Goal: Task Accomplishment & Management: Use online tool/utility

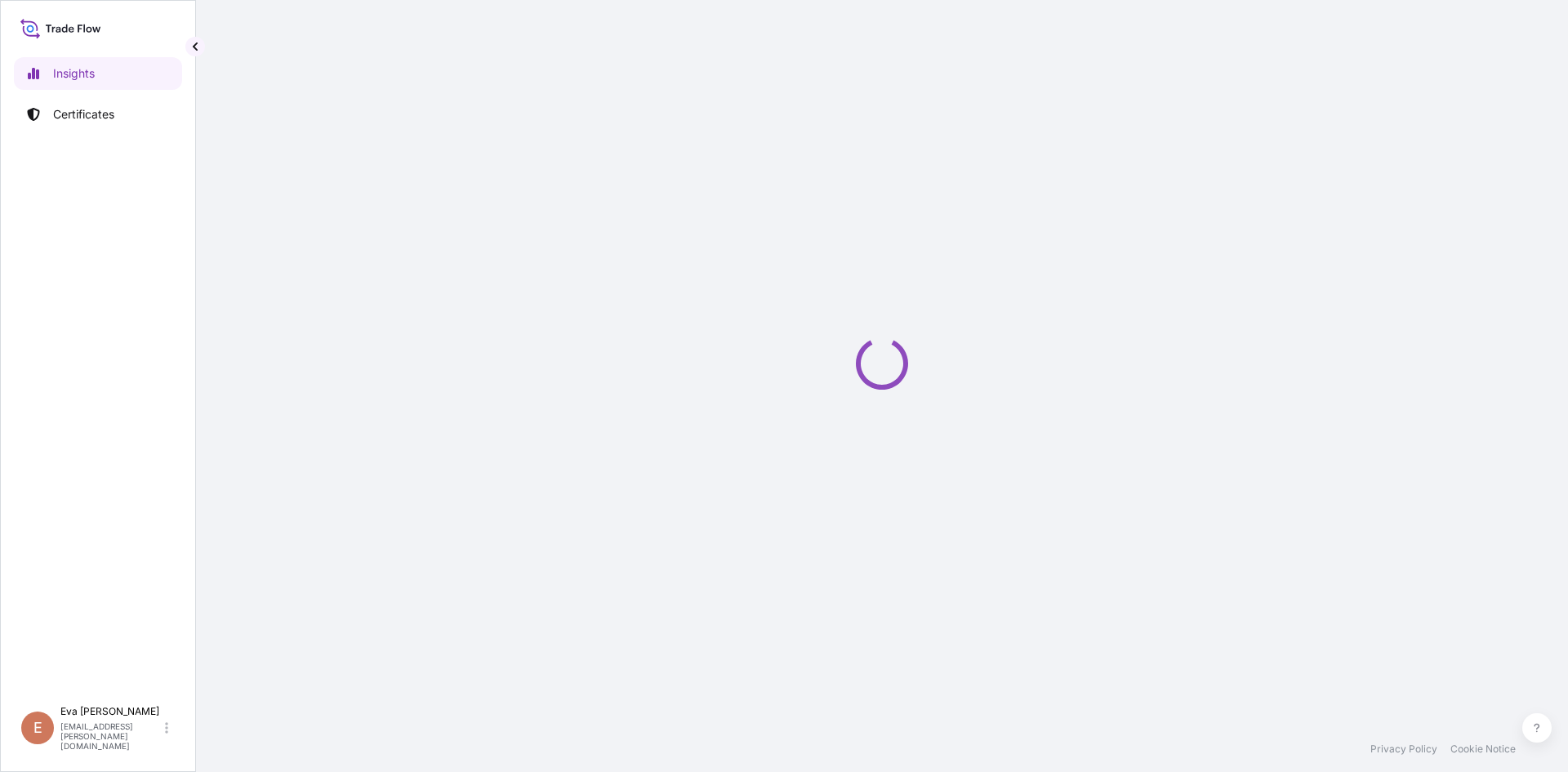
select select "2025"
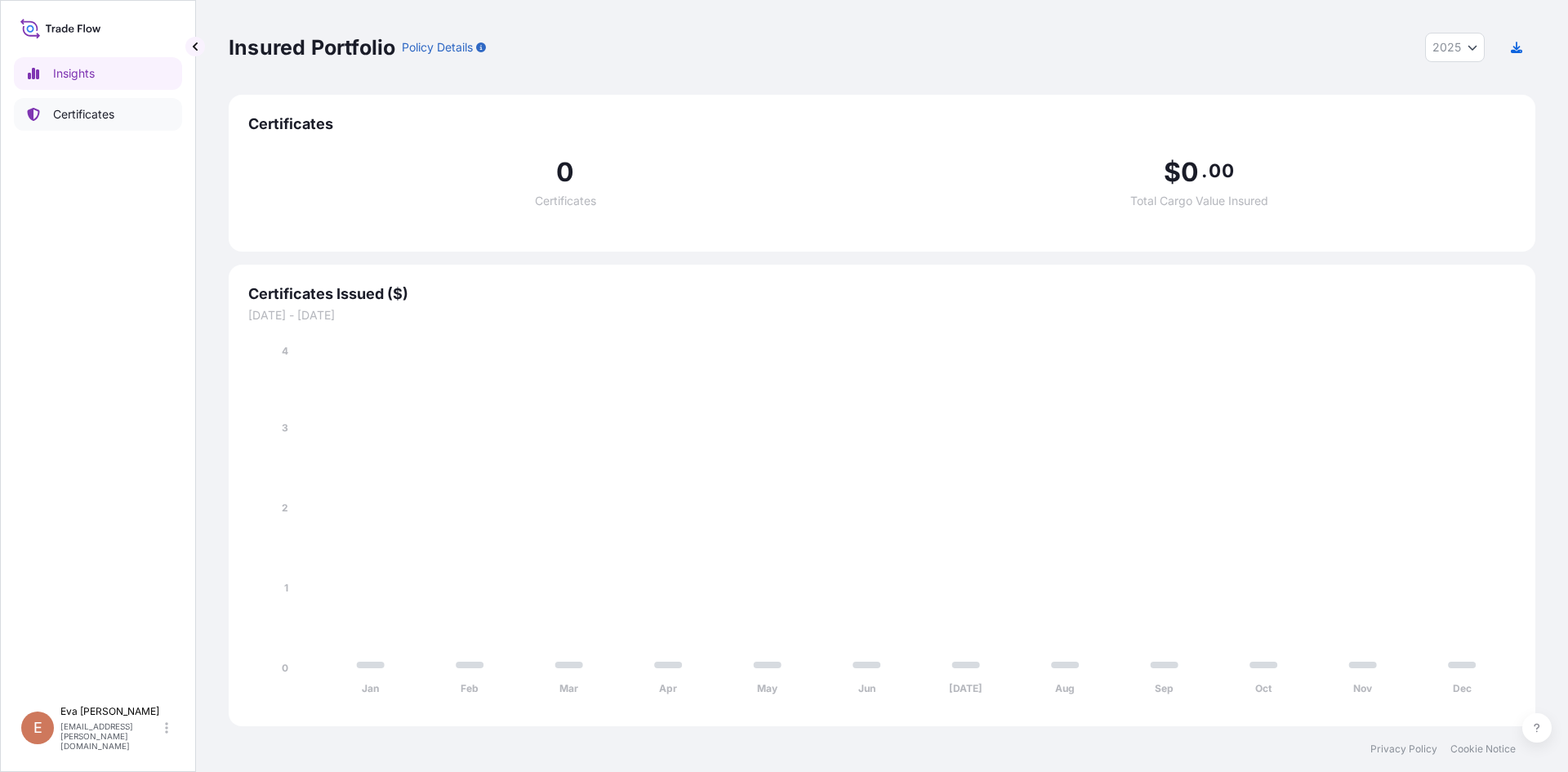
click at [82, 117] on p "Certificates" at bounding box center [83, 114] width 61 height 16
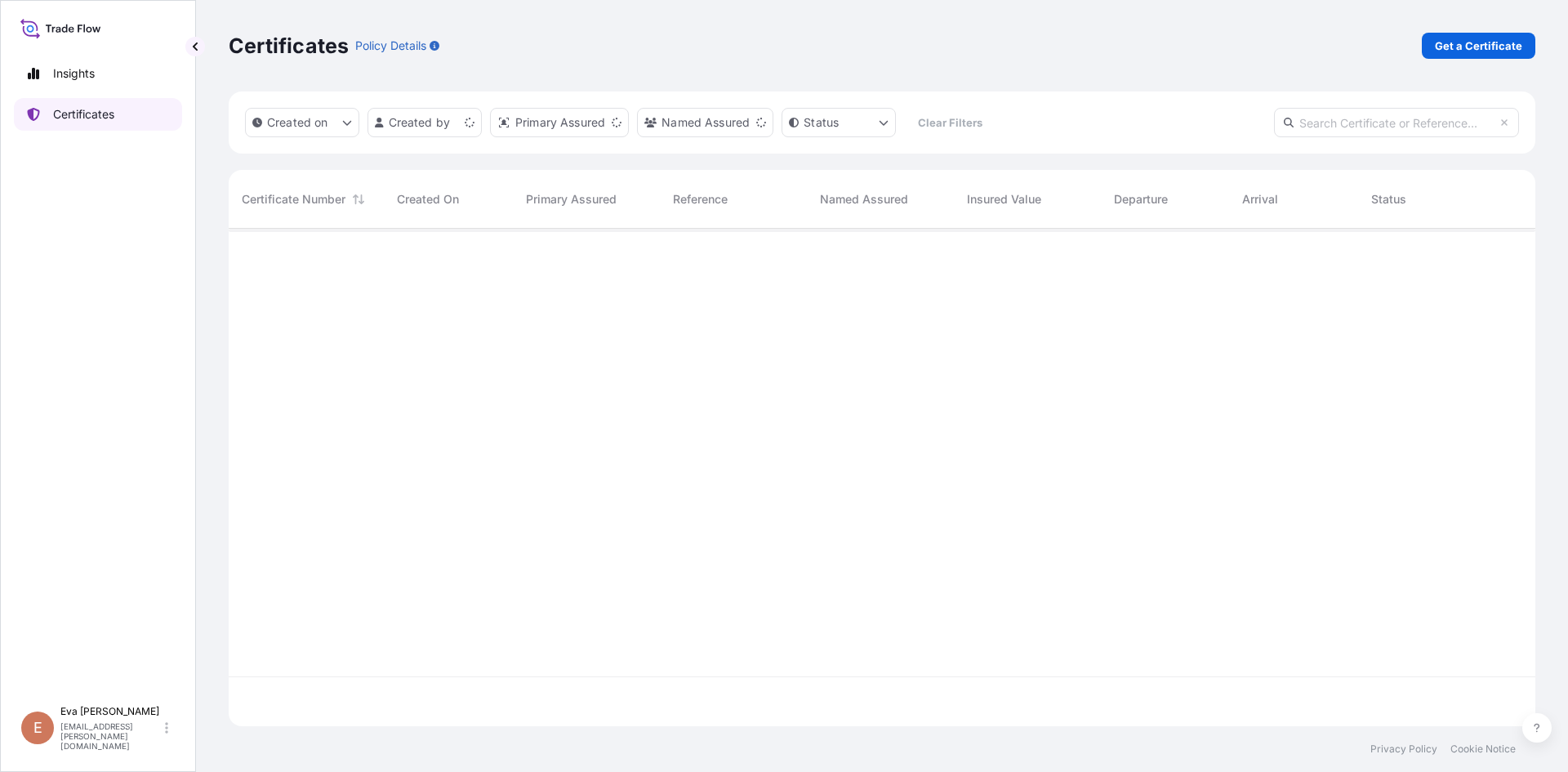
scroll to position [494, 1295]
click at [1474, 45] on p "Get a Certificate" at bounding box center [1479, 45] width 87 height 16
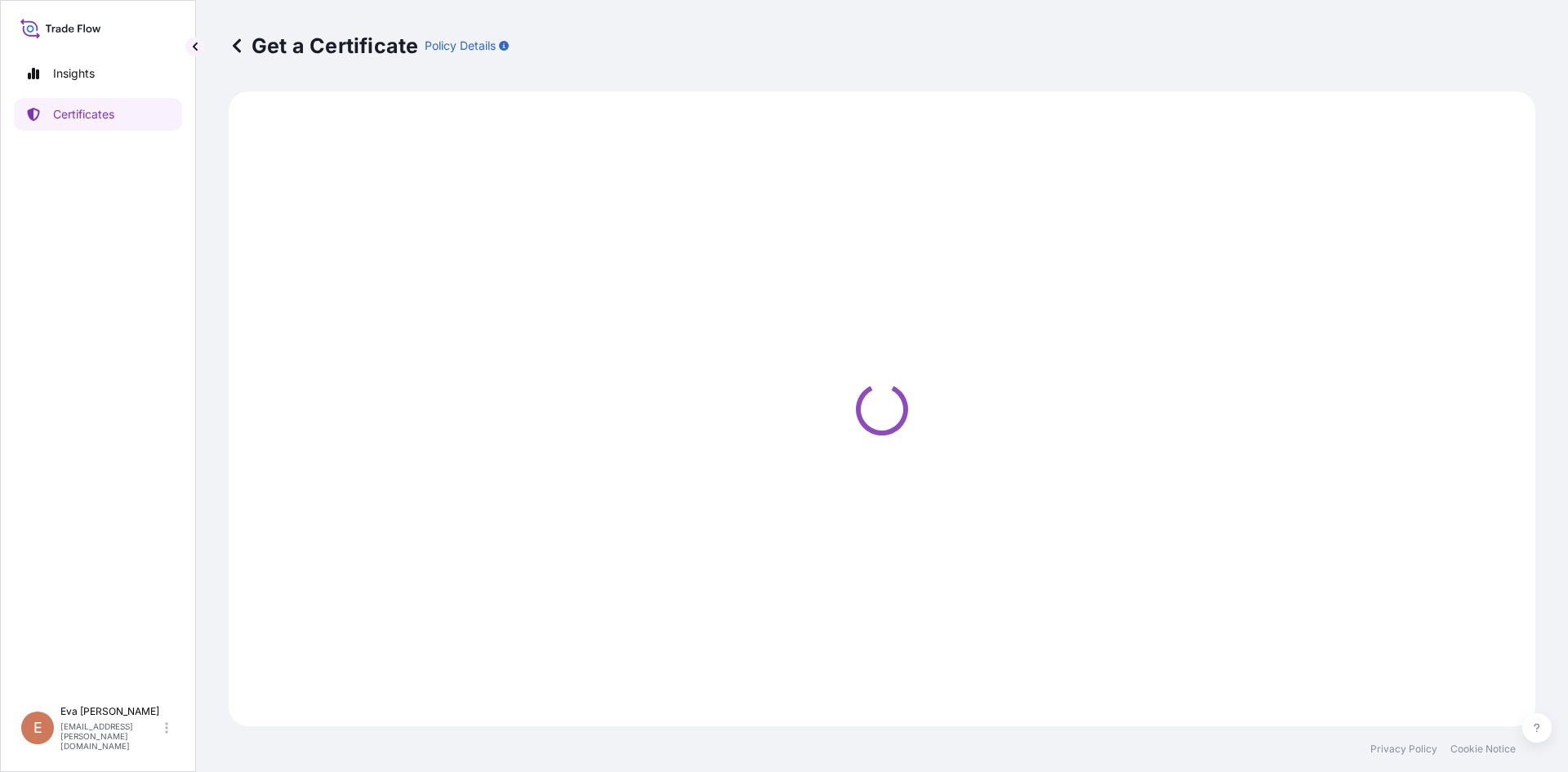
select select "Sea"
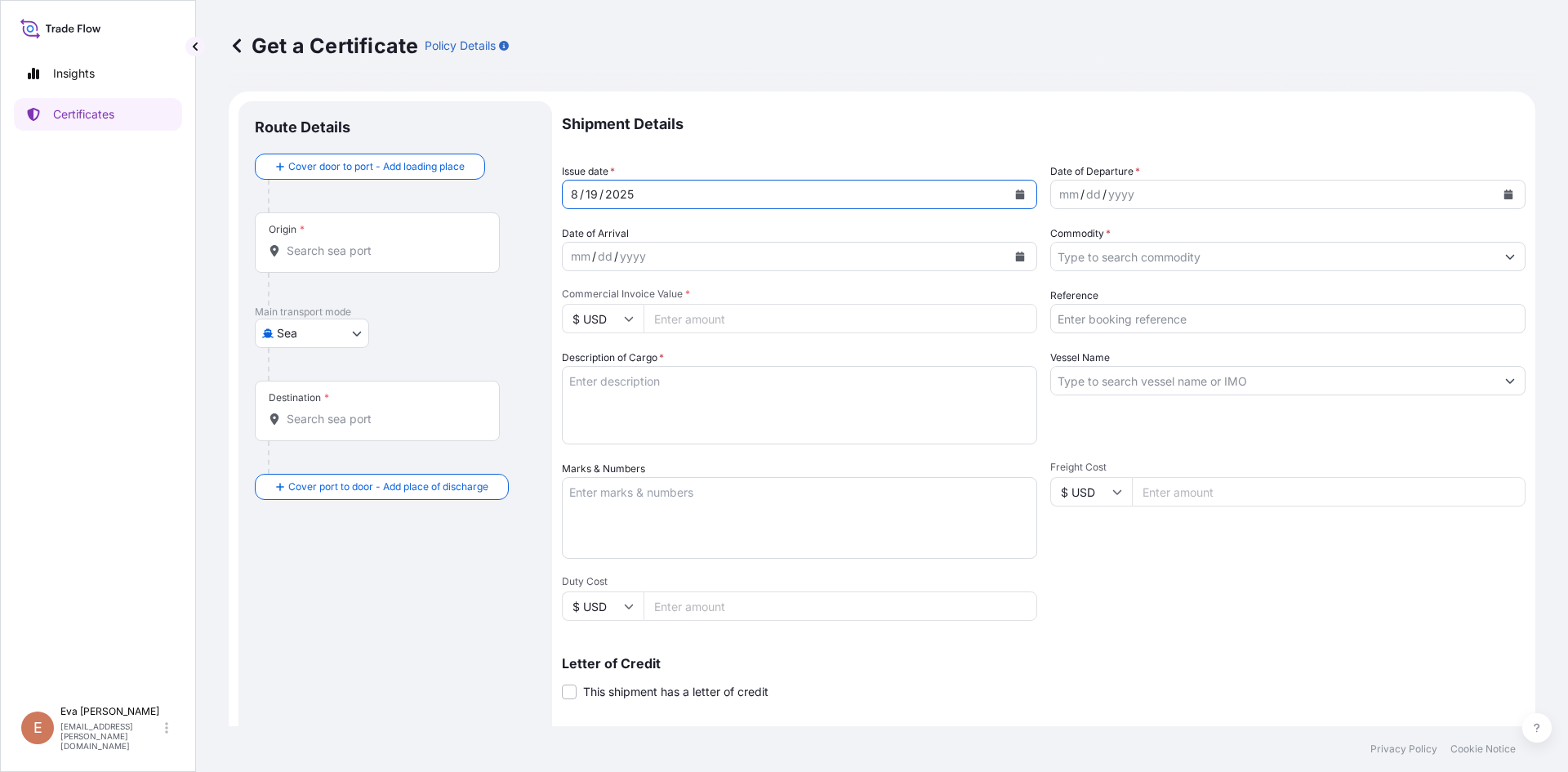
click at [697, 198] on div "[DATE]" at bounding box center [785, 194] width 444 height 29
click at [1168, 183] on div "mm / dd / yyyy" at bounding box center [1274, 194] width 444 height 29
click at [1504, 189] on icon "Calendar" at bounding box center [1509, 194] width 10 height 10
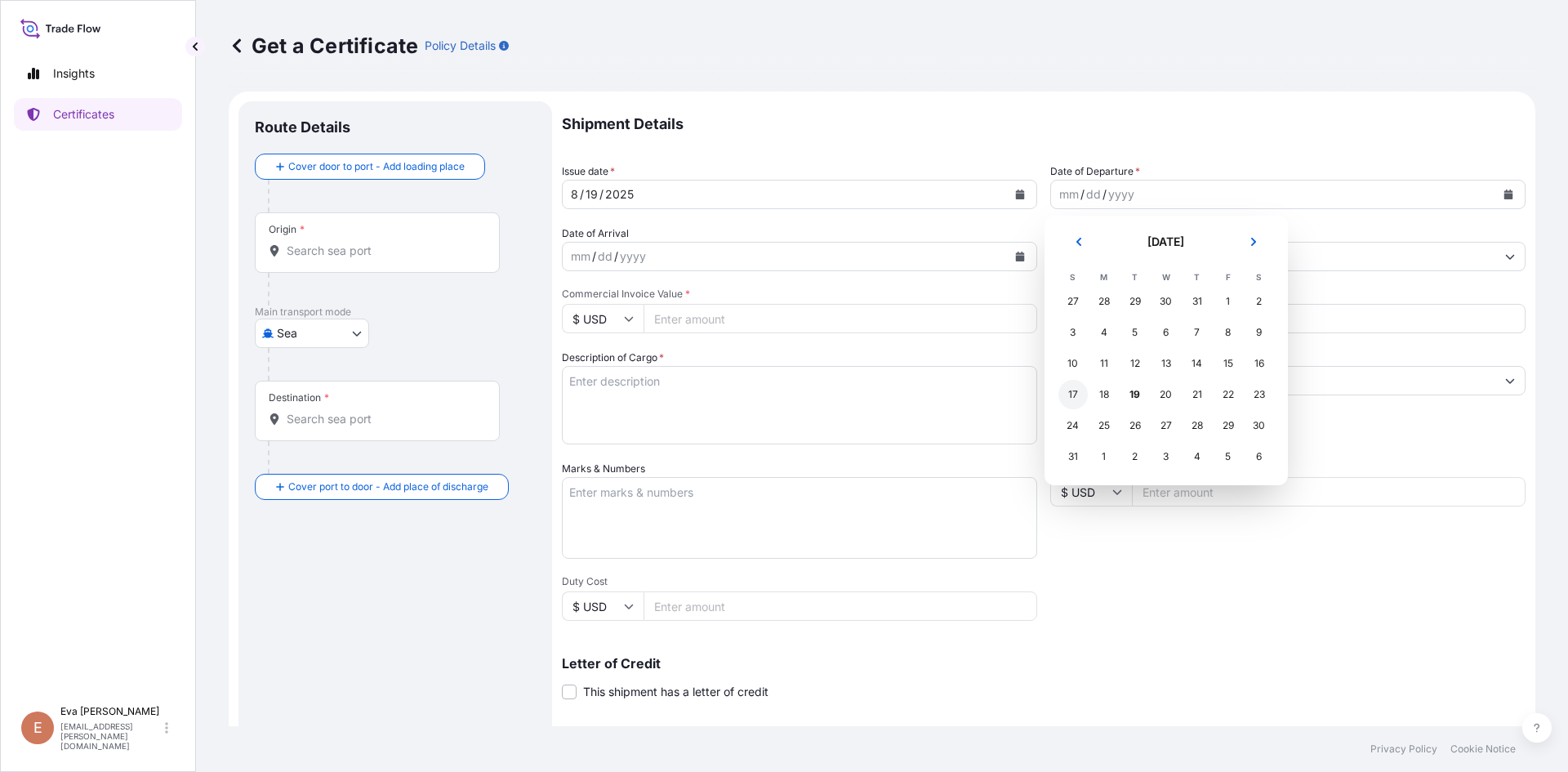
click at [1065, 399] on div "17" at bounding box center [1073, 394] width 29 height 29
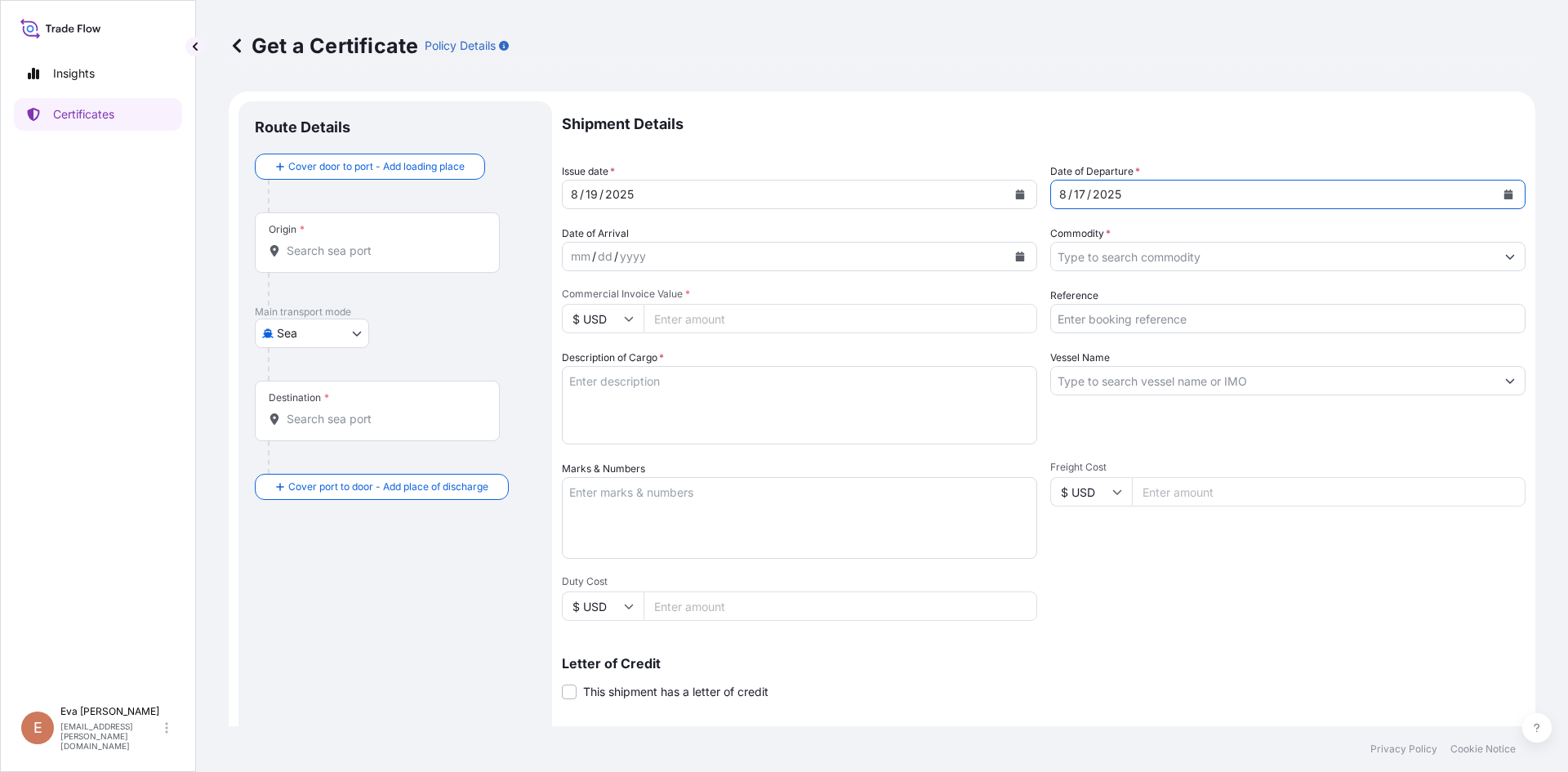
click at [1181, 255] on input "Commodity *" at bounding box center [1274, 256] width 444 height 29
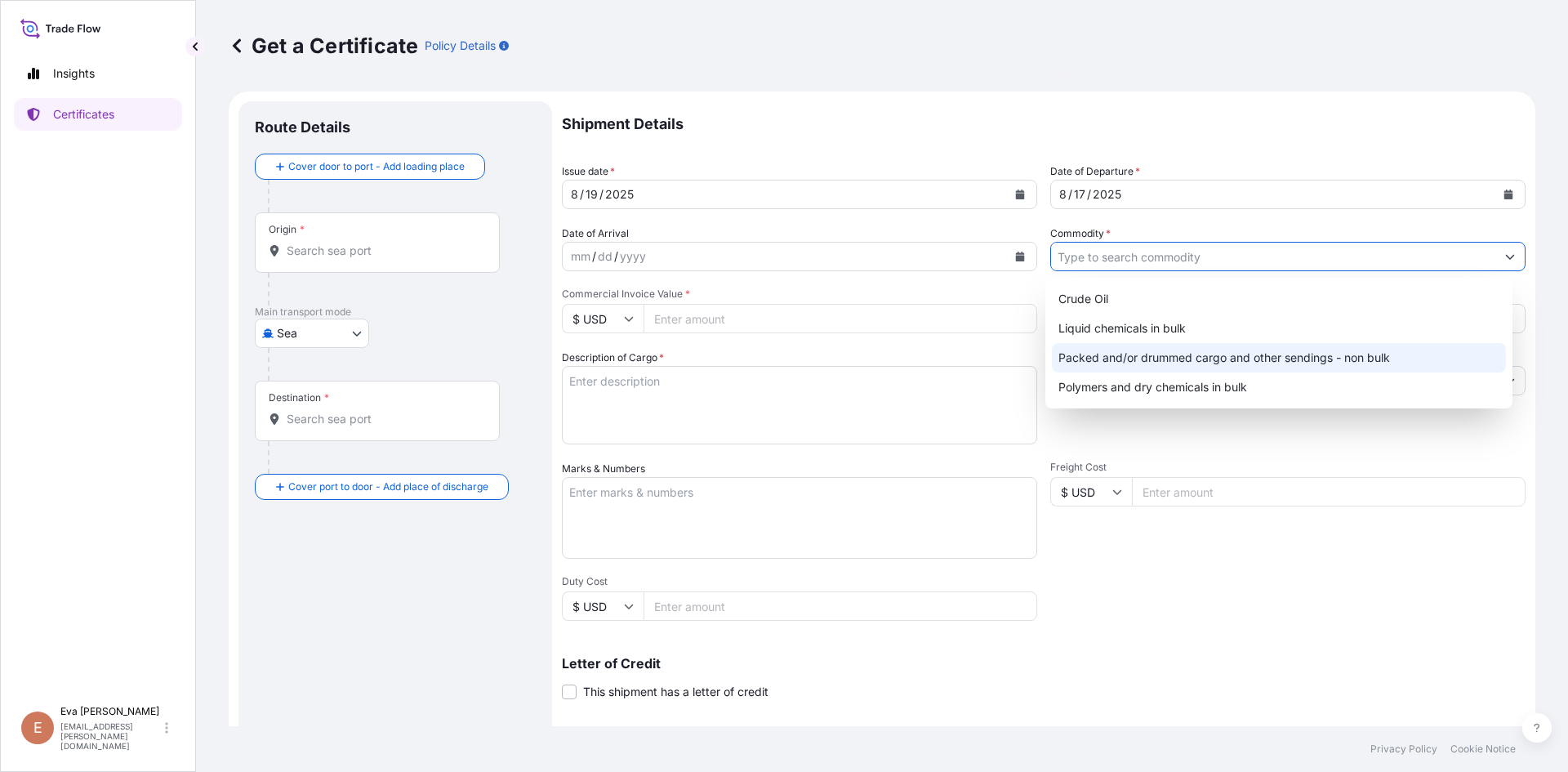
click at [1183, 352] on div "Packed and/or drummed cargo and other sendings - non bulk" at bounding box center [1279, 357] width 455 height 29
type input "Packed and/or drummed cargo and other sendings - non bulk"
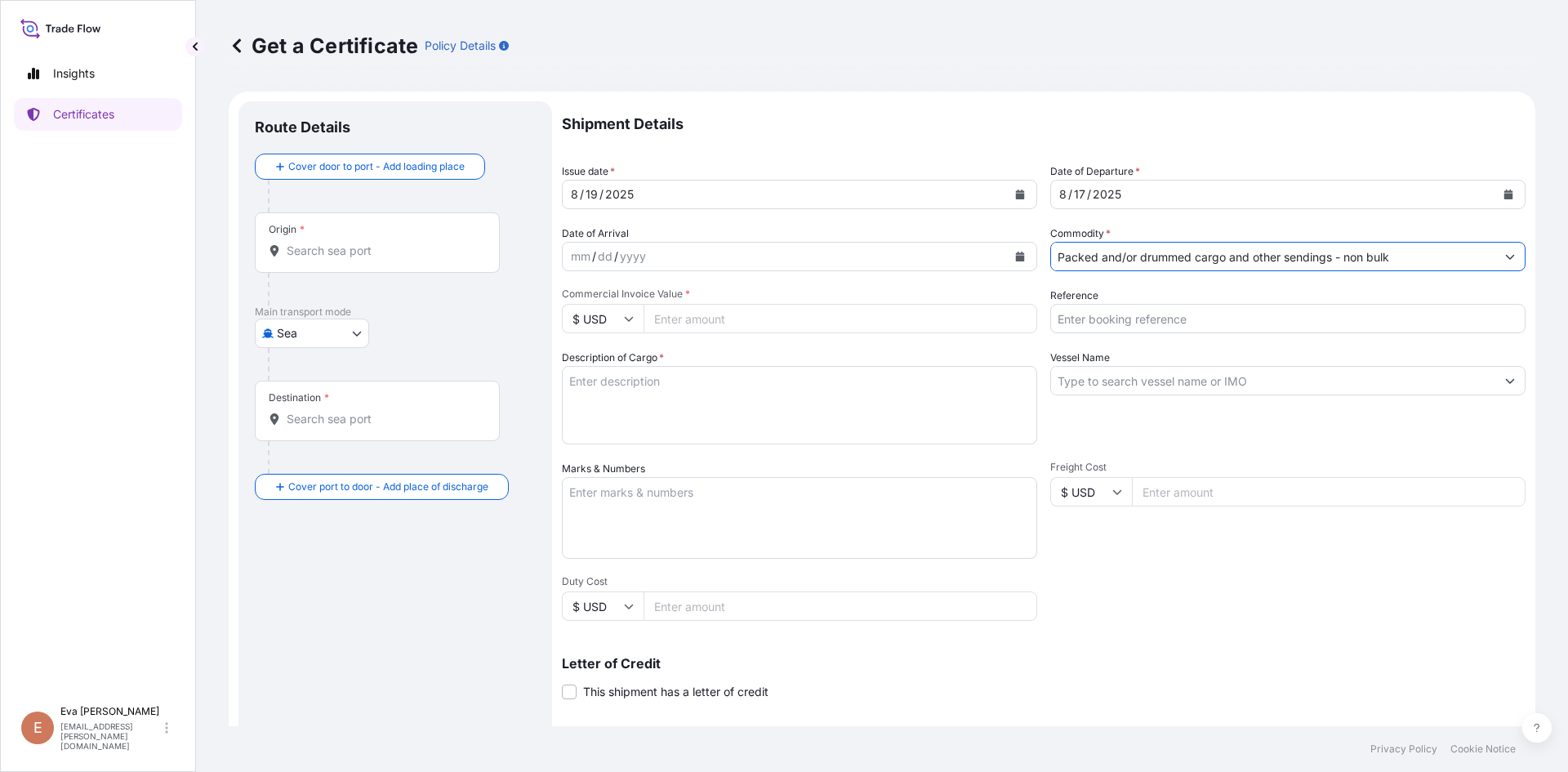
click at [606, 320] on input "$ USD" at bounding box center [602, 318] width 82 height 29
click at [596, 372] on div "€ EUR" at bounding box center [603, 363] width 69 height 31
type input "€ EUR"
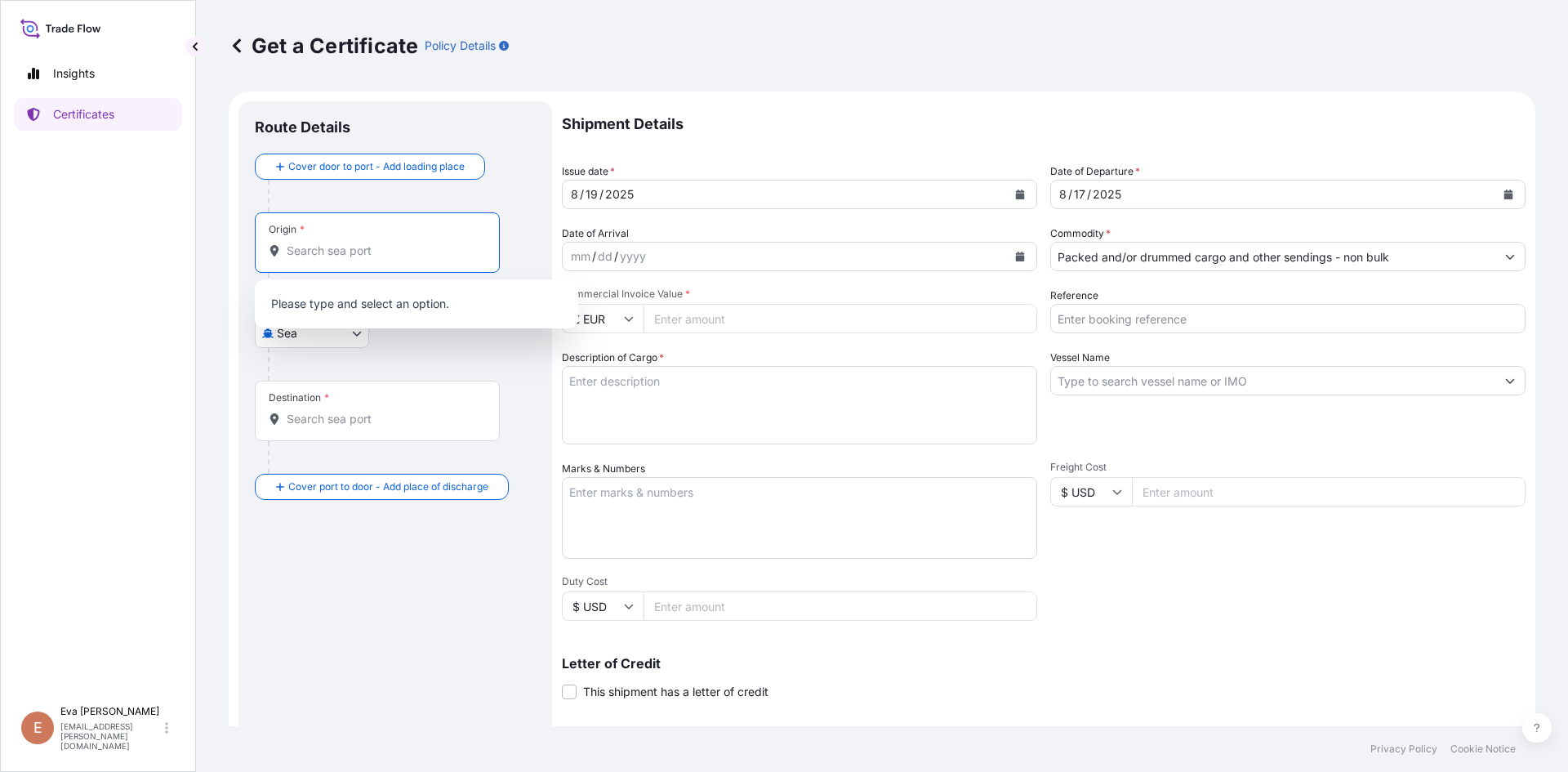
click at [410, 257] on input "Origin *" at bounding box center [383, 250] width 193 height 16
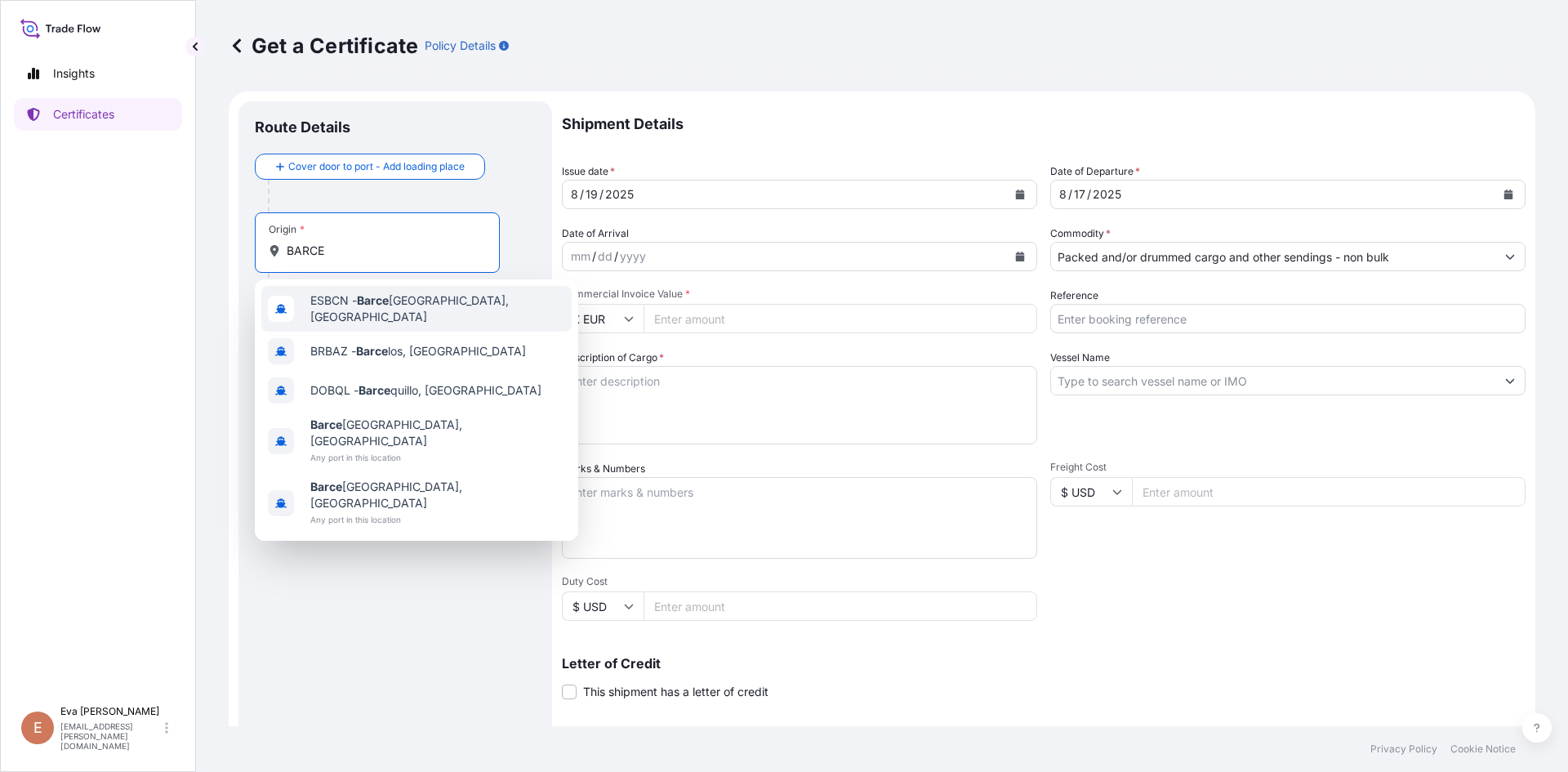
click at [359, 310] on span "ESBCN - [PERSON_NAME], [GEOGRAPHIC_DATA]" at bounding box center [437, 309] width 255 height 33
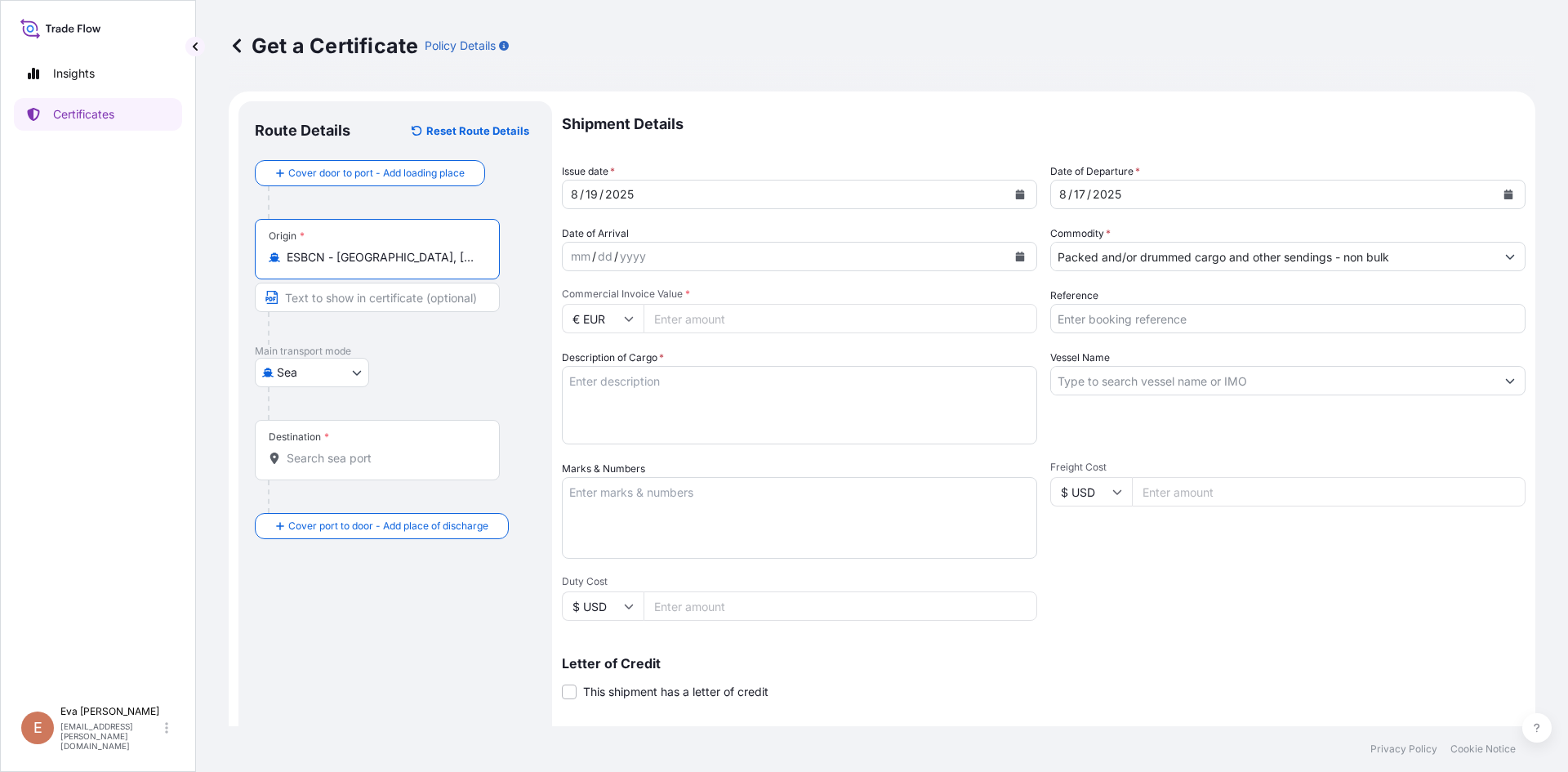
type input "ESBCN - [GEOGRAPHIC_DATA], [GEOGRAPHIC_DATA]"
click at [339, 457] on input "Destination *" at bounding box center [383, 457] width 193 height 16
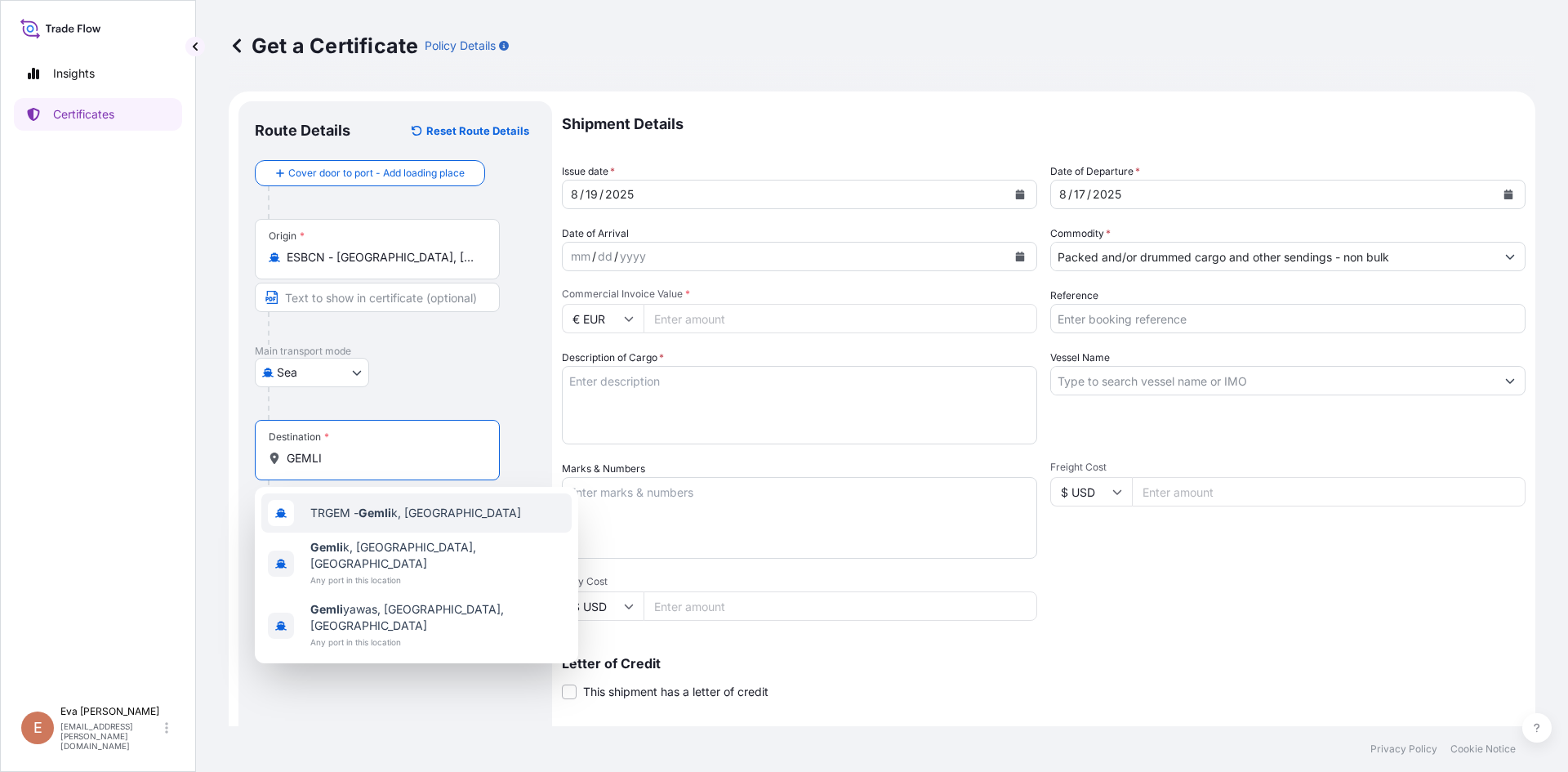
click at [352, 512] on span "TRGEM - Gemli k, [GEOGRAPHIC_DATA]" at bounding box center [416, 512] width 211 height 16
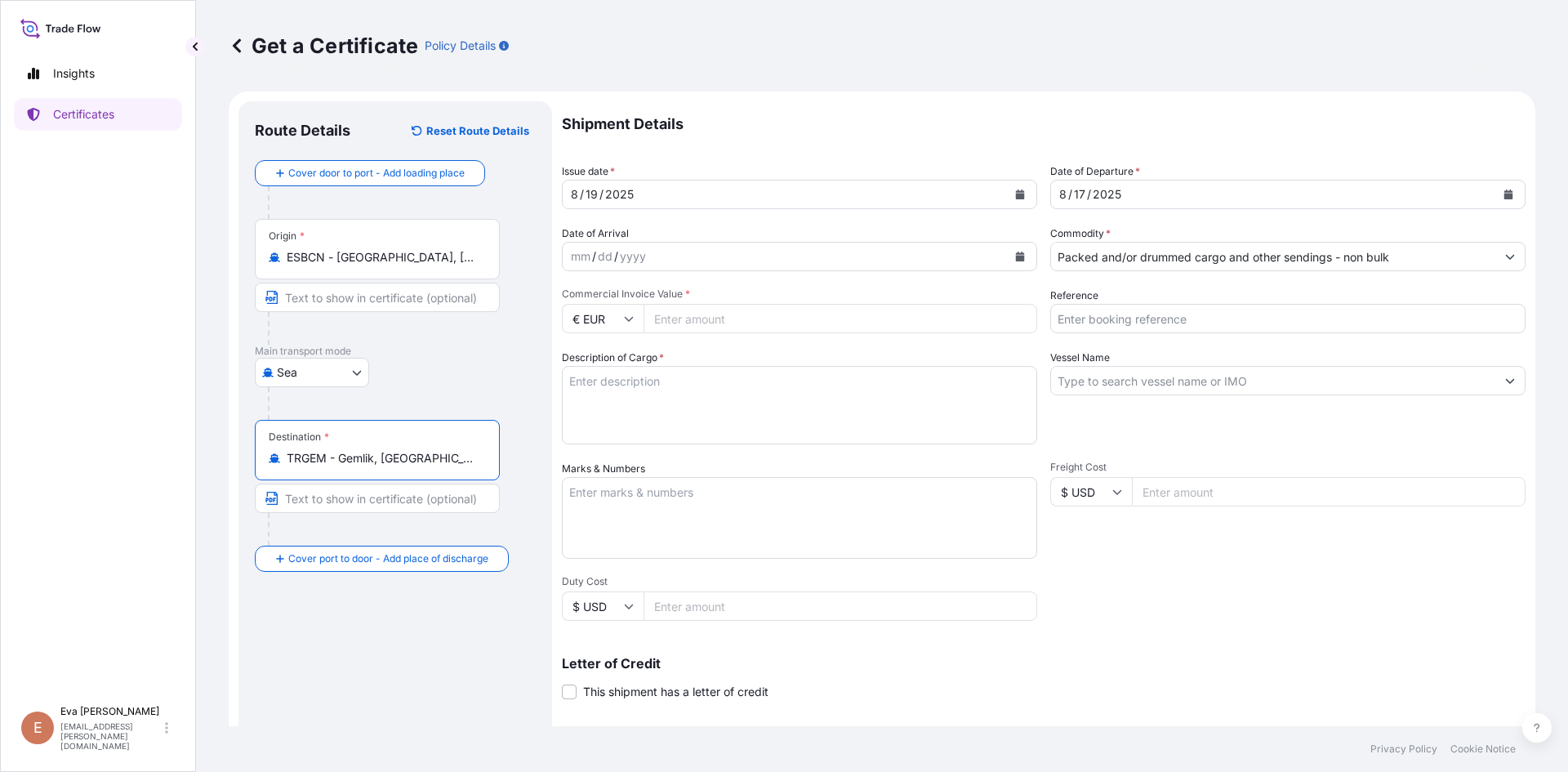
type input "TRGEM - Gemlik, [GEOGRAPHIC_DATA]"
click at [744, 322] on input "Commercial Invoice Value *" at bounding box center [840, 318] width 394 height 29
type input "47718"
click at [1062, 318] on input "Reference" at bounding box center [1288, 318] width 475 height 29
type input "1625205487"
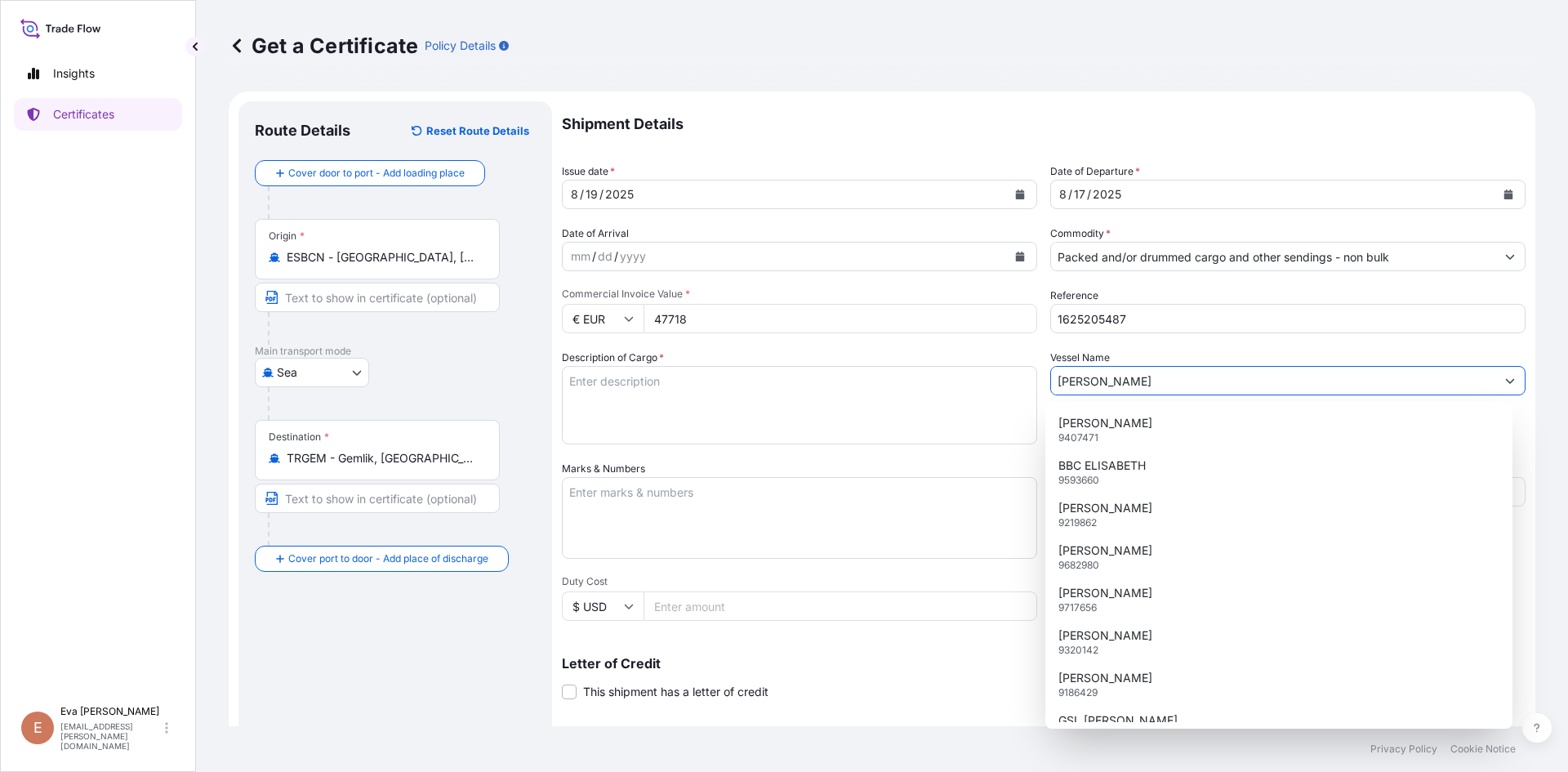
click at [1082, 383] on input "[PERSON_NAME]" at bounding box center [1274, 380] width 444 height 29
click at [1140, 633] on div "[PERSON_NAME] 9320142" at bounding box center [1279, 642] width 455 height 42
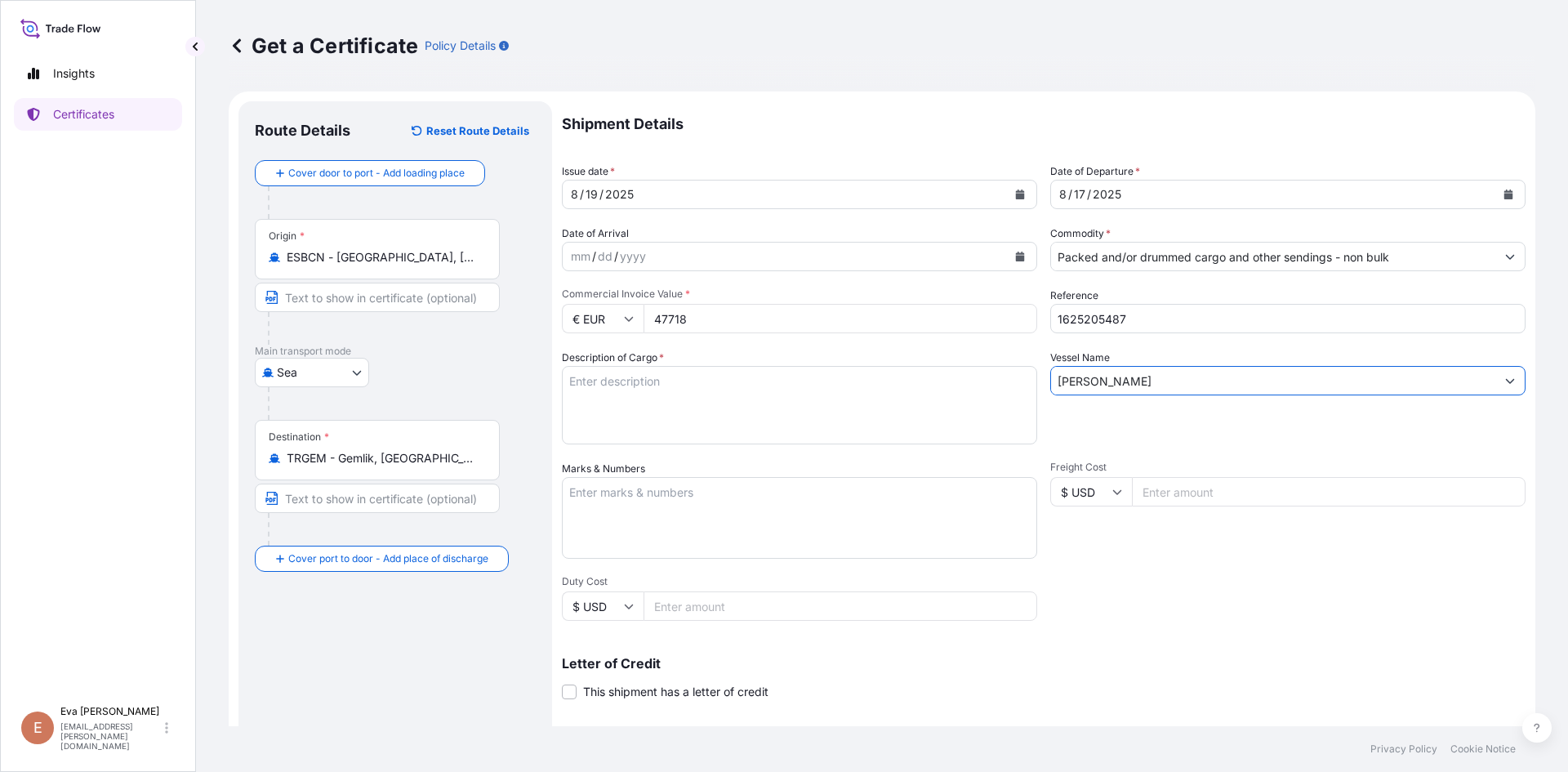
type input "[PERSON_NAME]"
click at [759, 389] on textarea "Description of Cargo *" at bounding box center [799, 405] width 475 height 78
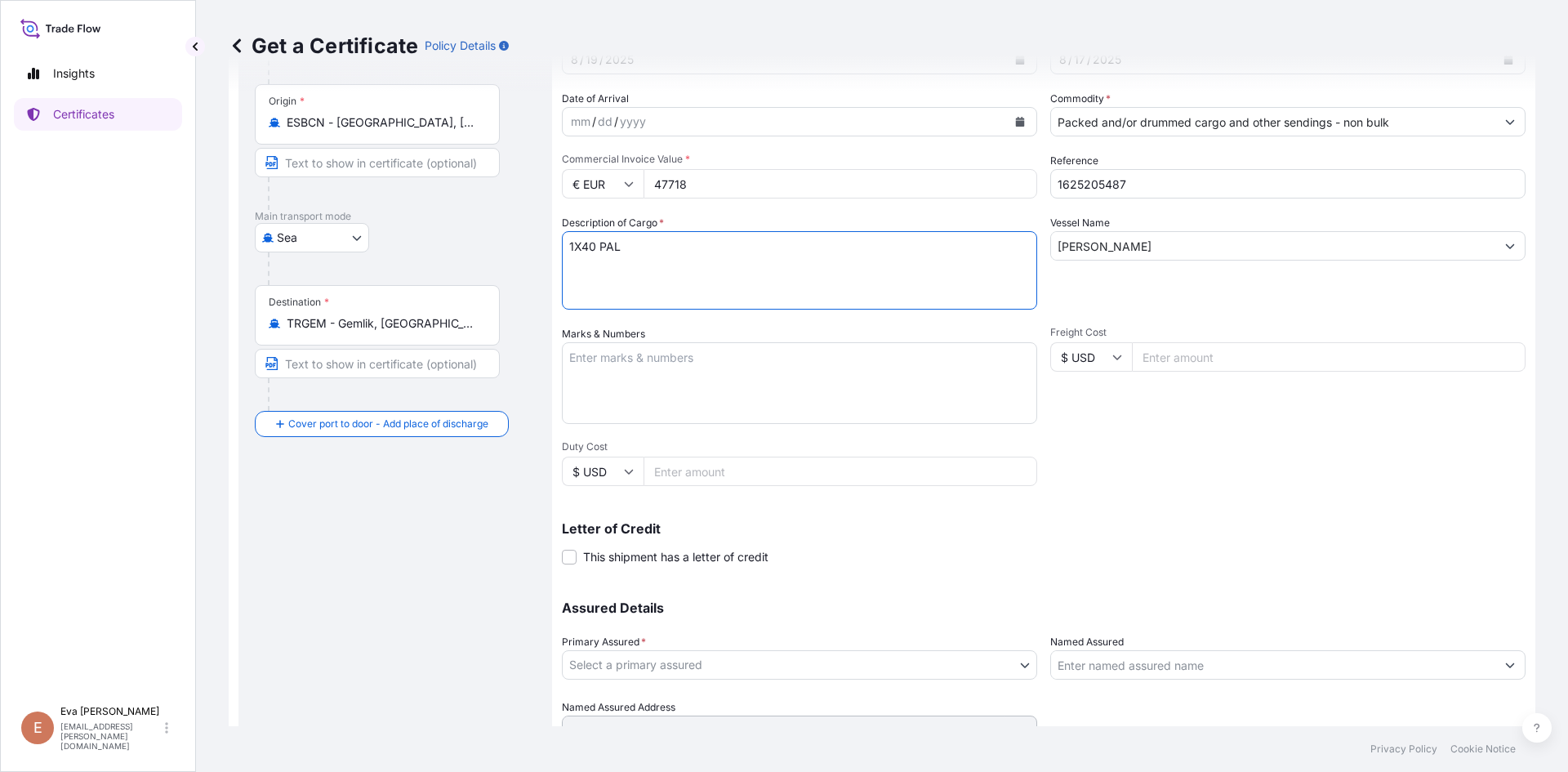
scroll to position [209, 0]
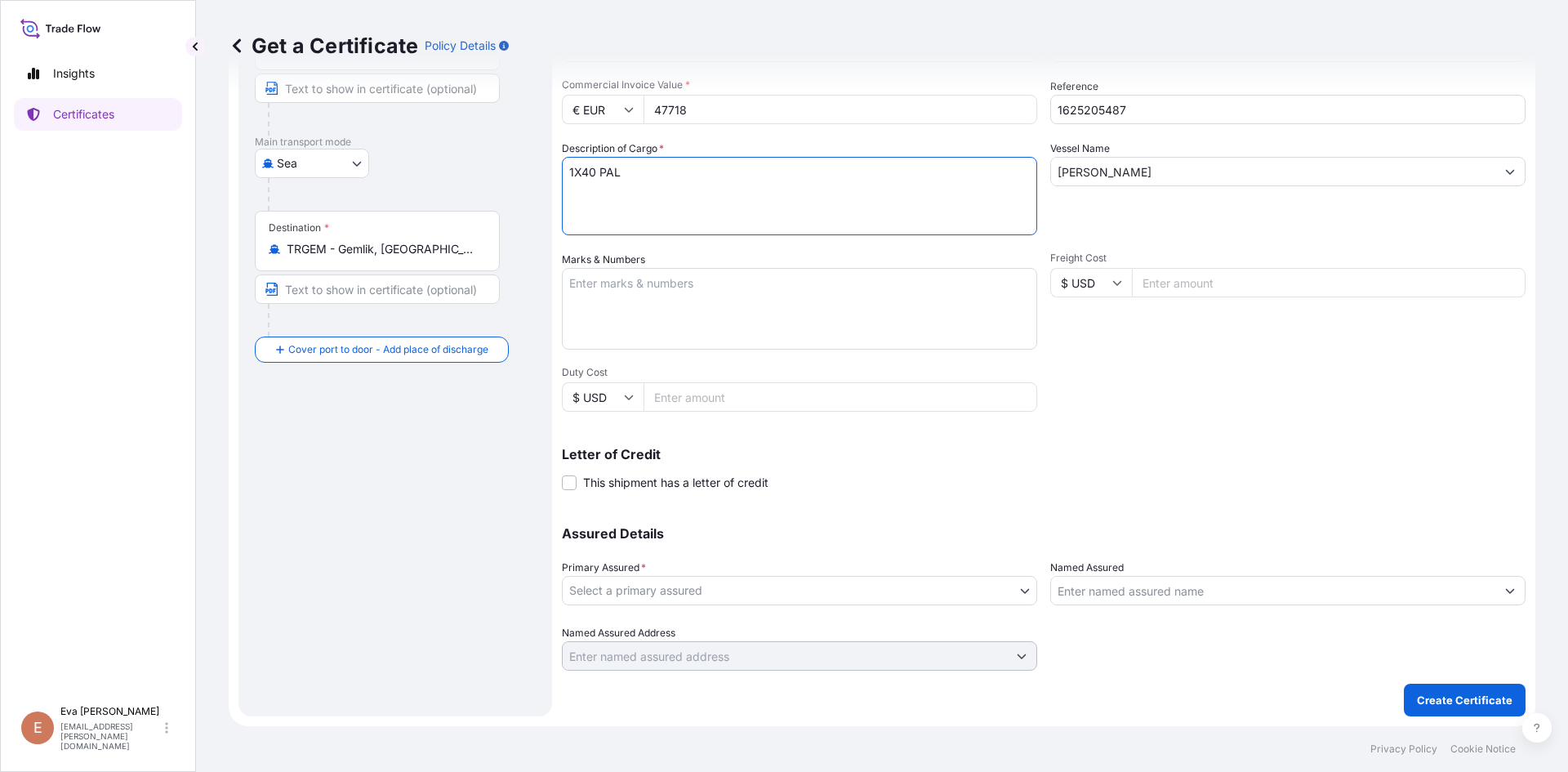
type textarea "1X40 PAL"
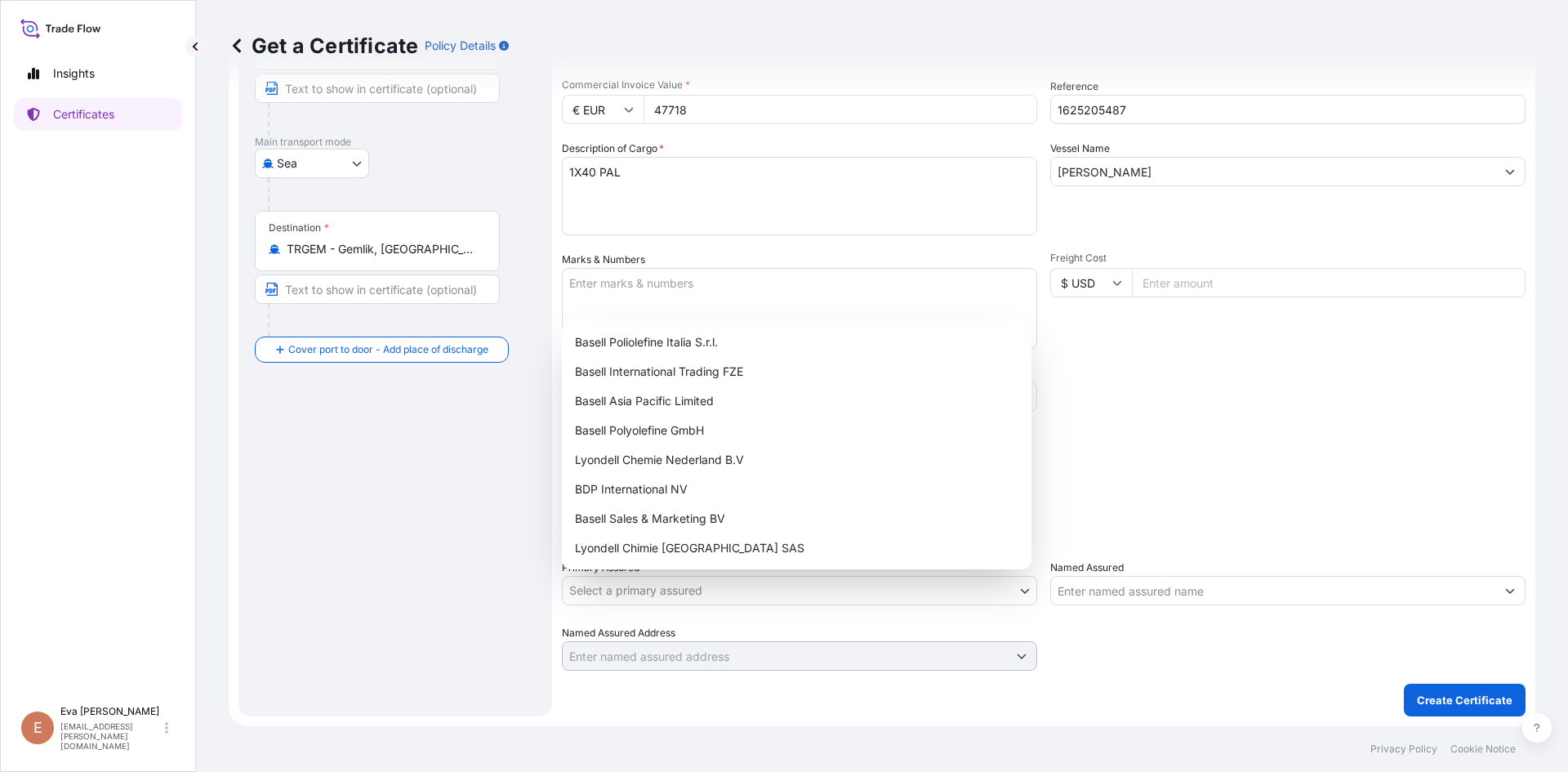
click at [677, 586] on body "Insights Certificates E [PERSON_NAME] [PERSON_NAME][EMAIL_ADDRESS][PERSON_NAME]…" at bounding box center [784, 386] width 1568 height 772
click at [642, 518] on div "Basell Sales & Marketing BV" at bounding box center [797, 518] width 457 height 29
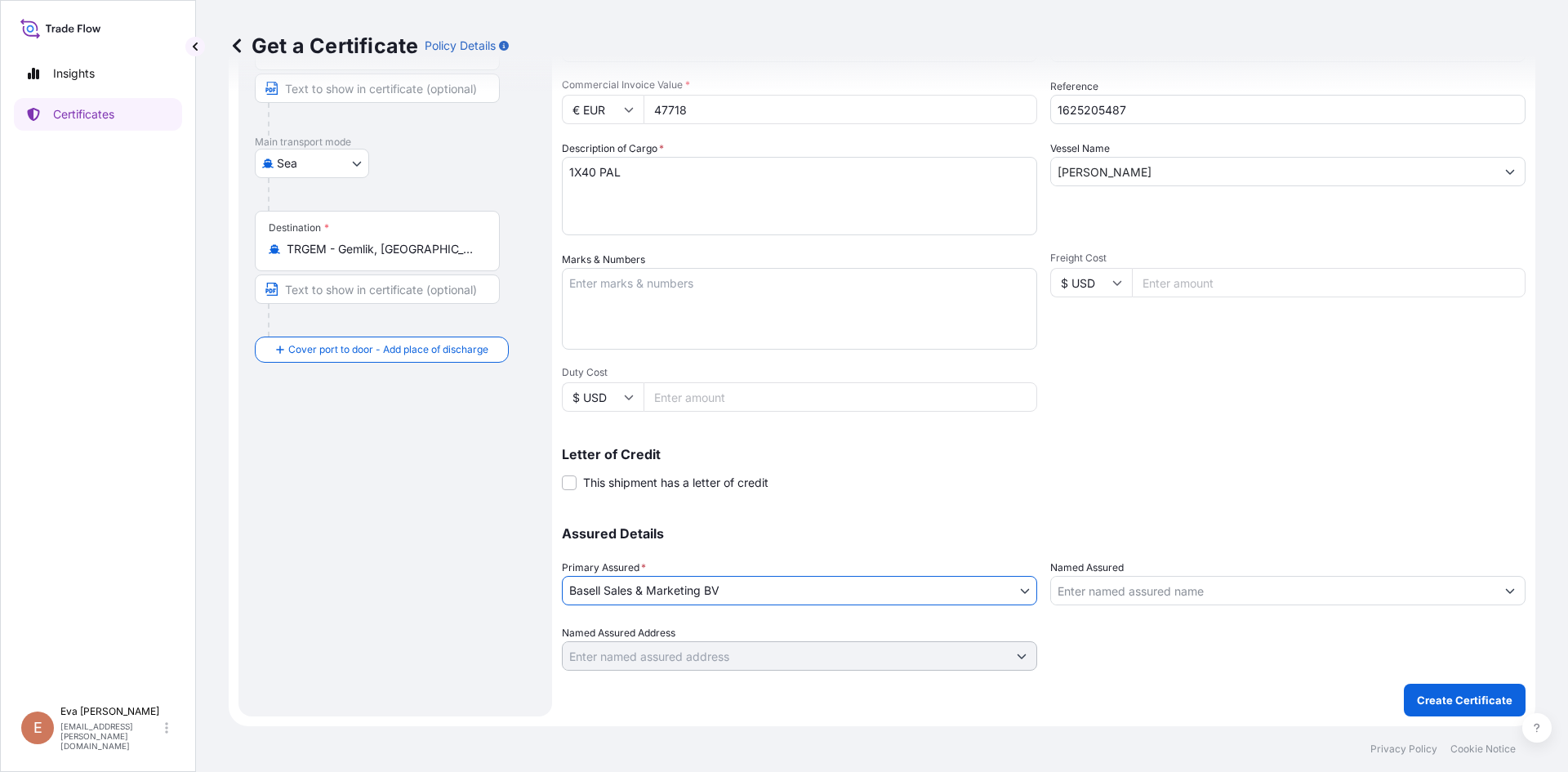
click at [1089, 588] on input "Named Assured" at bounding box center [1274, 590] width 444 height 29
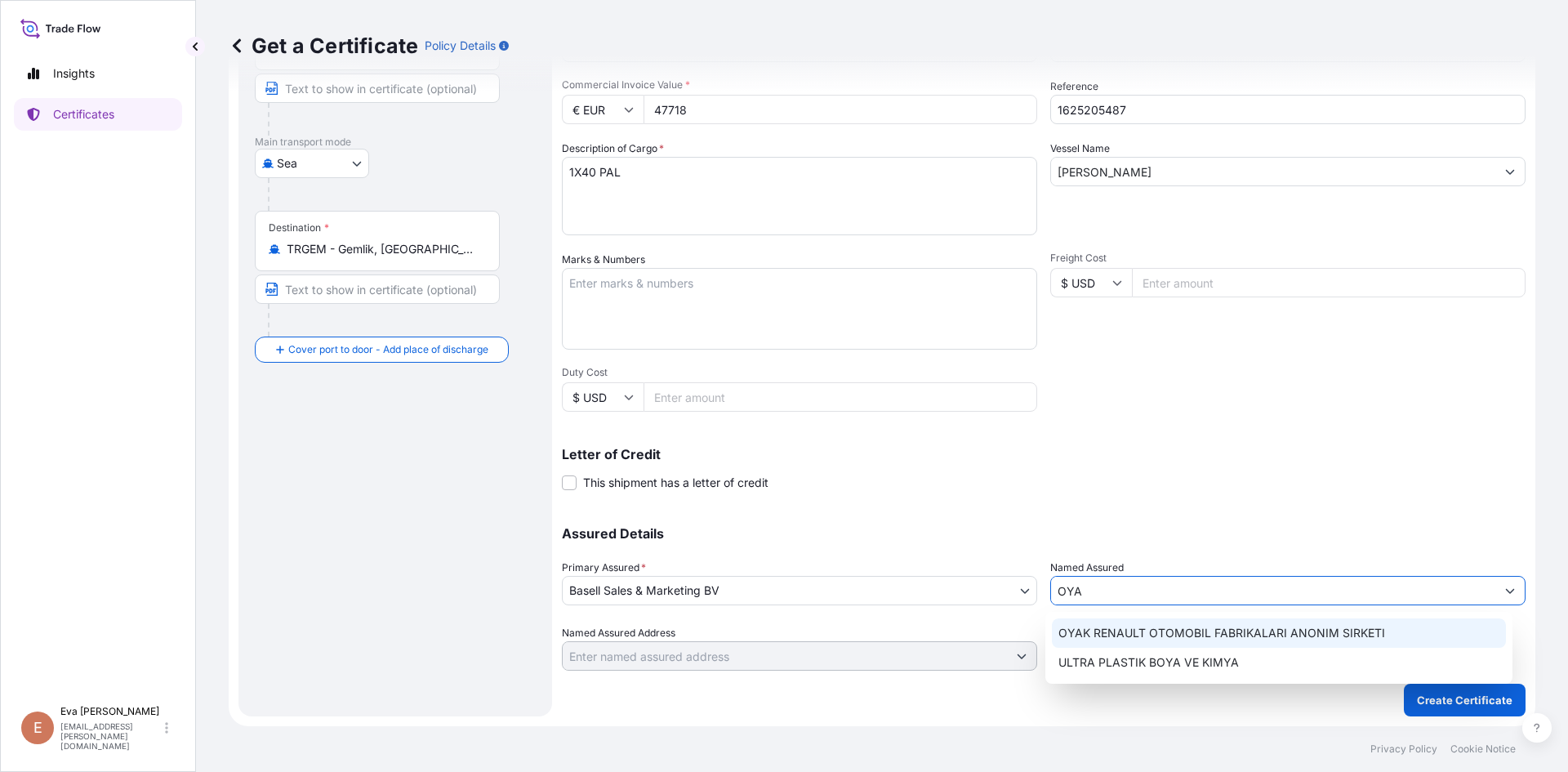
click at [1123, 639] on span "OYAK RENAULT OTOMOBIL FABRIKALARI ANONIM SIRKETI" at bounding box center [1221, 632] width 326 height 16
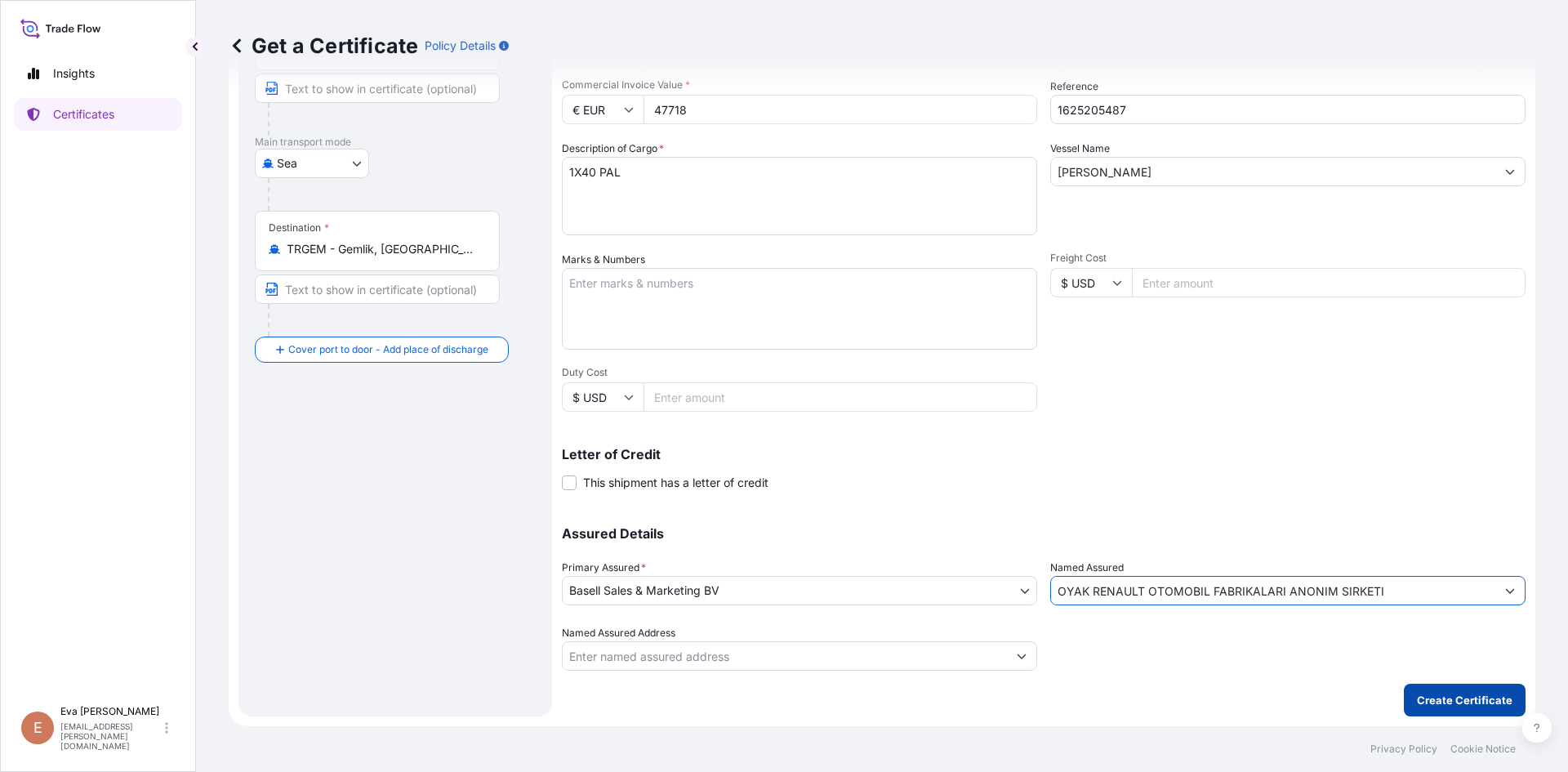
type input "OYAK RENAULT OTOMOBIL FABRIKALARI ANONIM SIRKETI"
click at [1441, 705] on p "Create Certificate" at bounding box center [1465, 699] width 96 height 16
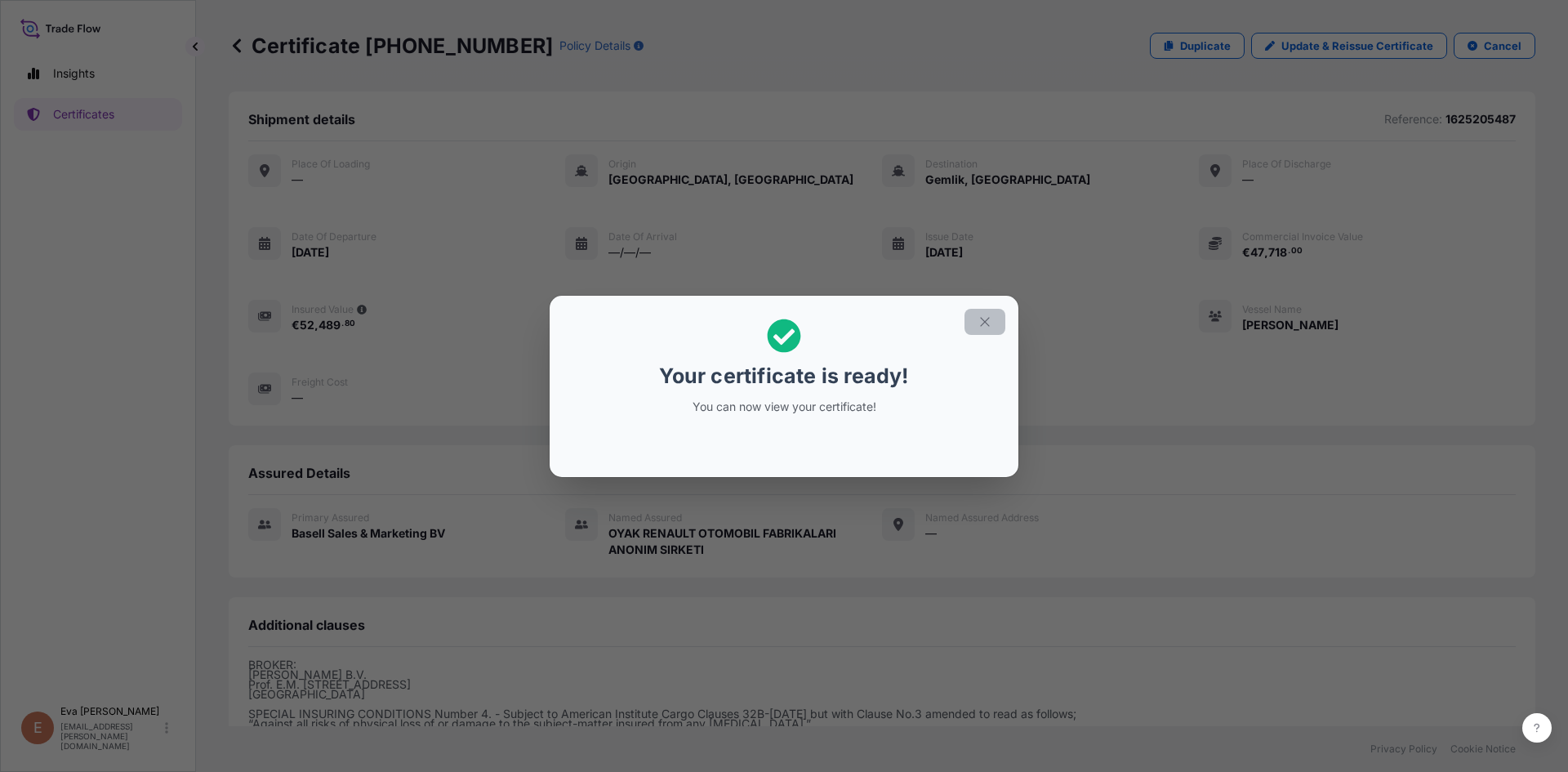
click at [984, 321] on icon "button" at bounding box center [984, 321] width 9 height 9
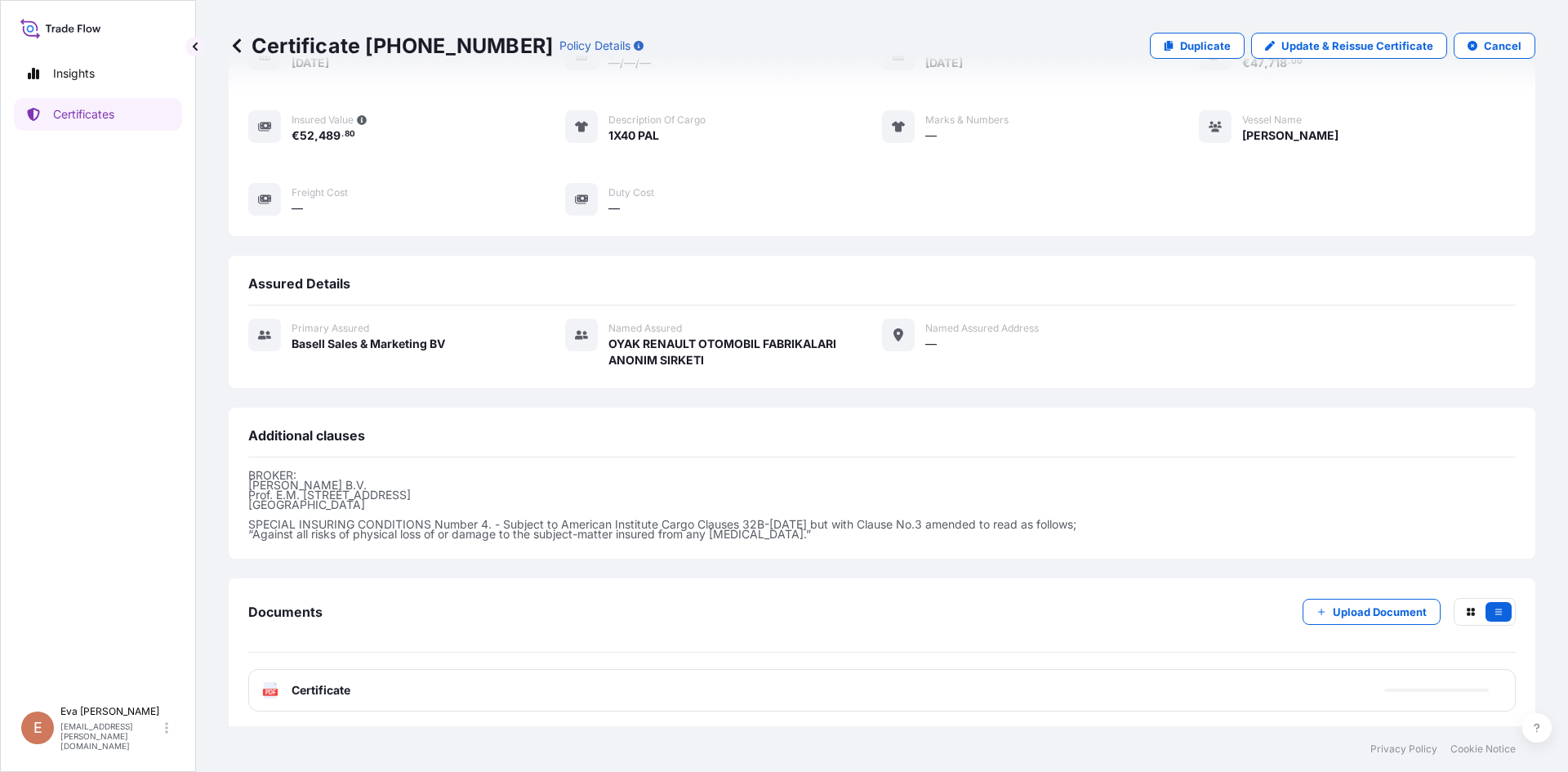
scroll to position [194, 0]
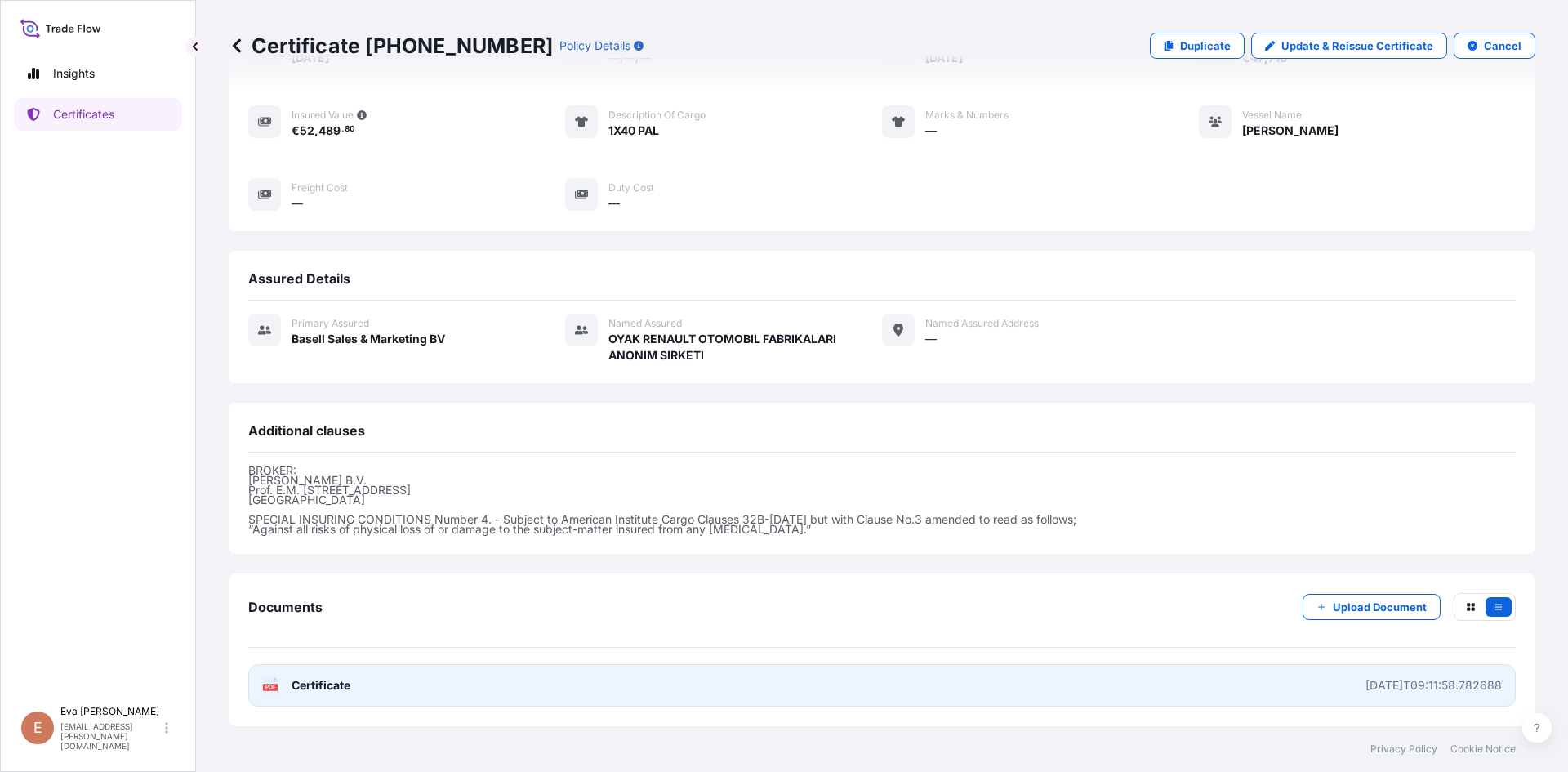
click at [272, 686] on text "PDF" at bounding box center [271, 687] width 11 height 6
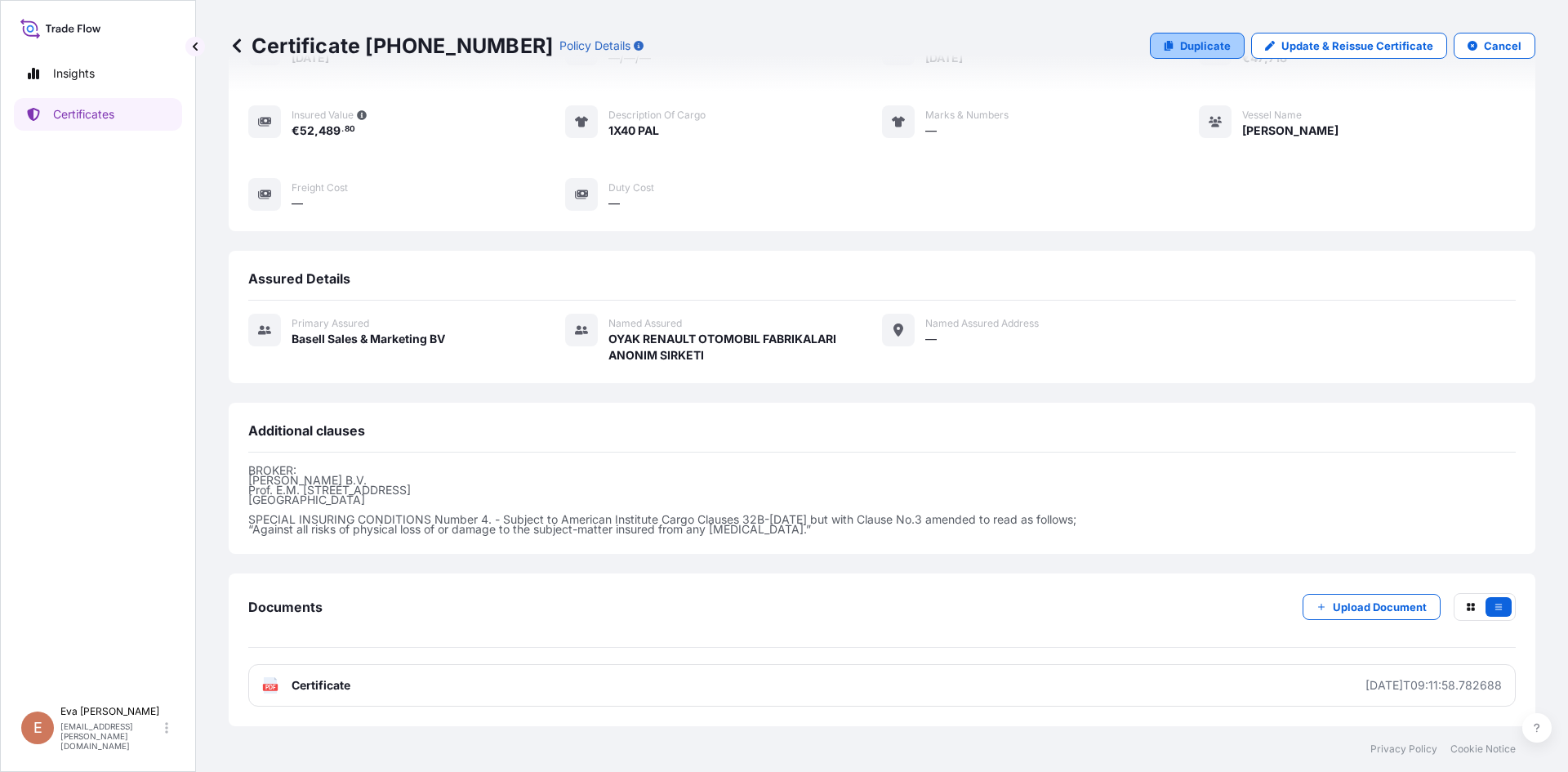
click at [1198, 46] on p "Duplicate" at bounding box center [1205, 45] width 50 height 16
select select "Sea"
select select "32164"
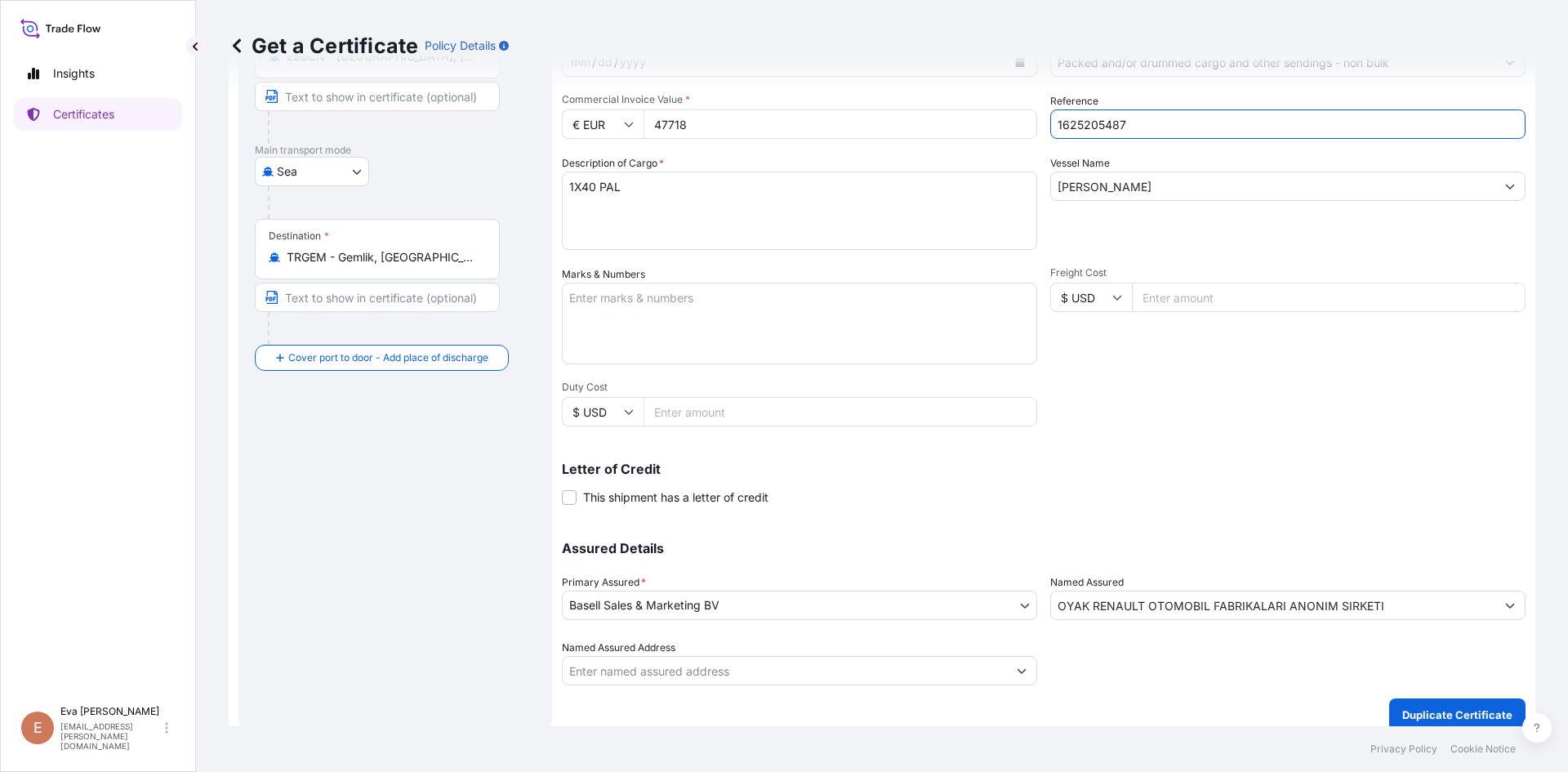
drag, startPoint x: 1143, startPoint y: 124, endPoint x: 1098, endPoint y: 122, distance: 45.0
click at [1098, 122] on input "1625205487" at bounding box center [1288, 124] width 475 height 29
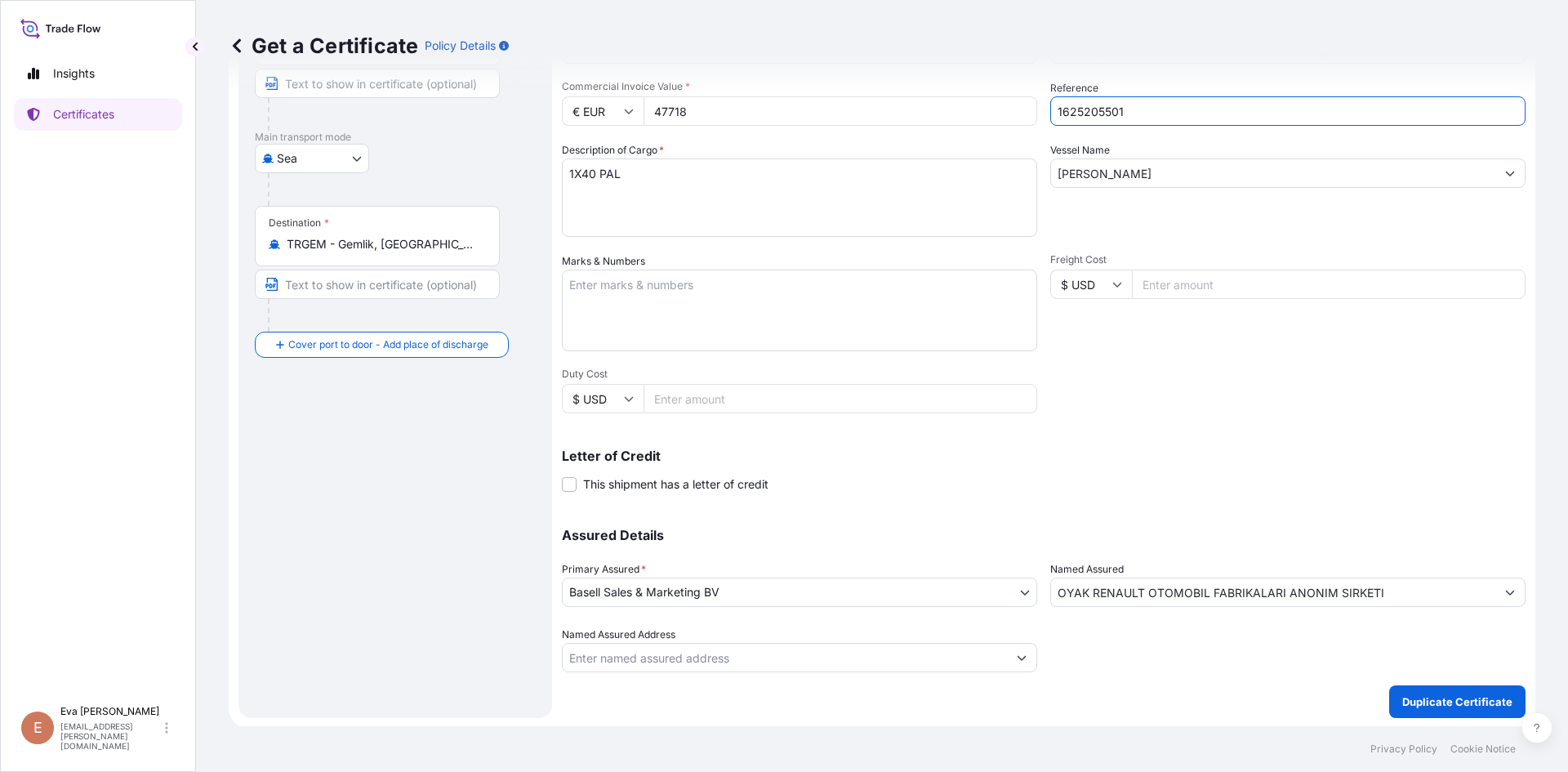
scroll to position [209, 0]
type input "1625205501"
click at [1433, 711] on button "Duplicate Certificate" at bounding box center [1458, 700] width 136 height 33
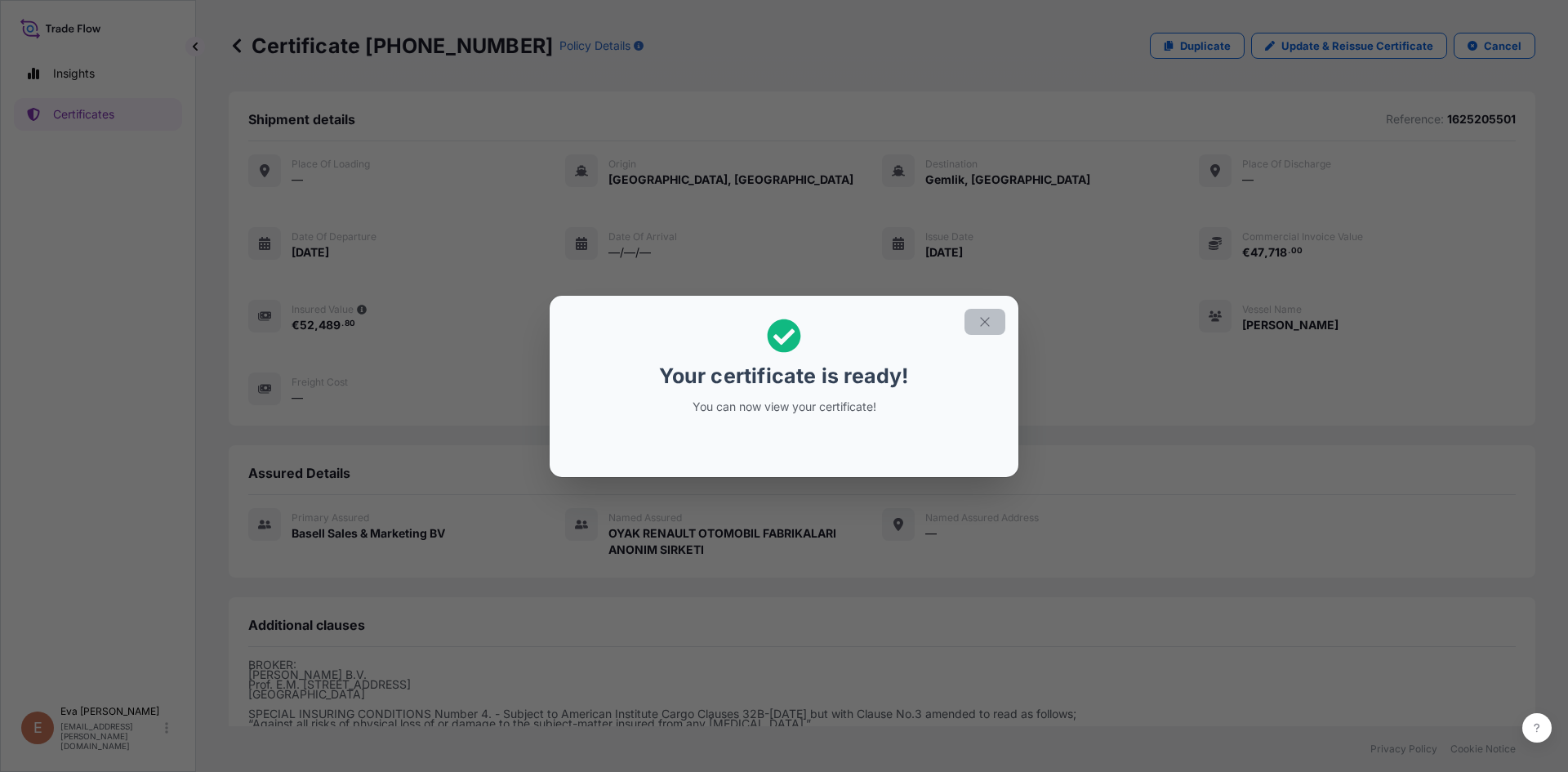
click at [983, 315] on icon "button" at bounding box center [984, 321] width 14 height 14
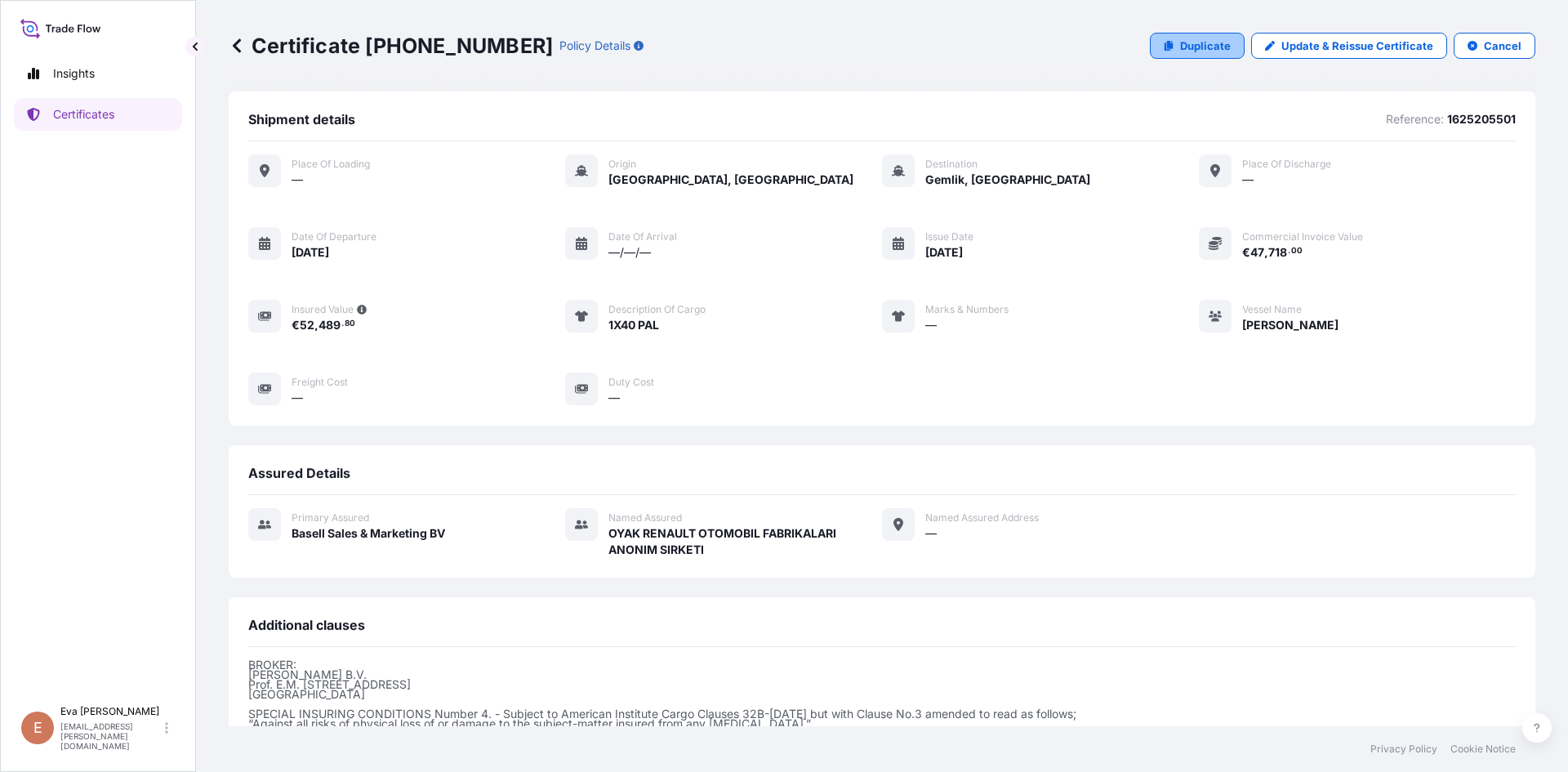
click at [1168, 55] on link "Duplicate" at bounding box center [1197, 45] width 95 height 26
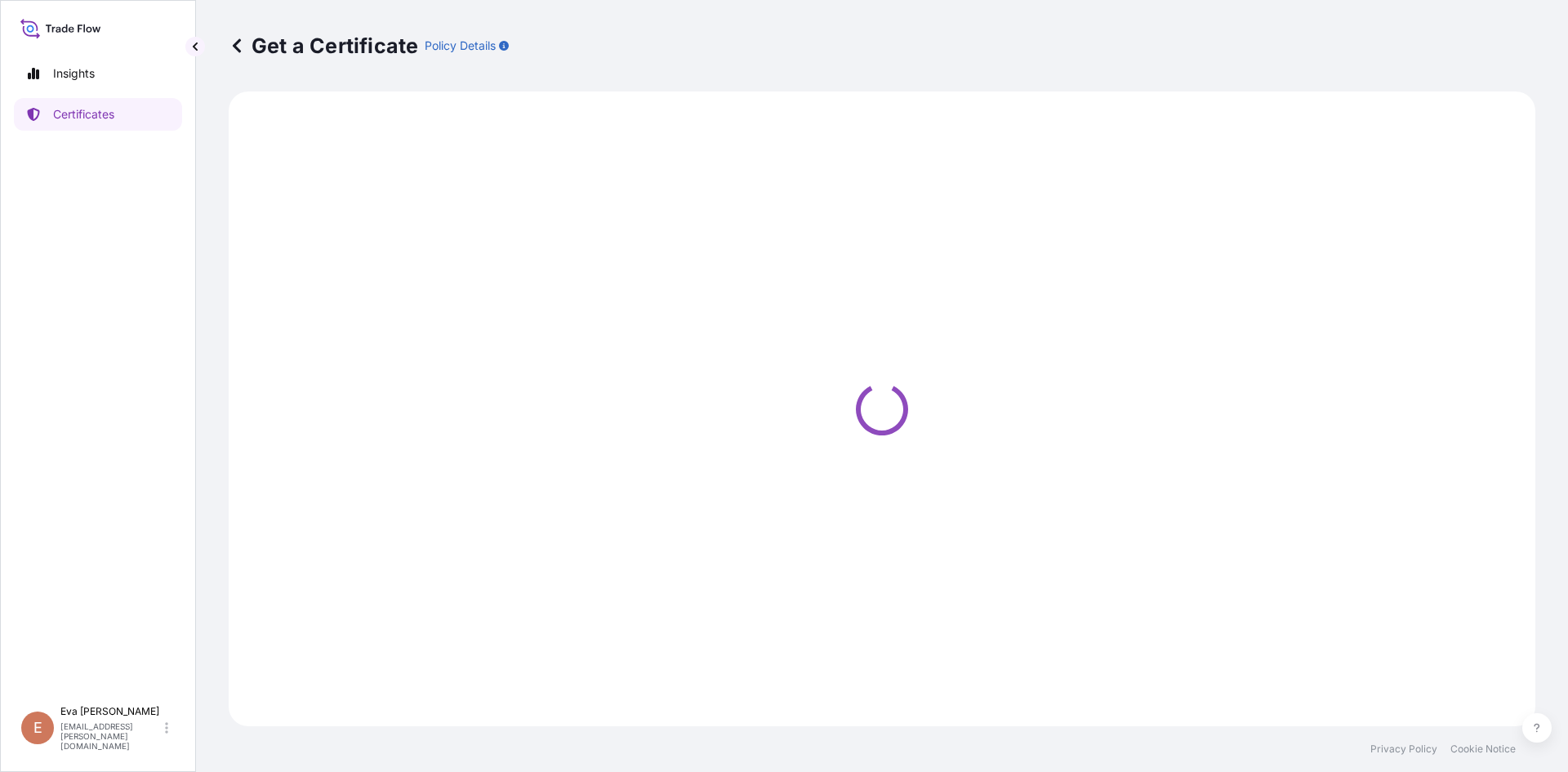
select select "Sea"
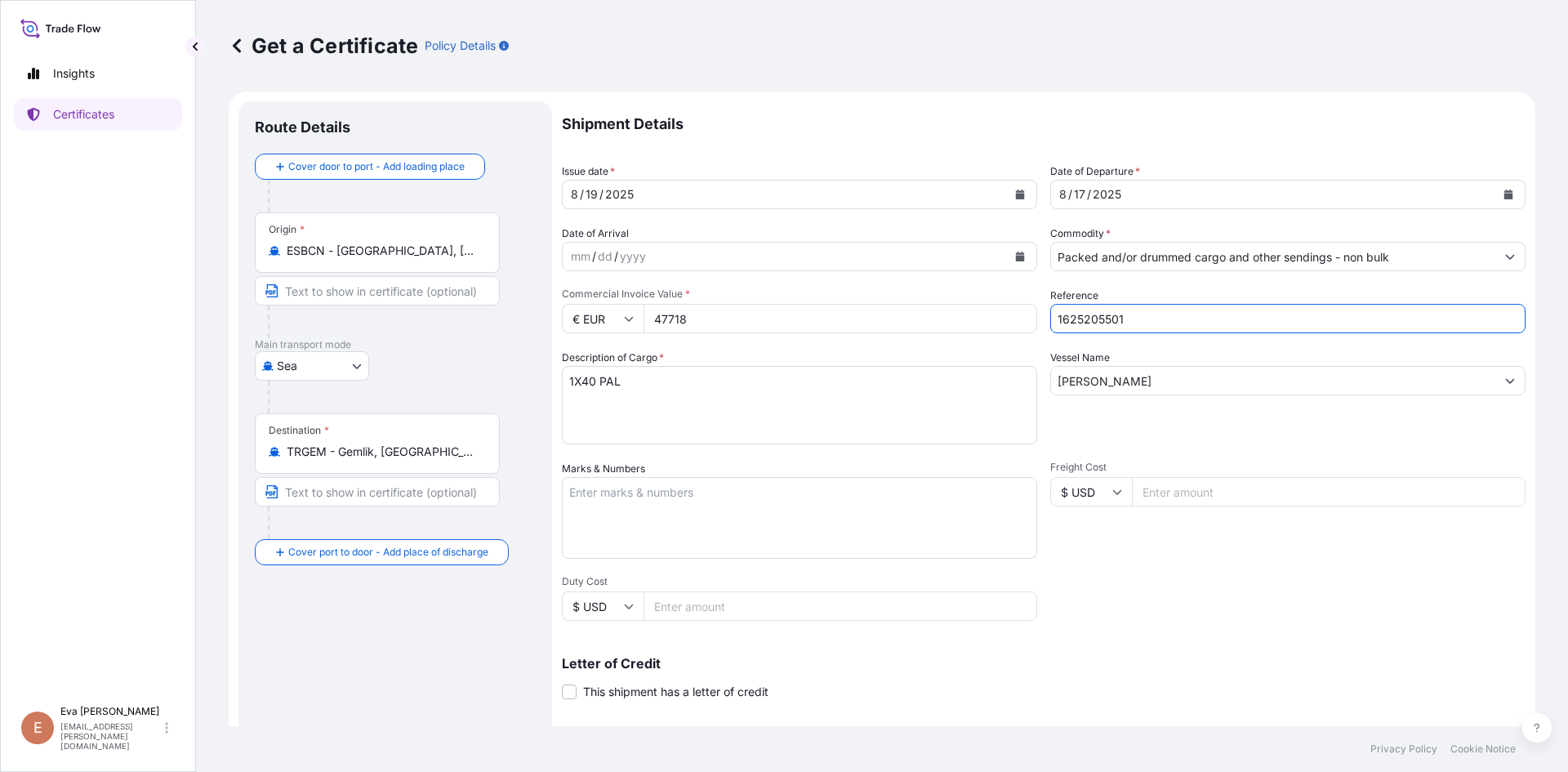
drag, startPoint x: 1131, startPoint y: 324, endPoint x: 1104, endPoint y: 324, distance: 27.0
click at [1104, 324] on input "1625205501" at bounding box center [1288, 318] width 475 height 29
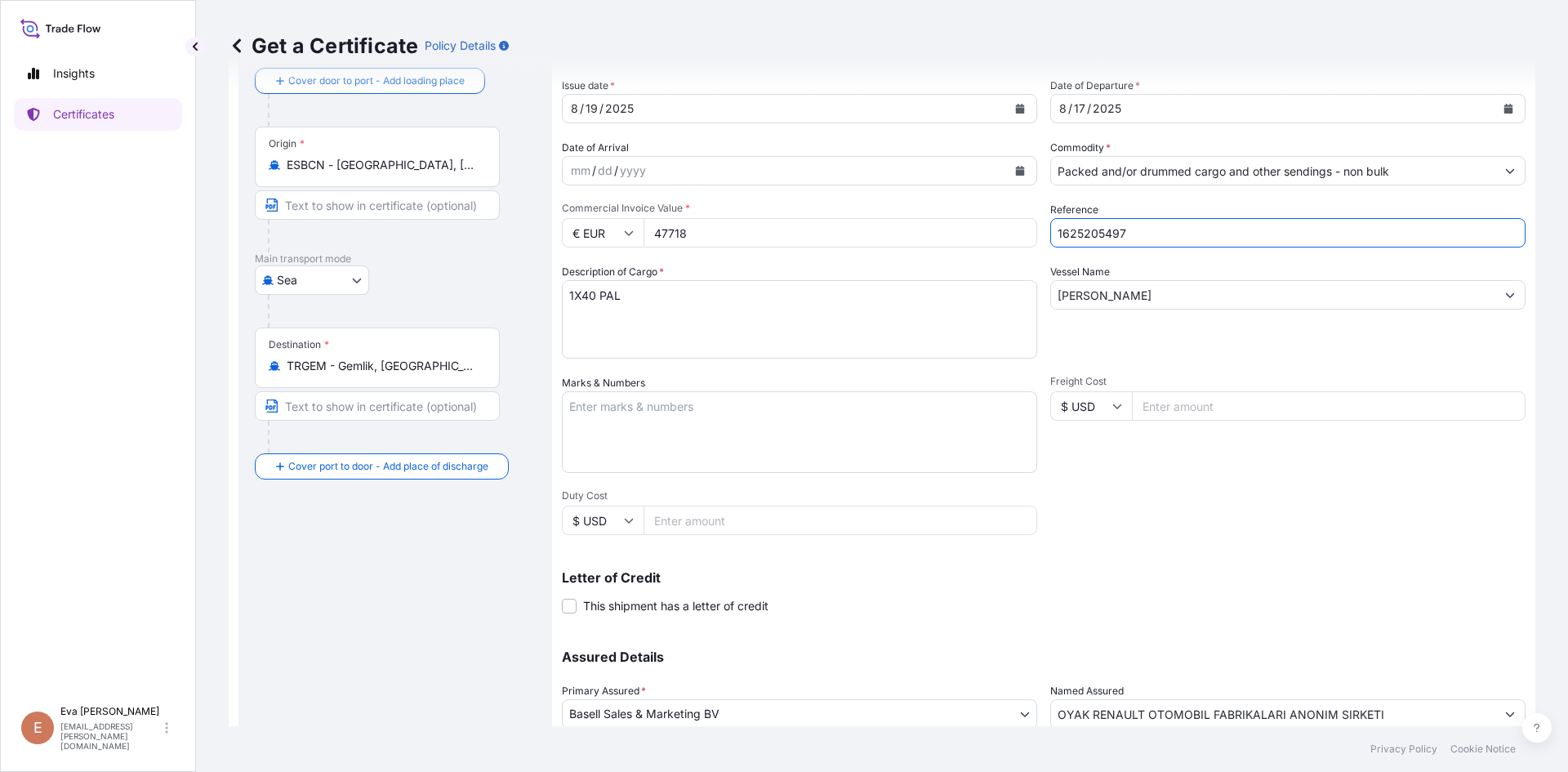
scroll to position [209, 0]
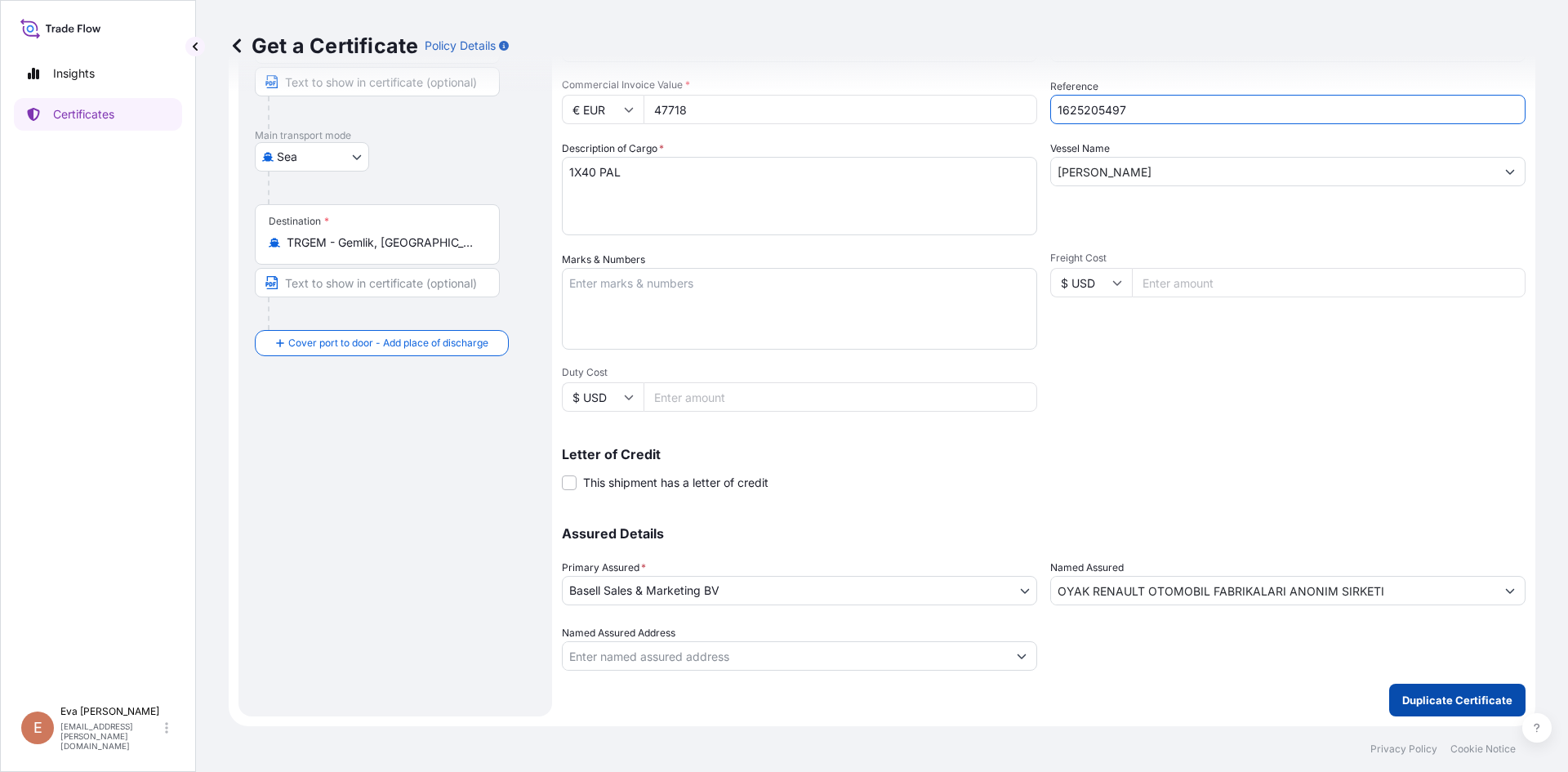
type input "1625205497"
click at [1423, 696] on p "Duplicate Certificate" at bounding box center [1457, 699] width 110 height 16
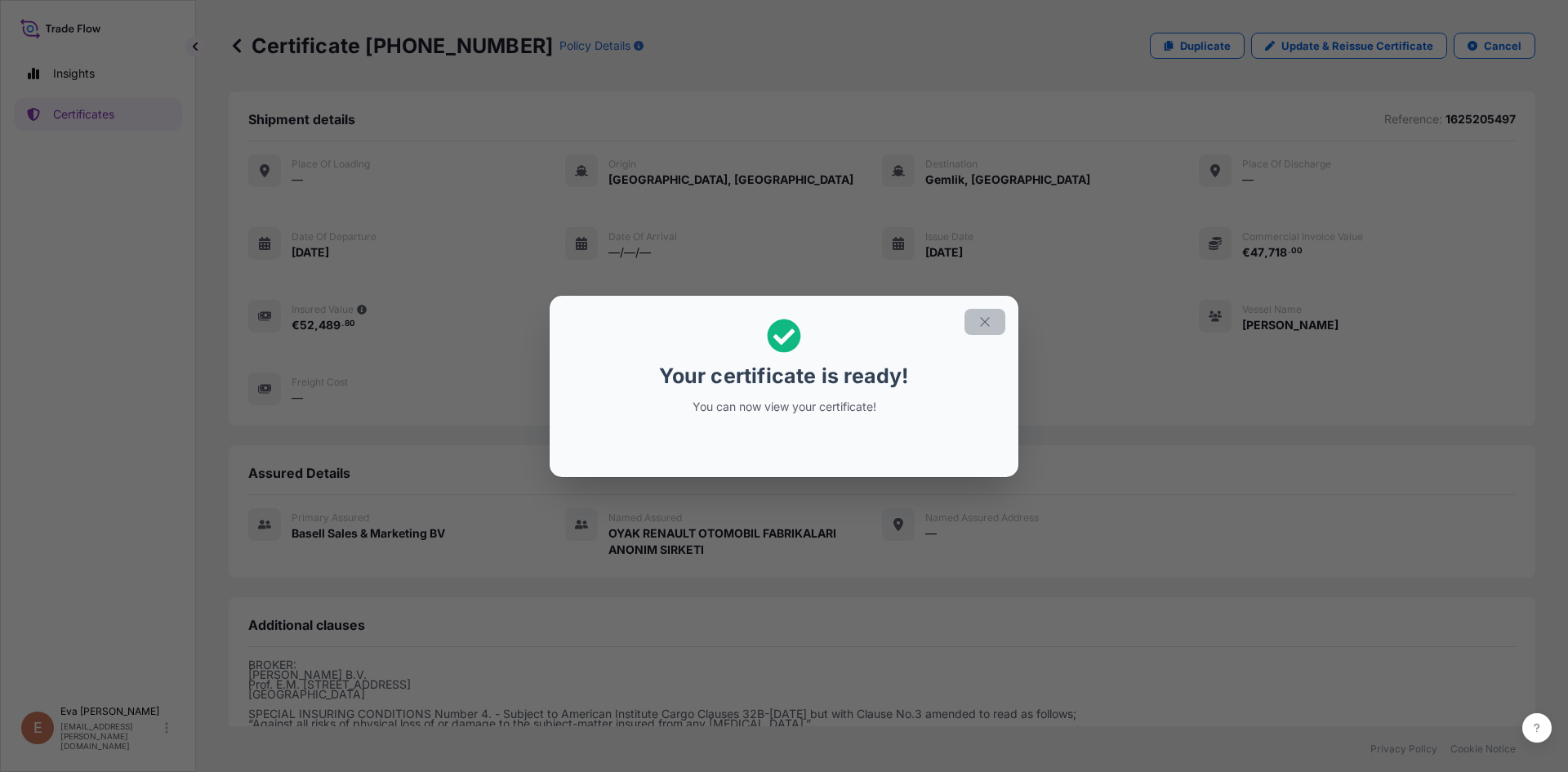
click at [993, 320] on button "button" at bounding box center [985, 321] width 41 height 26
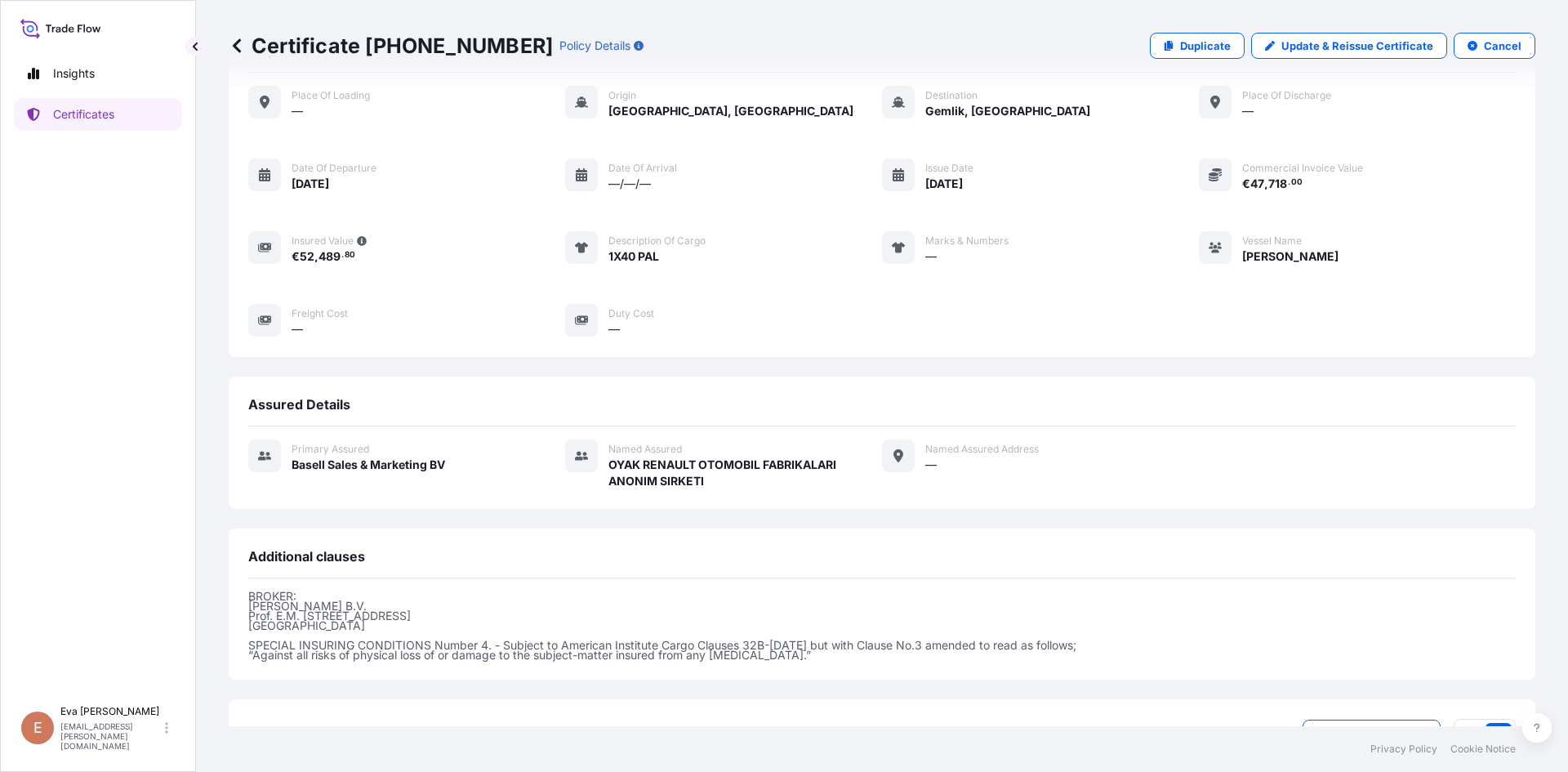
scroll to position [194, 0]
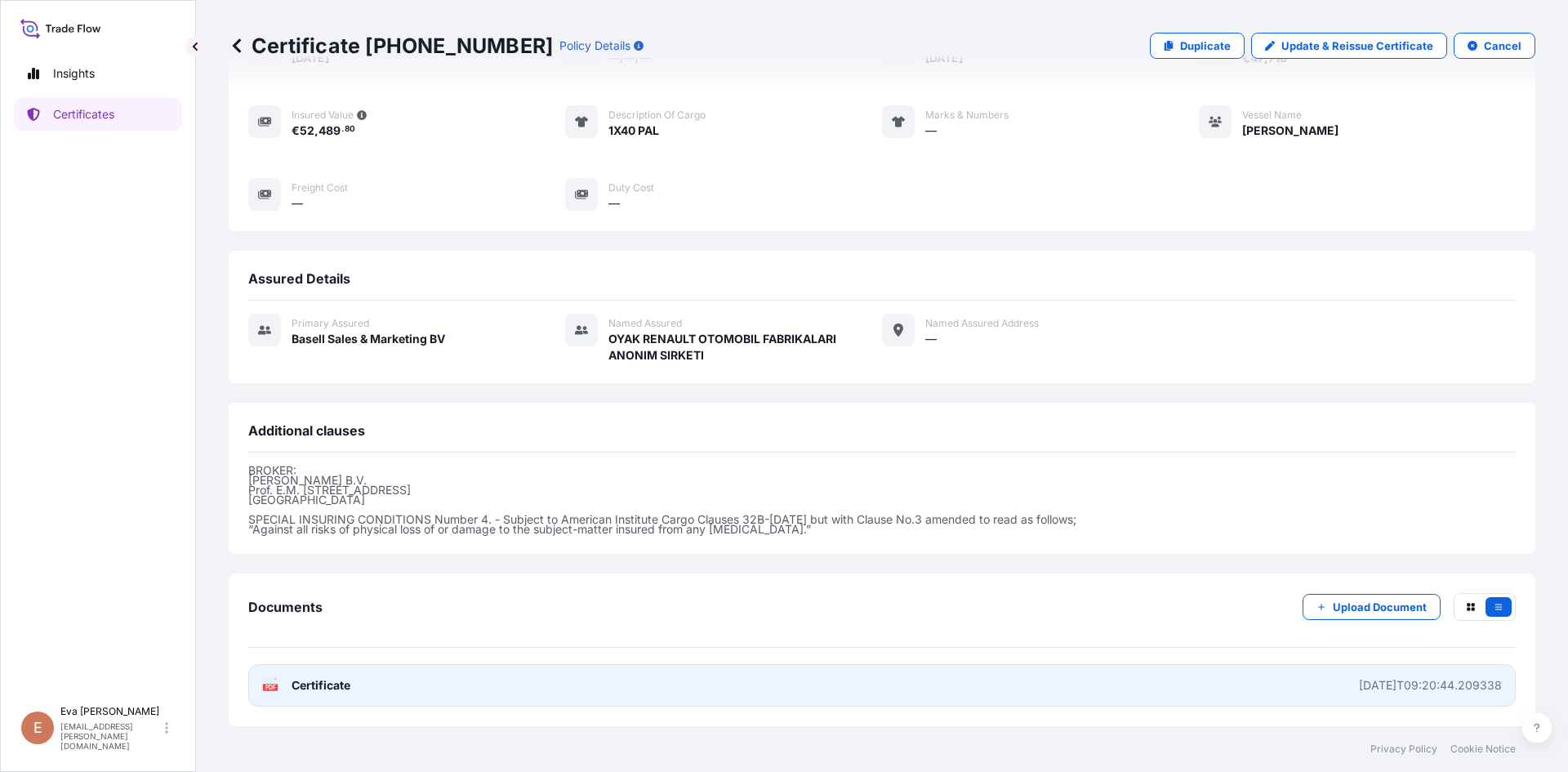
click at [329, 677] on span "Certificate" at bounding box center [321, 685] width 59 height 16
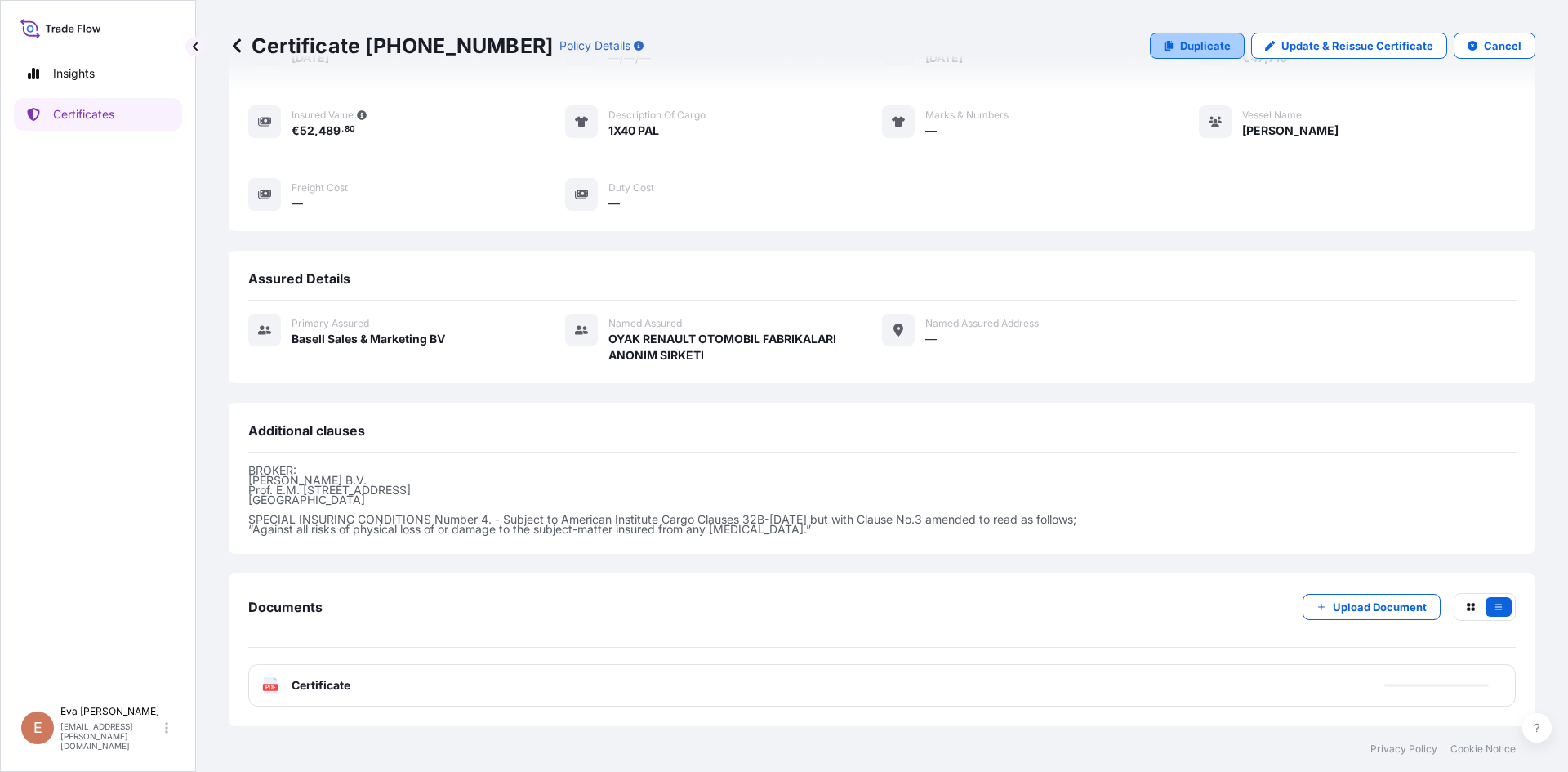
click at [1188, 49] on p "Duplicate" at bounding box center [1205, 45] width 50 height 16
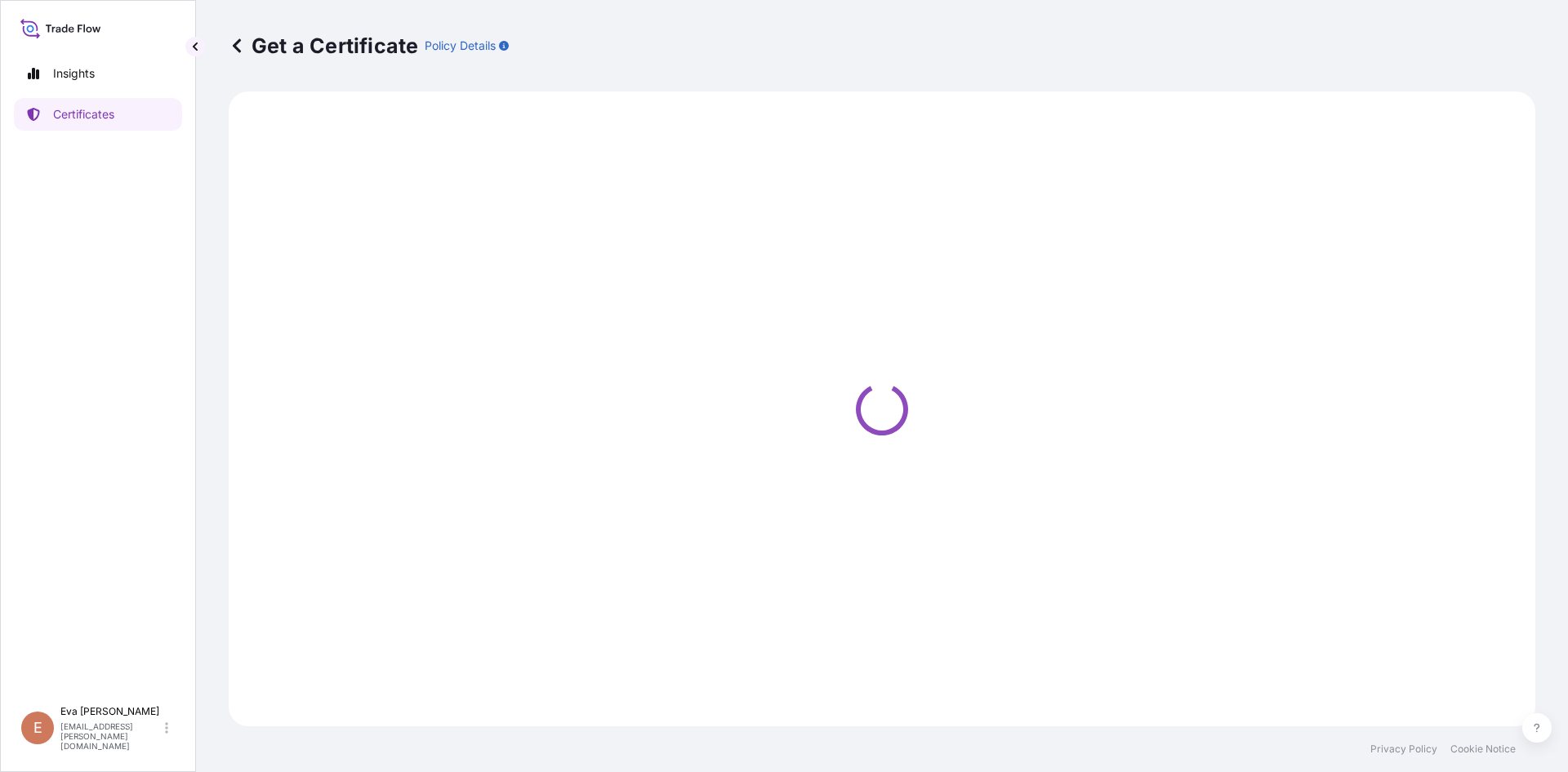
select select "Sea"
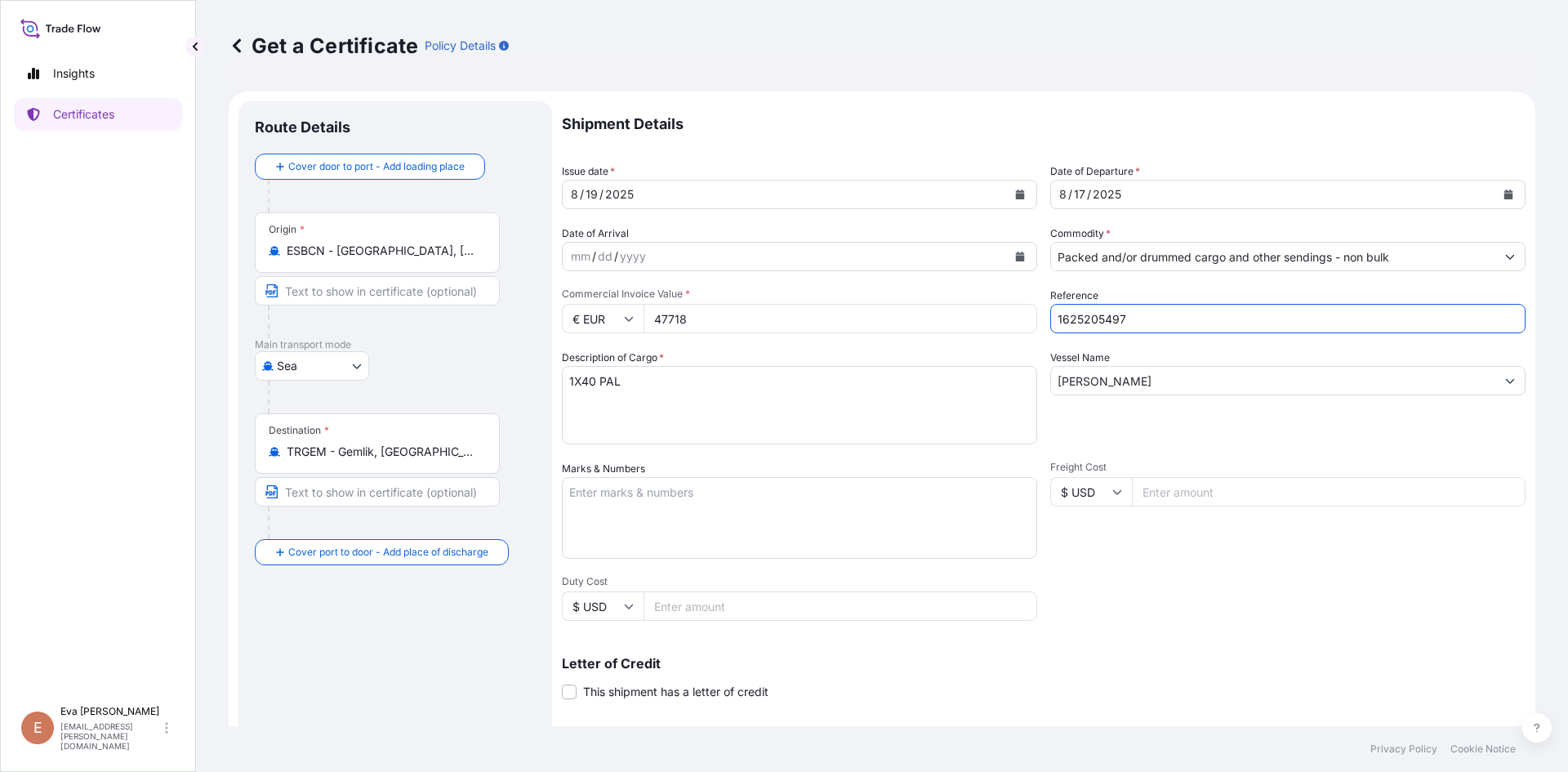
drag, startPoint x: 1142, startPoint y: 324, endPoint x: 1099, endPoint y: 324, distance: 43.0
click at [1099, 324] on input "1625205497" at bounding box center [1288, 318] width 475 height 29
type input "1625205495"
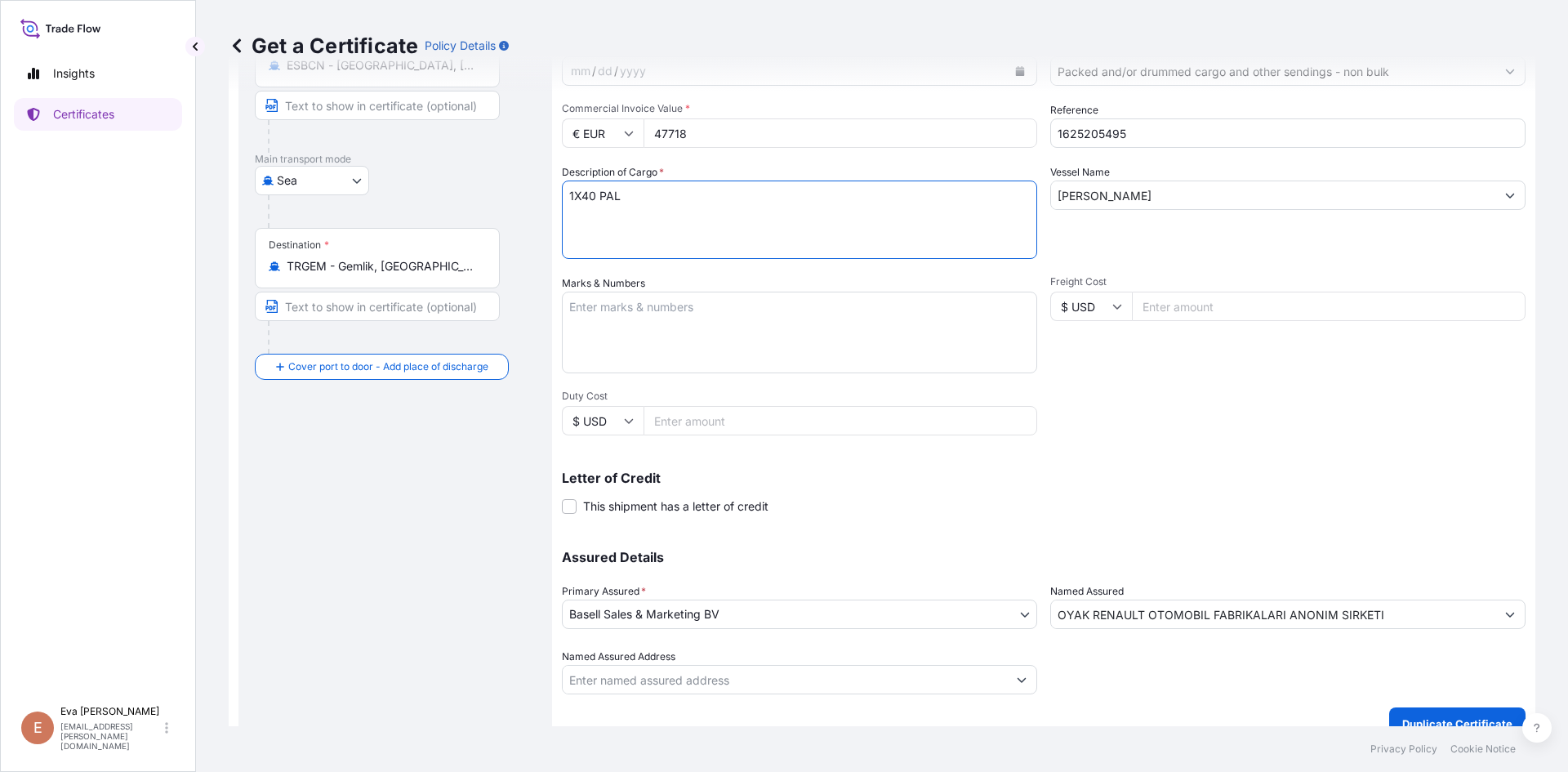
scroll to position [209, 0]
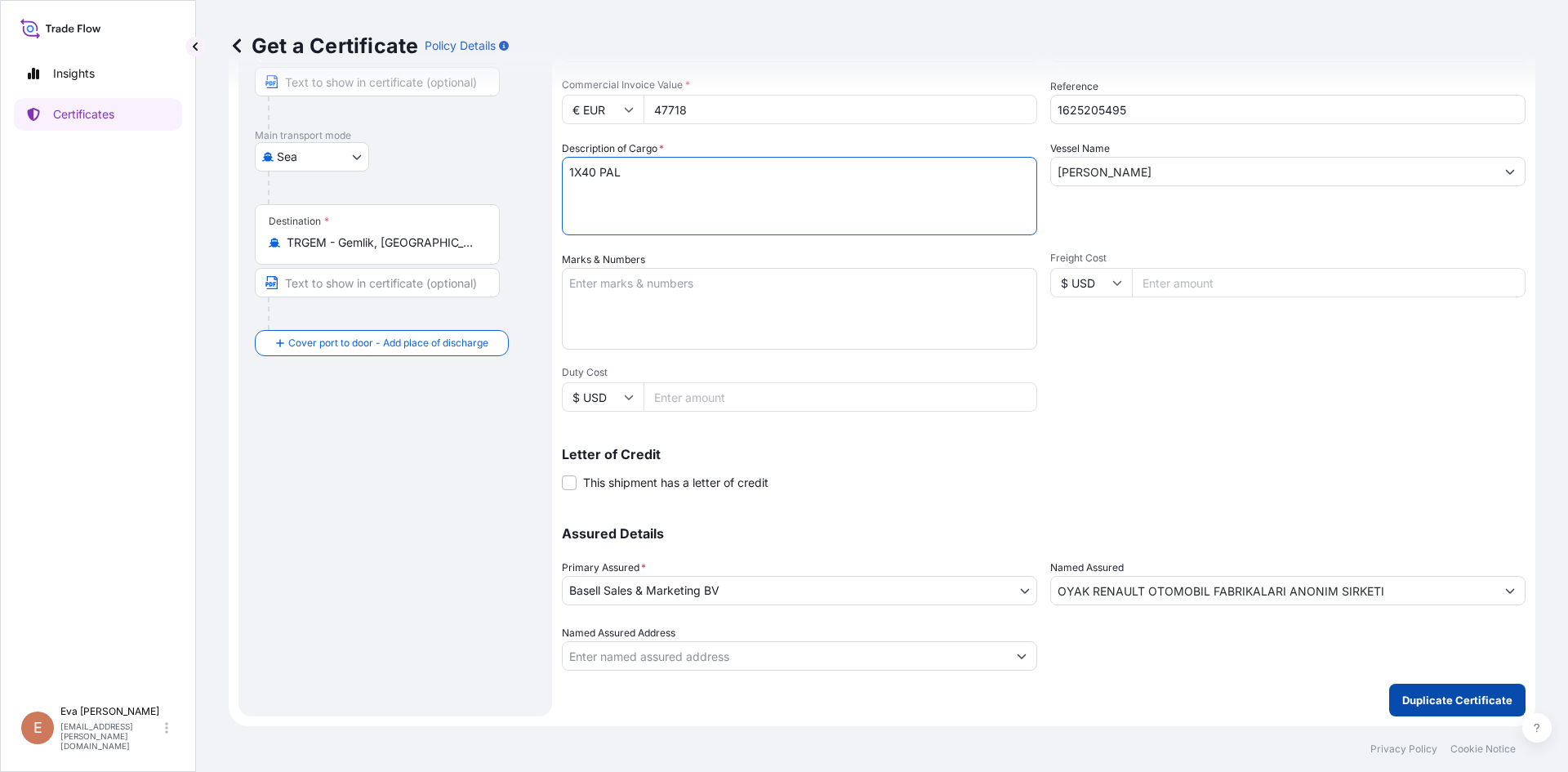
click at [1423, 696] on p "Duplicate Certificate" at bounding box center [1457, 699] width 110 height 16
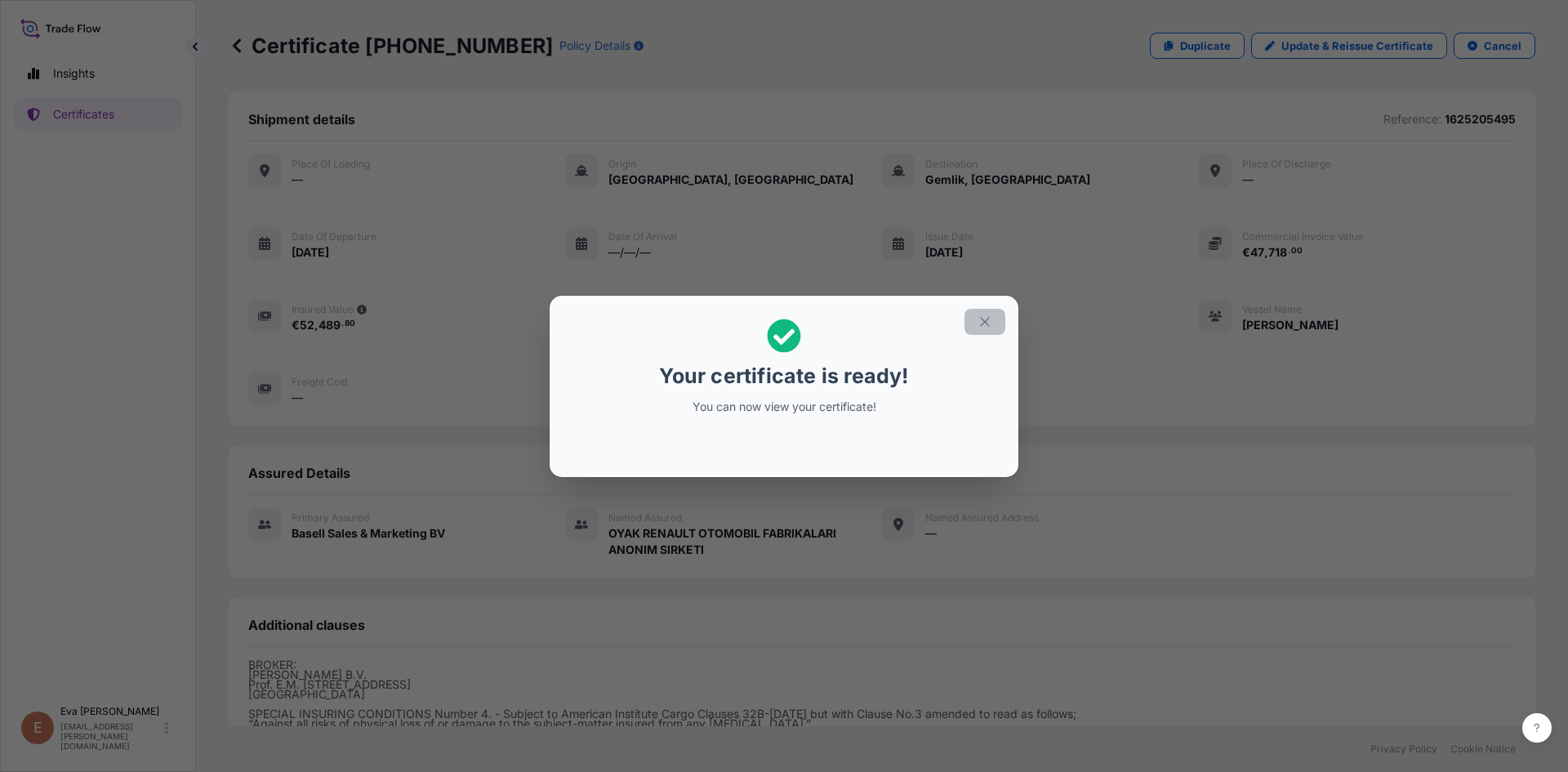
click at [982, 325] on icon "button" at bounding box center [984, 321] width 14 height 14
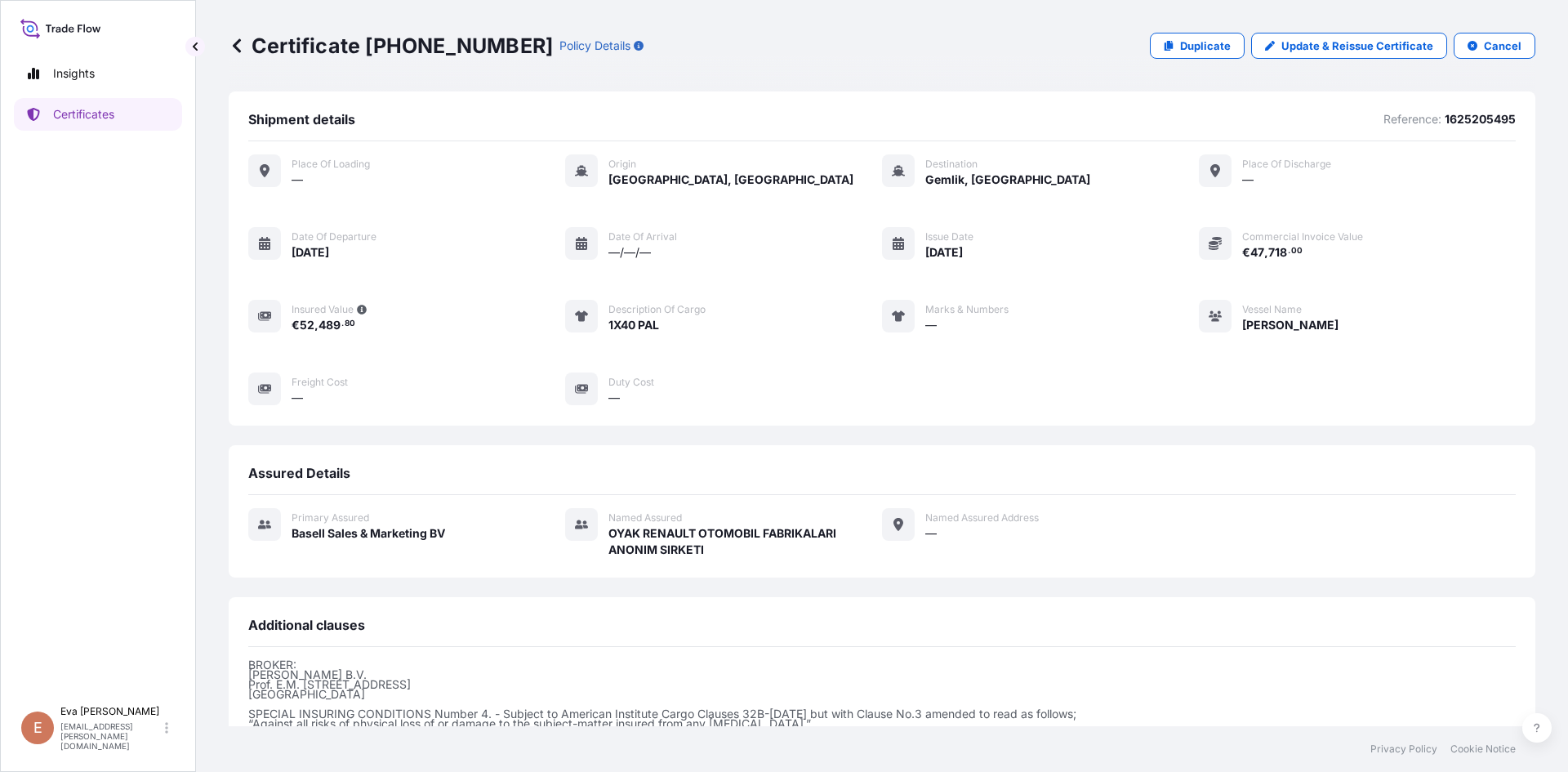
scroll to position [194, 0]
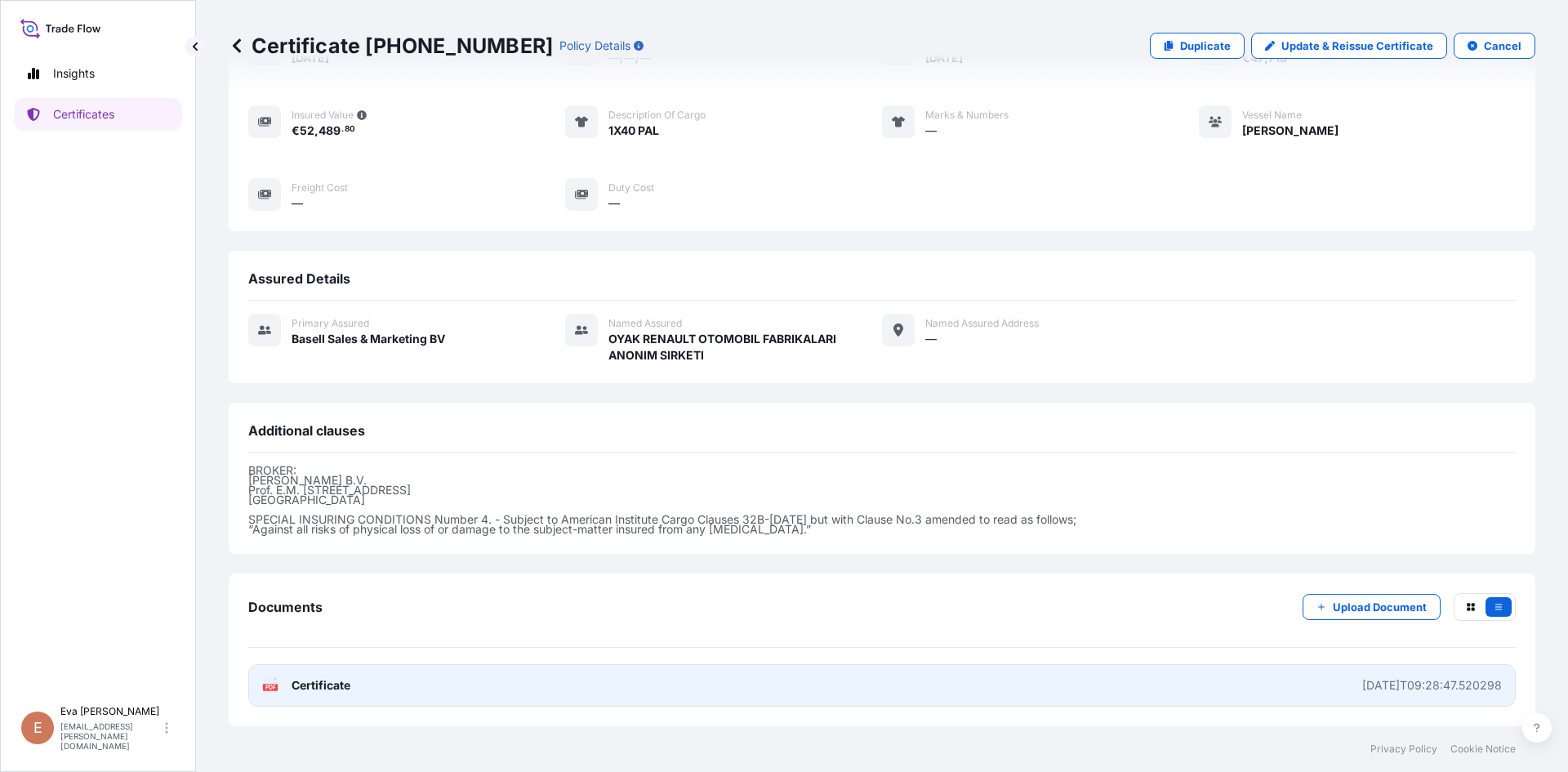
click at [267, 690] on text "PDF" at bounding box center [271, 687] width 11 height 6
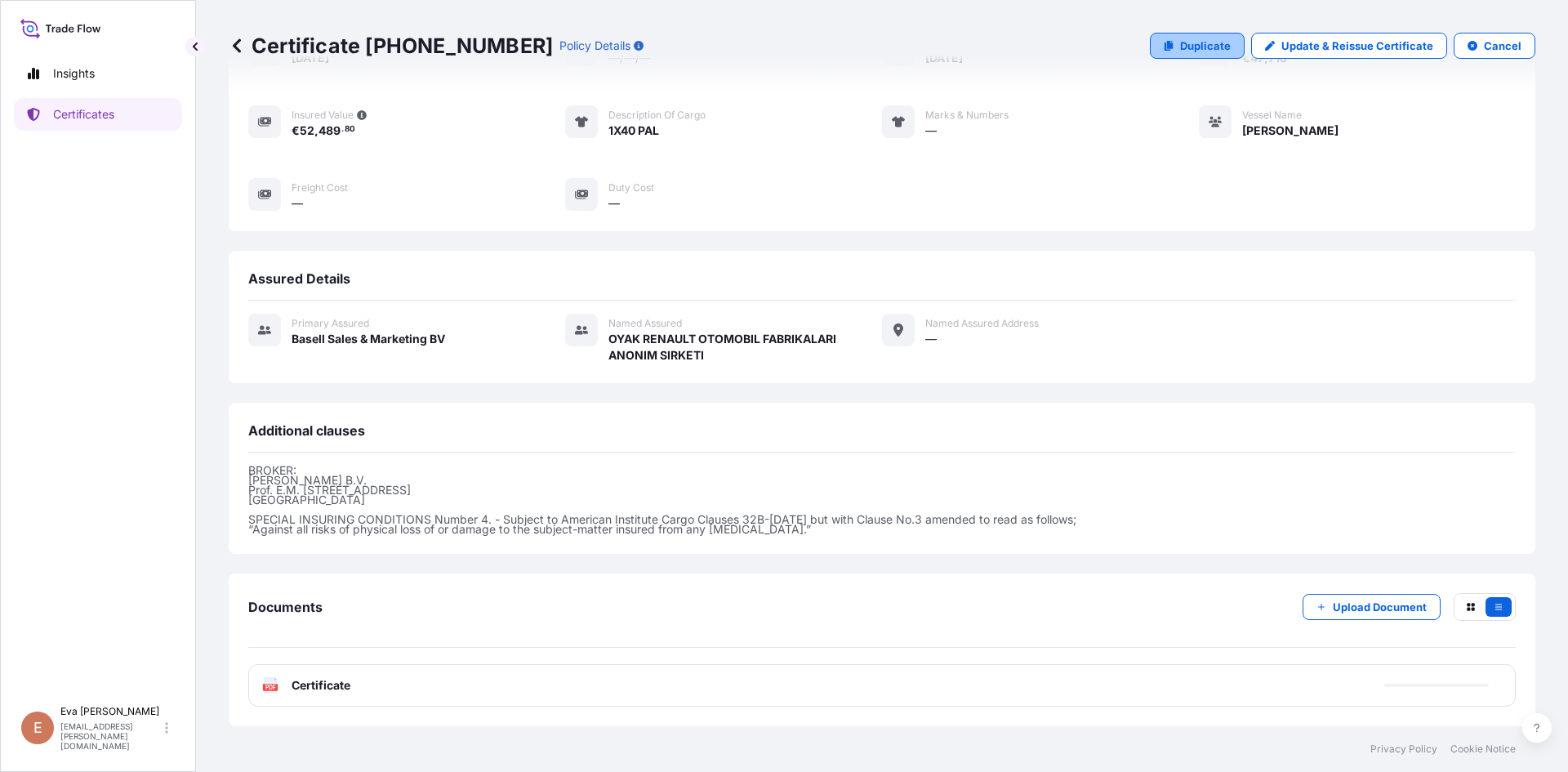
click at [1173, 46] on link "Duplicate" at bounding box center [1197, 45] width 95 height 26
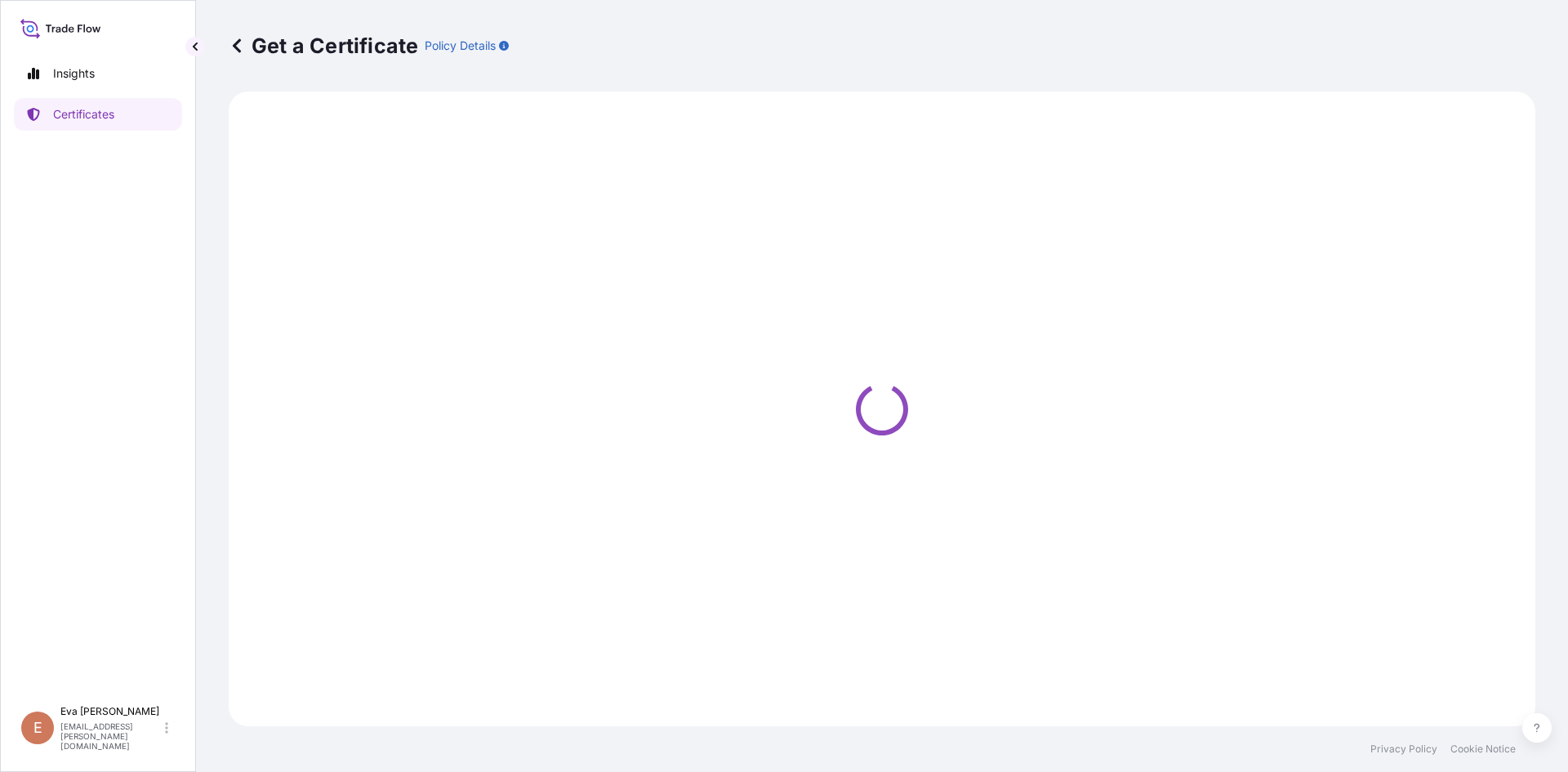
select select "Sea"
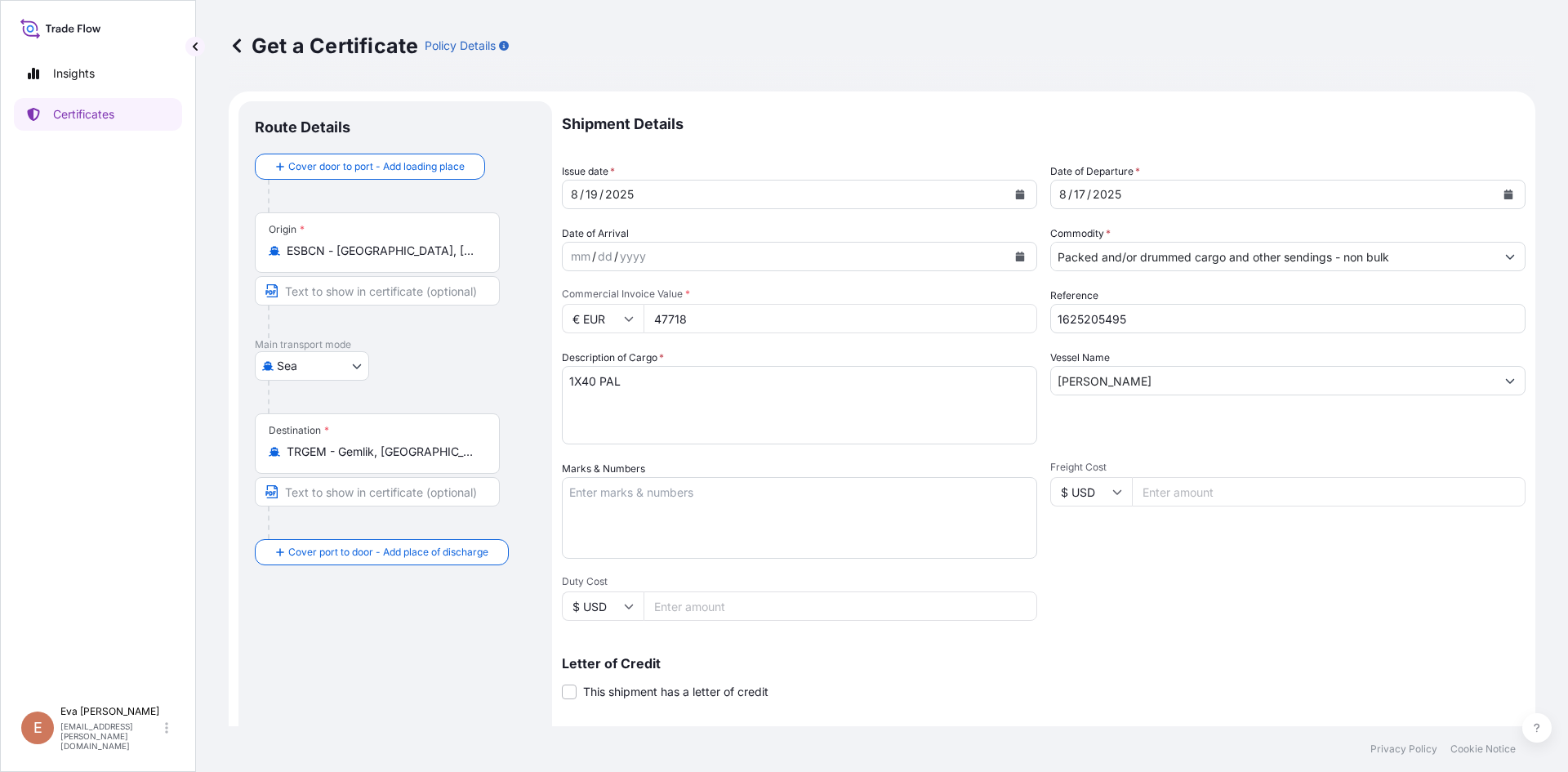
click at [442, 447] on input "TRGEM - Gemlik, [GEOGRAPHIC_DATA]" at bounding box center [383, 451] width 193 height 16
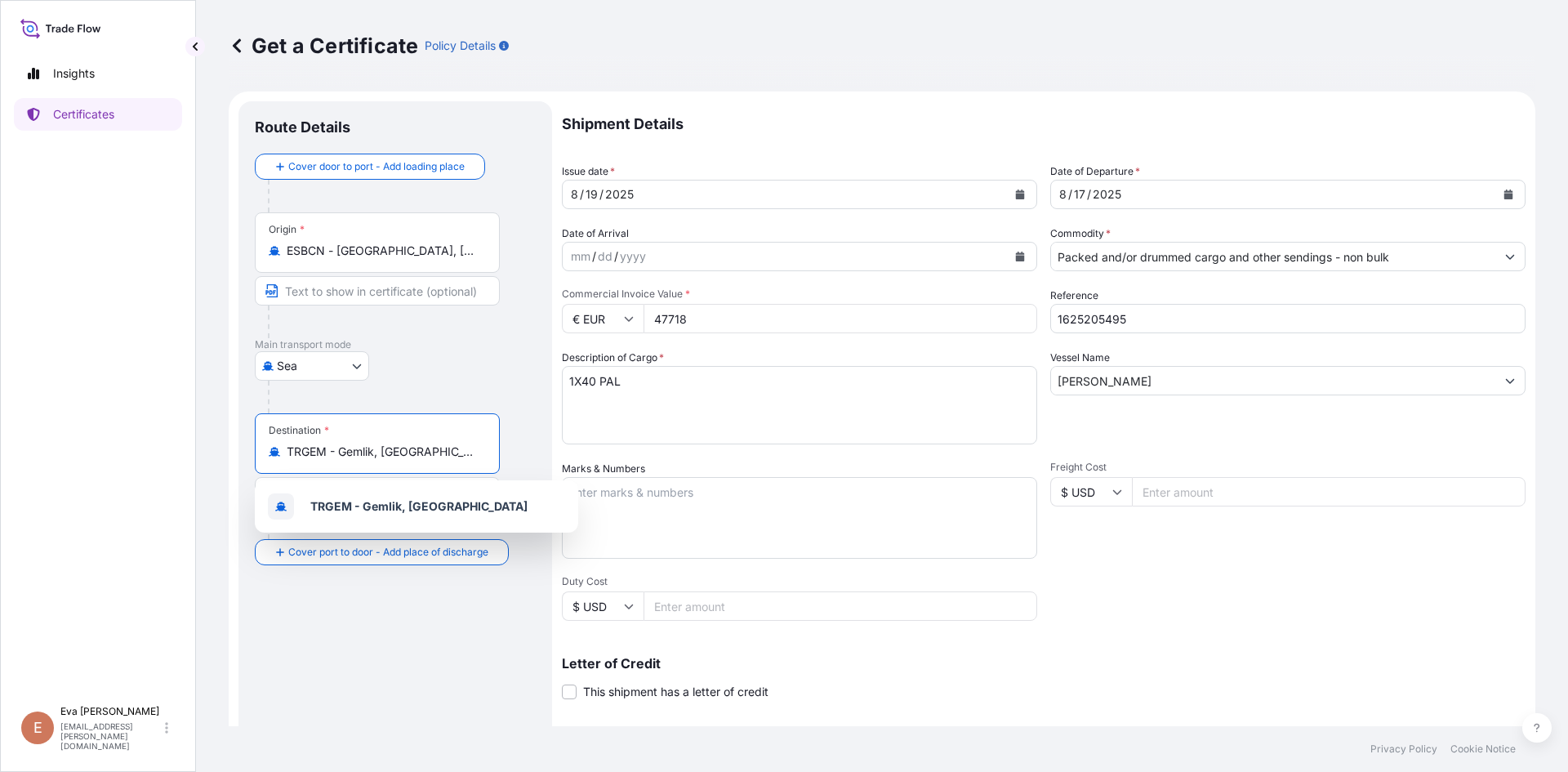
drag, startPoint x: 466, startPoint y: 449, endPoint x: 205, endPoint y: 463, distance: 261.4
click at [205, 463] on div "Get a Certificate Policy Details Route Details Cover door to port - Add loading…" at bounding box center [882, 362] width 1372 height 726
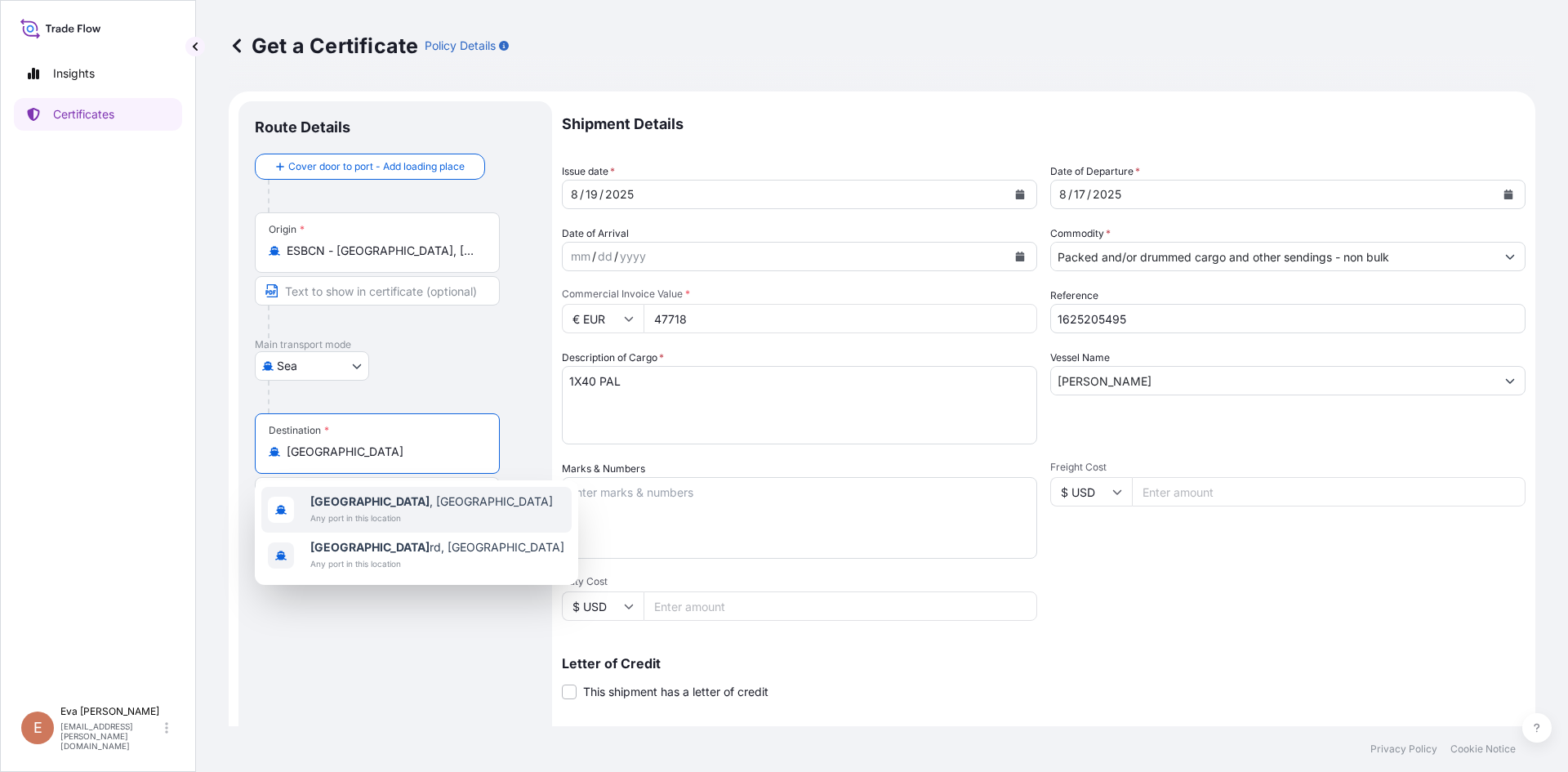
click at [352, 503] on span "[GEOGRAPHIC_DATA] , [GEOGRAPHIC_DATA]" at bounding box center [432, 500] width 242 height 16
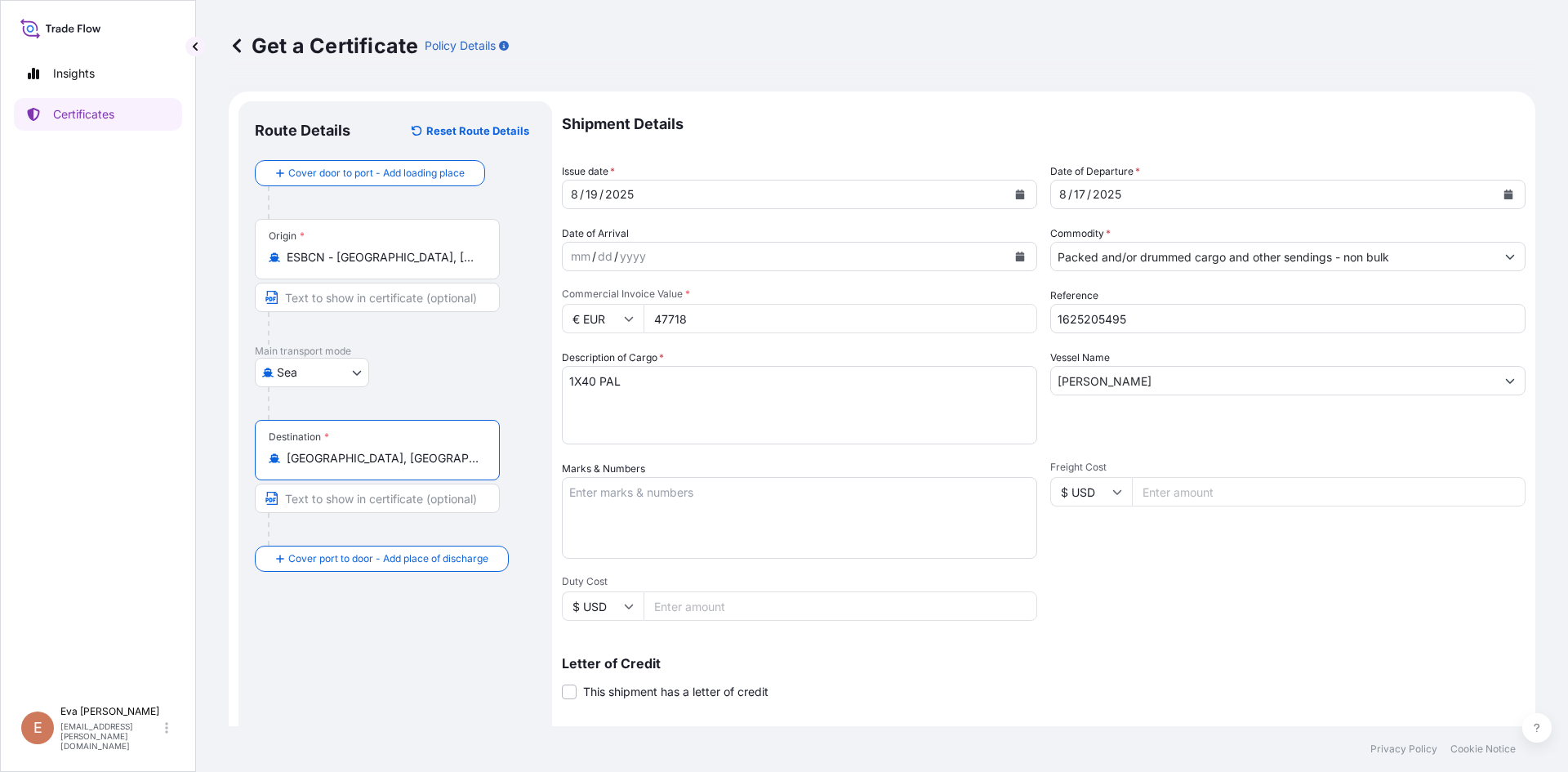
type input "[GEOGRAPHIC_DATA], [GEOGRAPHIC_DATA]"
drag, startPoint x: 1094, startPoint y: 320, endPoint x: 1157, endPoint y: 324, distance: 63.1
click at [1157, 324] on input "1625205495" at bounding box center [1288, 318] width 475 height 29
type input "1625206308"
click at [581, 380] on textarea "1X40 PAL" at bounding box center [799, 405] width 475 height 78
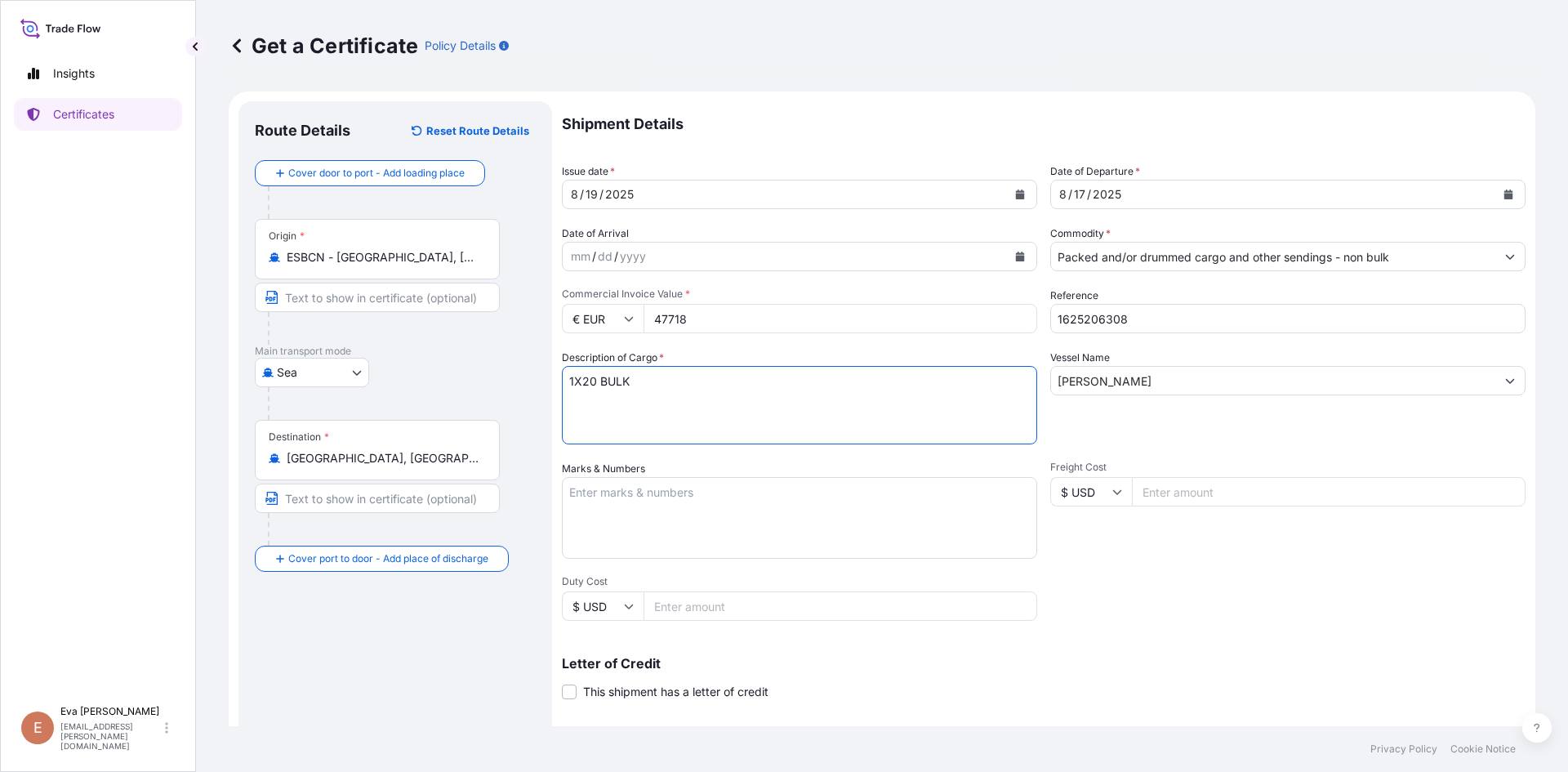
type textarea "1X20 BULK"
drag, startPoint x: 654, startPoint y: 321, endPoint x: 726, endPoint y: 327, distance: 72.2
click at [723, 326] on input "47718" at bounding box center [840, 318] width 394 height 29
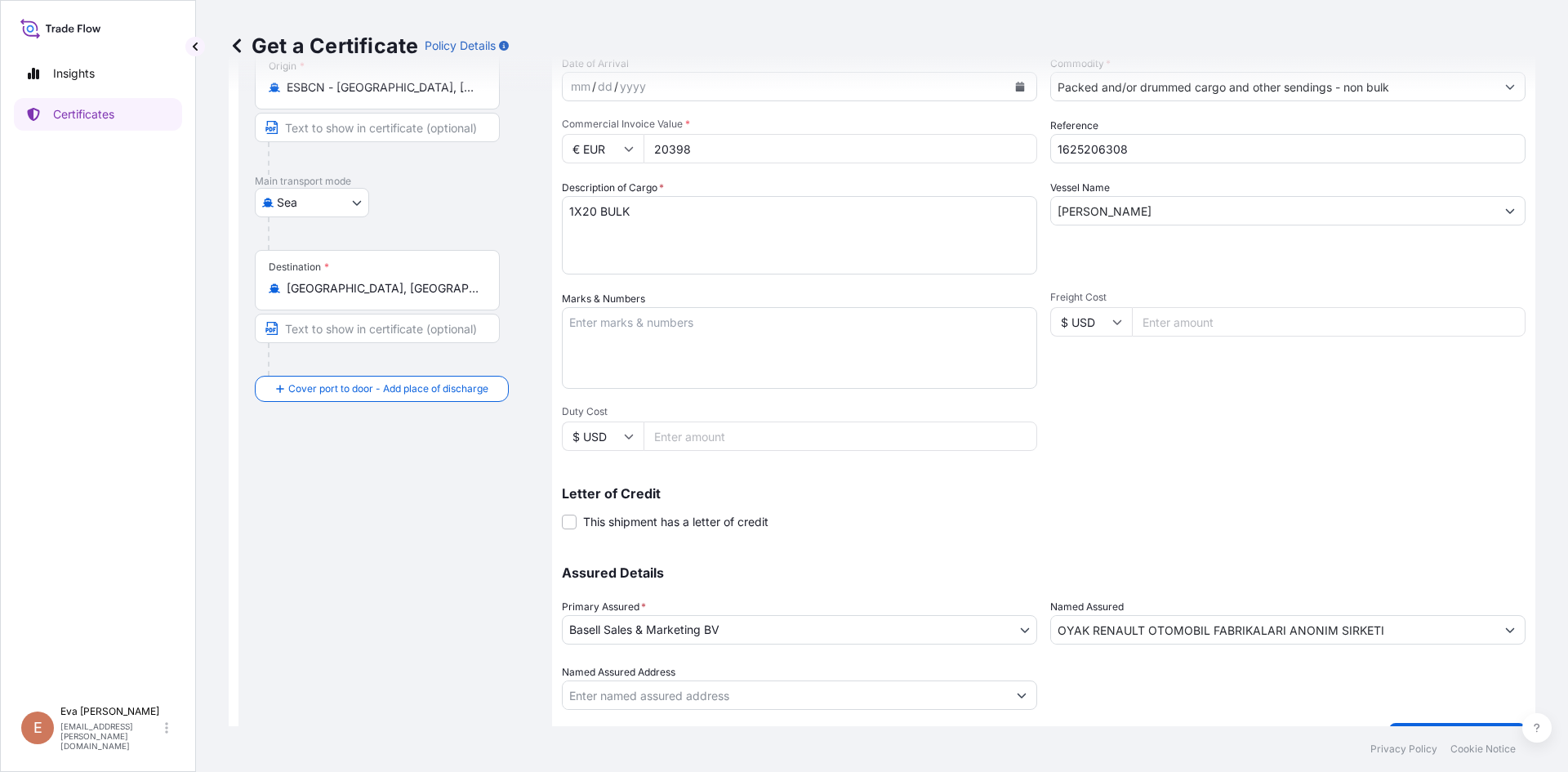
scroll to position [209, 0]
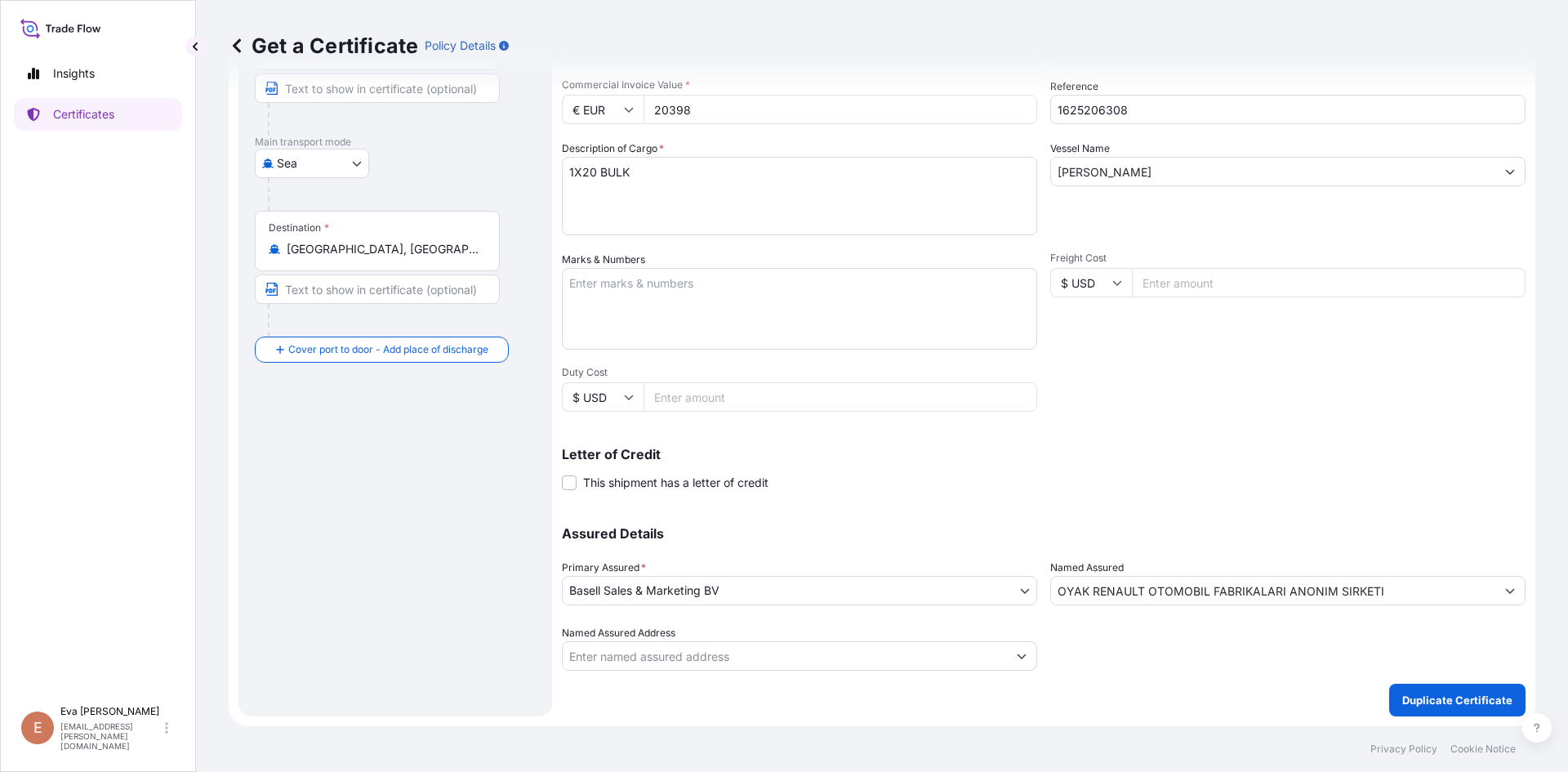
type input "20398"
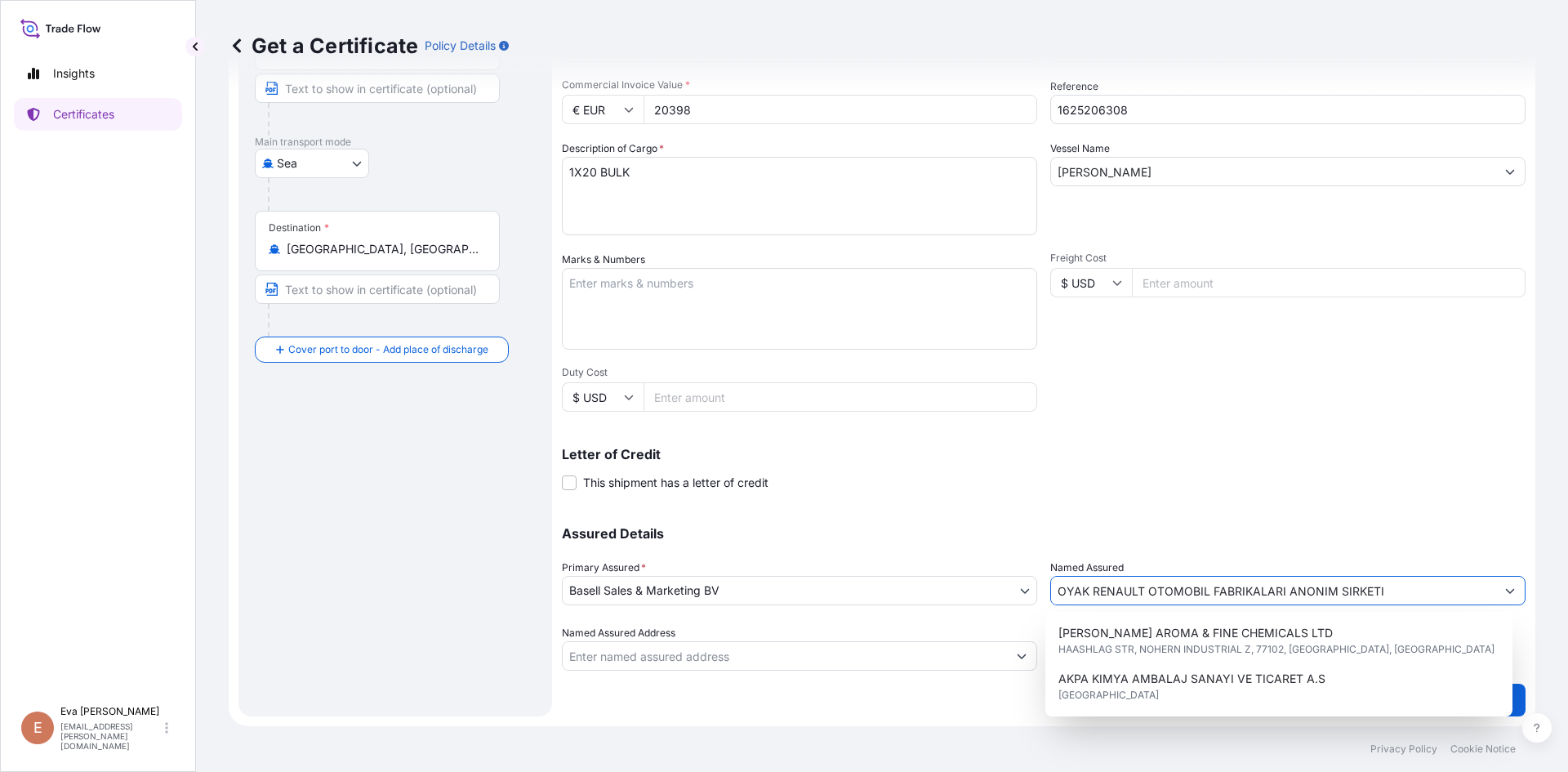
drag, startPoint x: 1336, startPoint y: 592, endPoint x: 922, endPoint y: 601, distance: 414.1
click at [922, 601] on div "Assured Details Primary Assured * Basell Sales & Marketing BV Basell Poliolefin…" at bounding box center [1044, 589] width 964 height 163
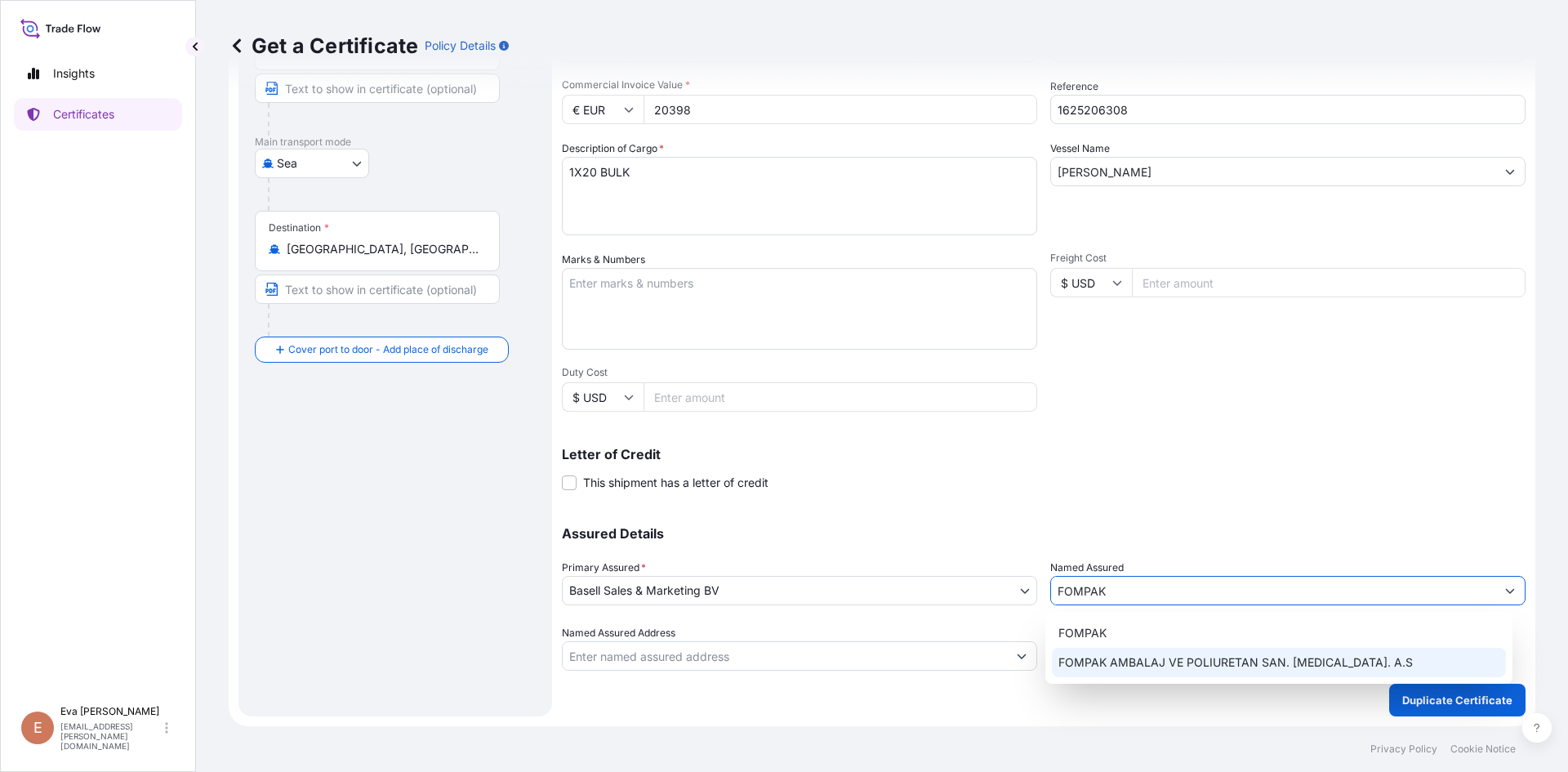
click at [1154, 660] on span "FOMPAK AMBALAJ VE POLIURETAN SAN. [MEDICAL_DATA]. A.S" at bounding box center [1235, 662] width 354 height 16
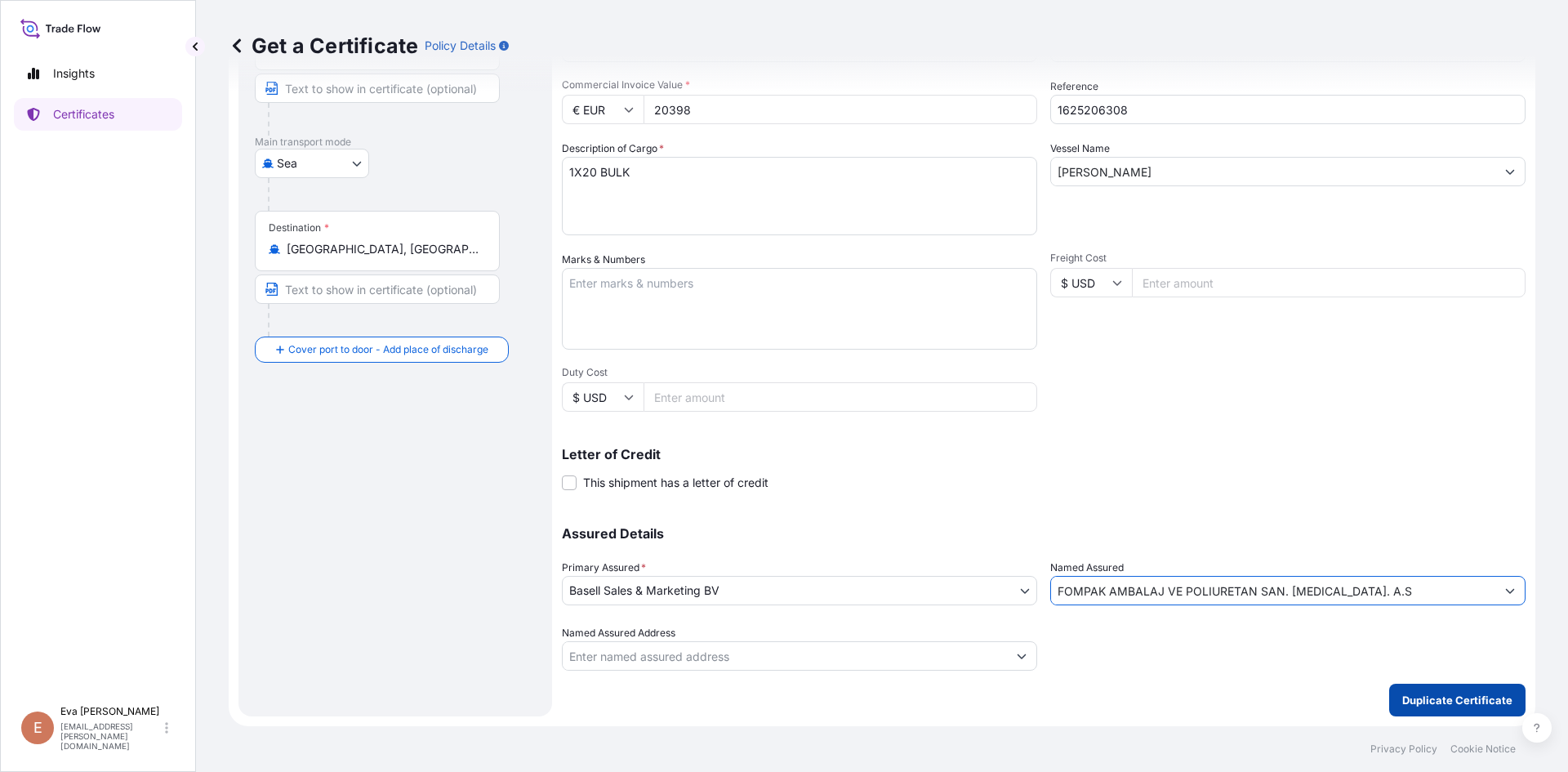
type input "FOMPAK AMBALAJ VE POLIURETAN SAN. [MEDICAL_DATA]. A.S"
click at [1424, 701] on p "Duplicate Certificate" at bounding box center [1457, 699] width 110 height 16
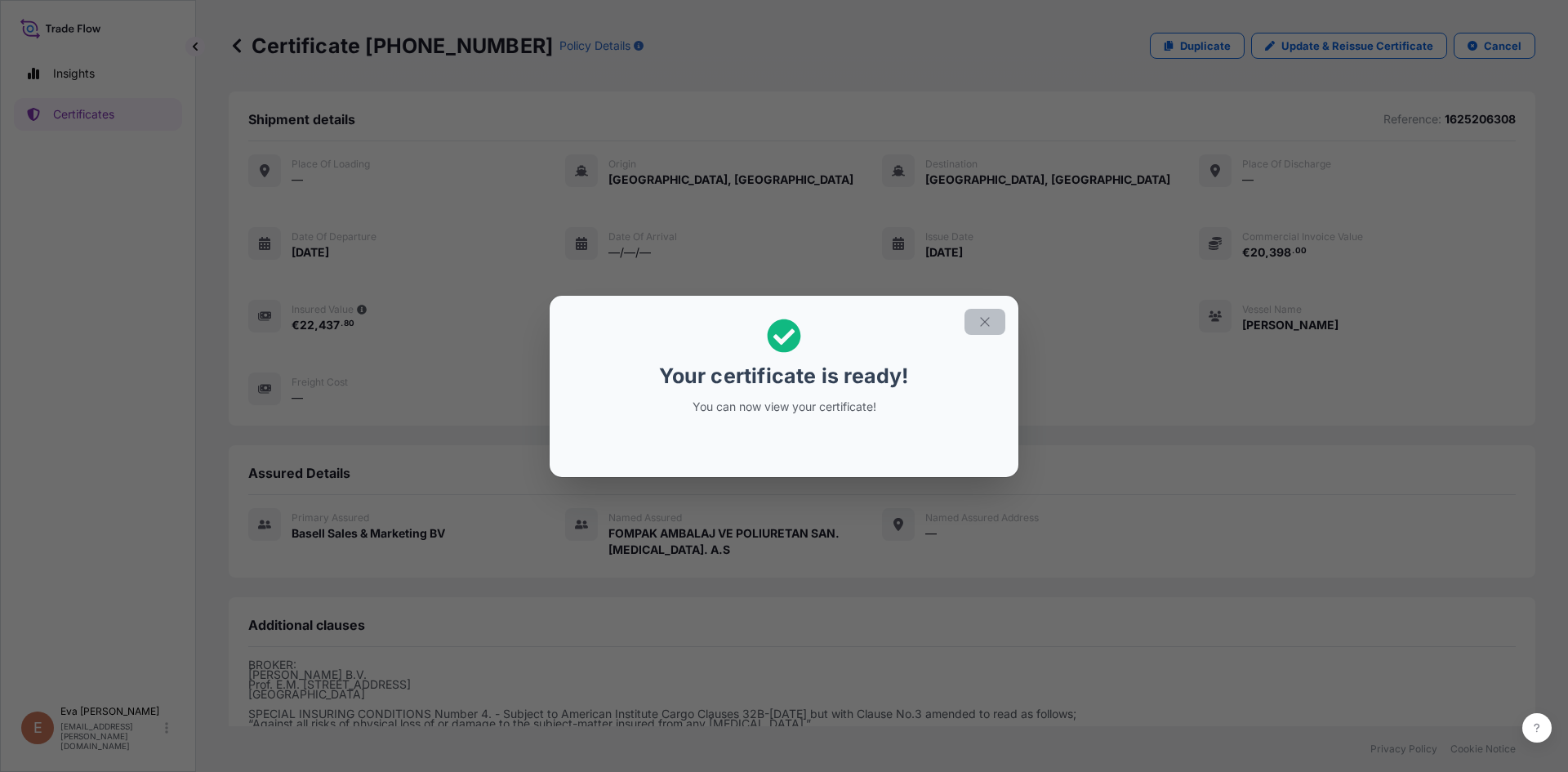
click at [985, 325] on icon "button" at bounding box center [984, 321] width 14 height 14
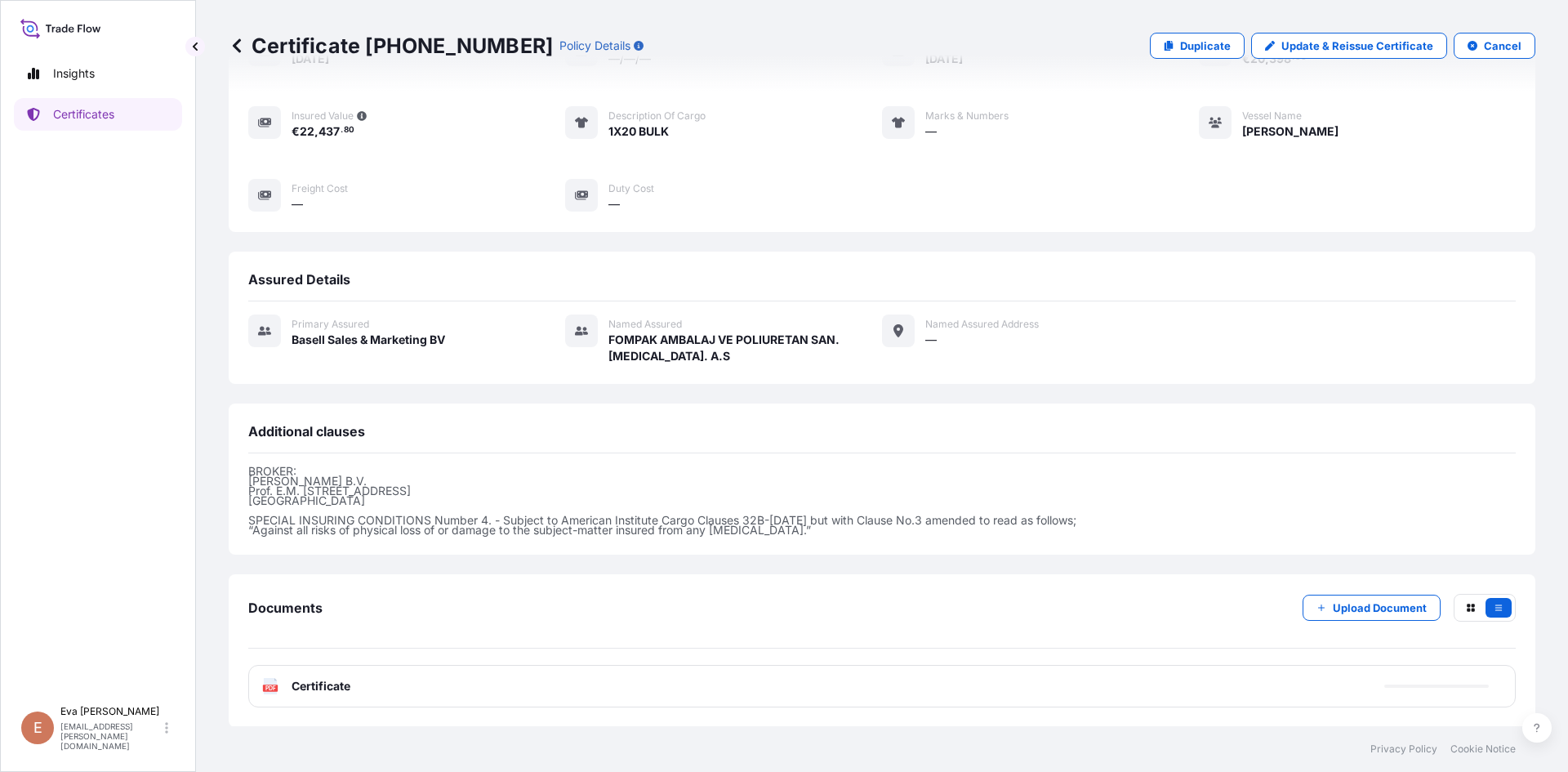
scroll to position [194, 0]
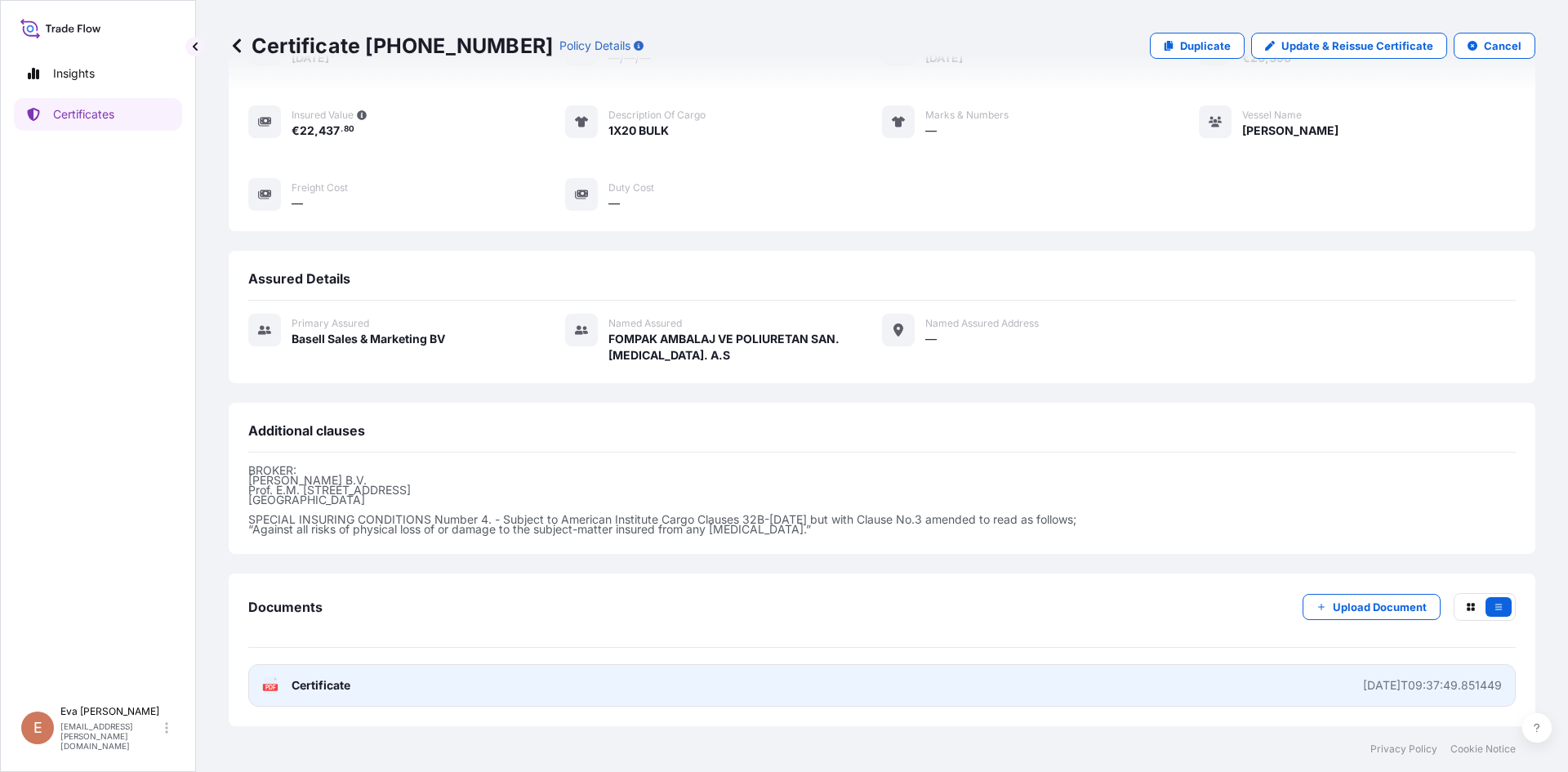
click at [265, 687] on rect at bounding box center [270, 687] width 14 height 7
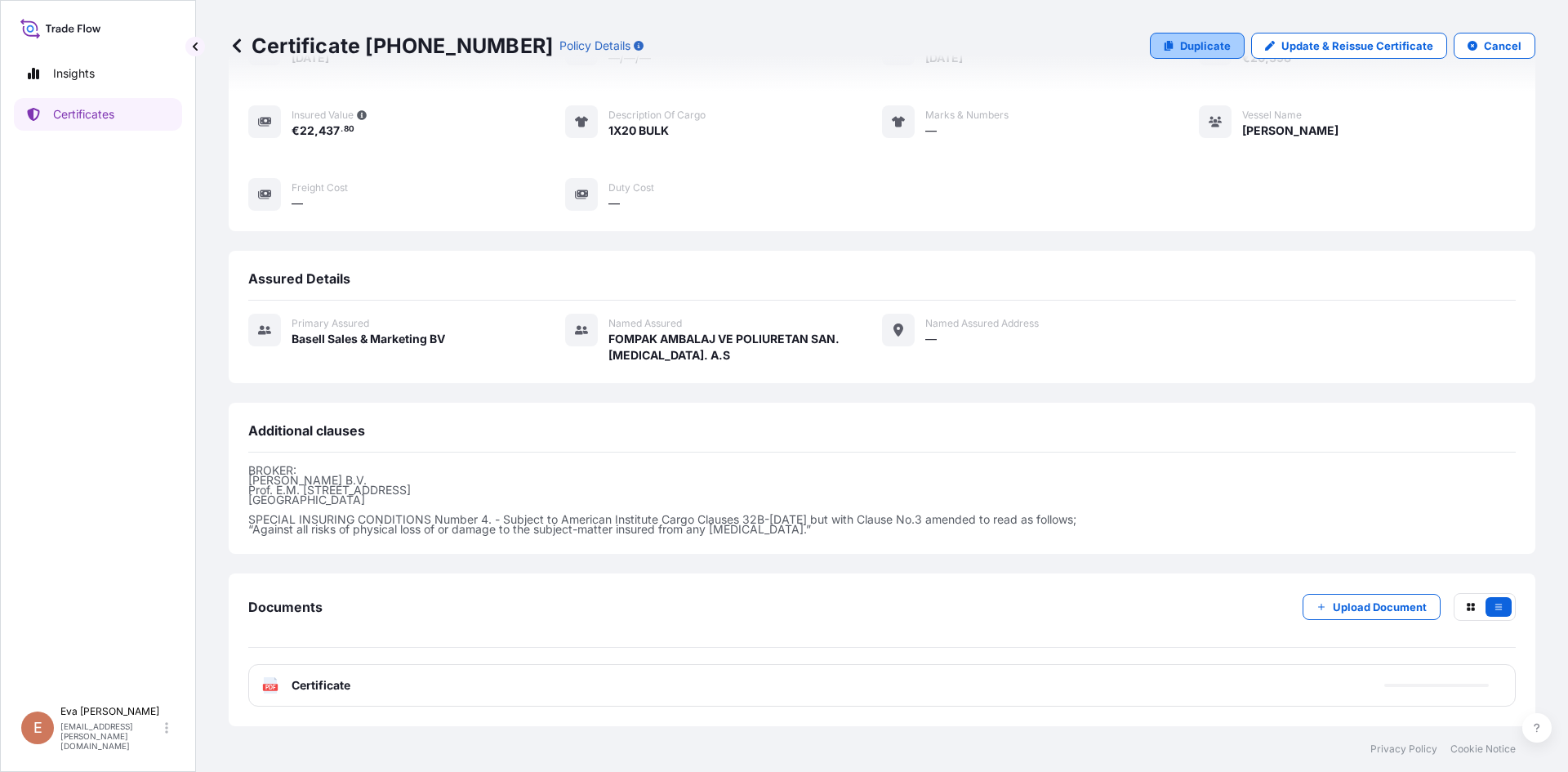
click at [1170, 50] on link "Duplicate" at bounding box center [1197, 45] width 95 height 26
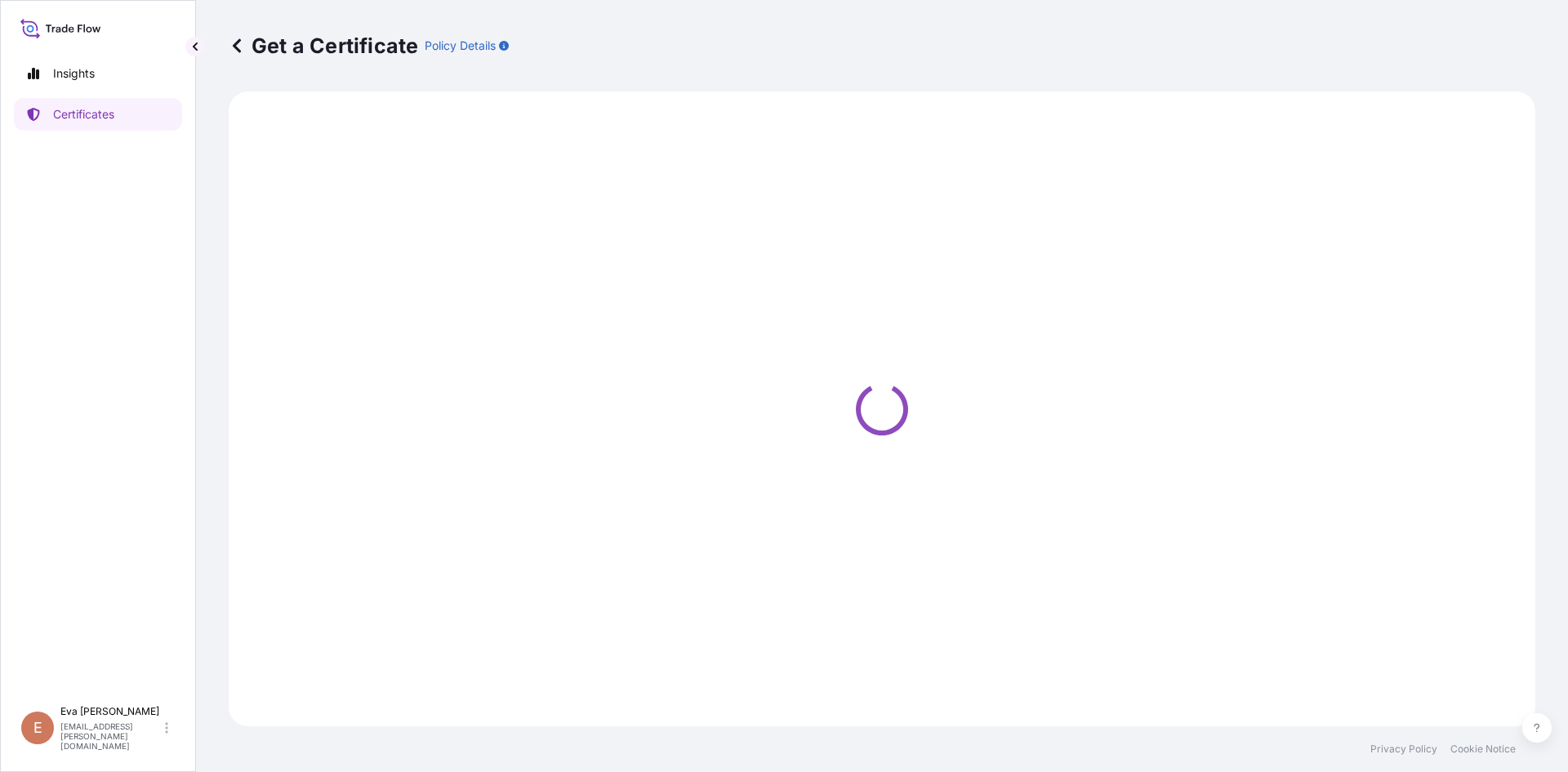
select select "Sea"
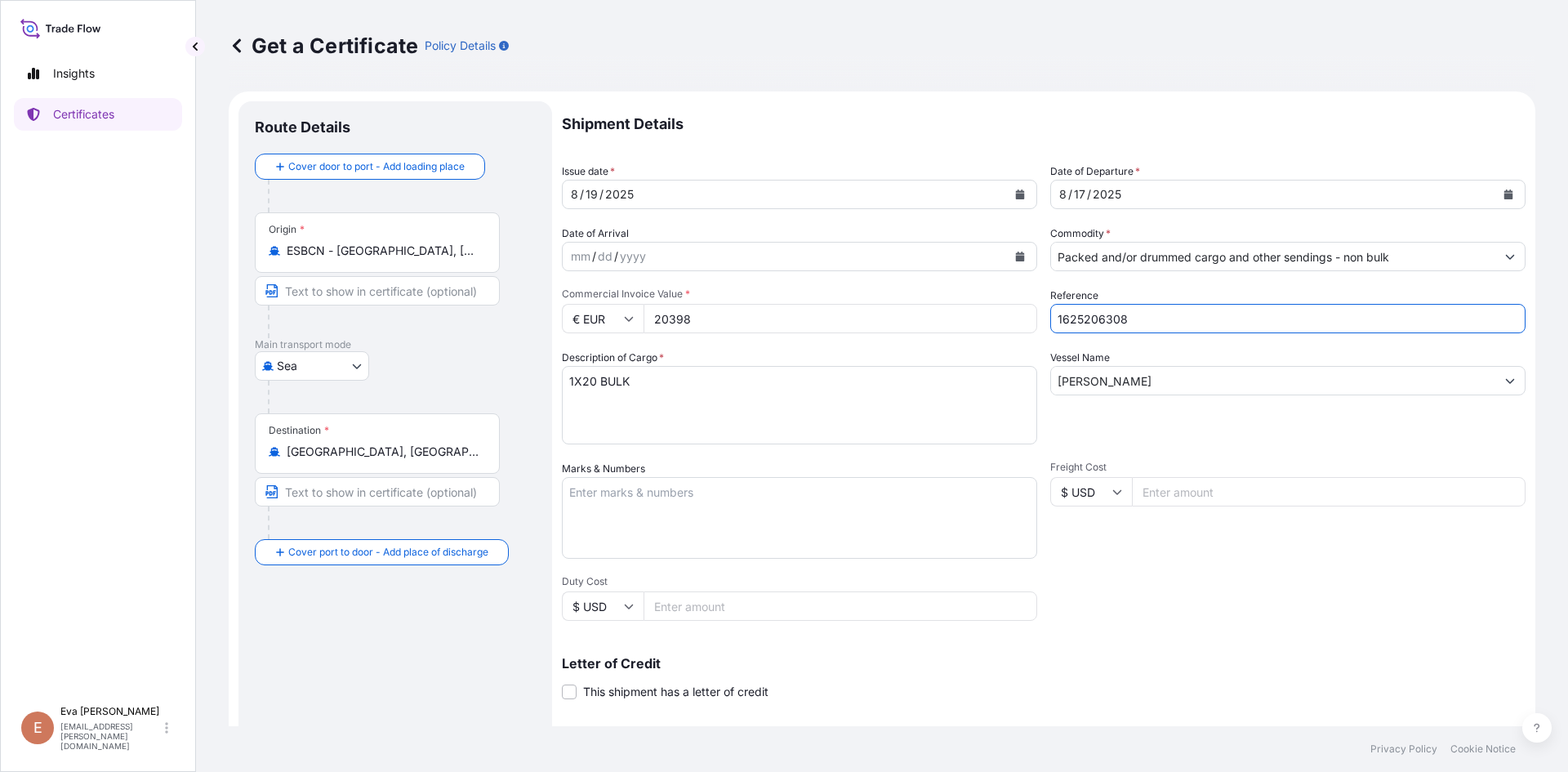
drag, startPoint x: 1098, startPoint y: 315, endPoint x: 1183, endPoint y: 310, distance: 85.1
click at [1183, 310] on input "1625206308" at bounding box center [1288, 318] width 475 height 29
type input "1625206257"
drag, startPoint x: 660, startPoint y: 321, endPoint x: 702, endPoint y: 321, distance: 42.0
click at [697, 321] on input "20398" at bounding box center [840, 318] width 394 height 29
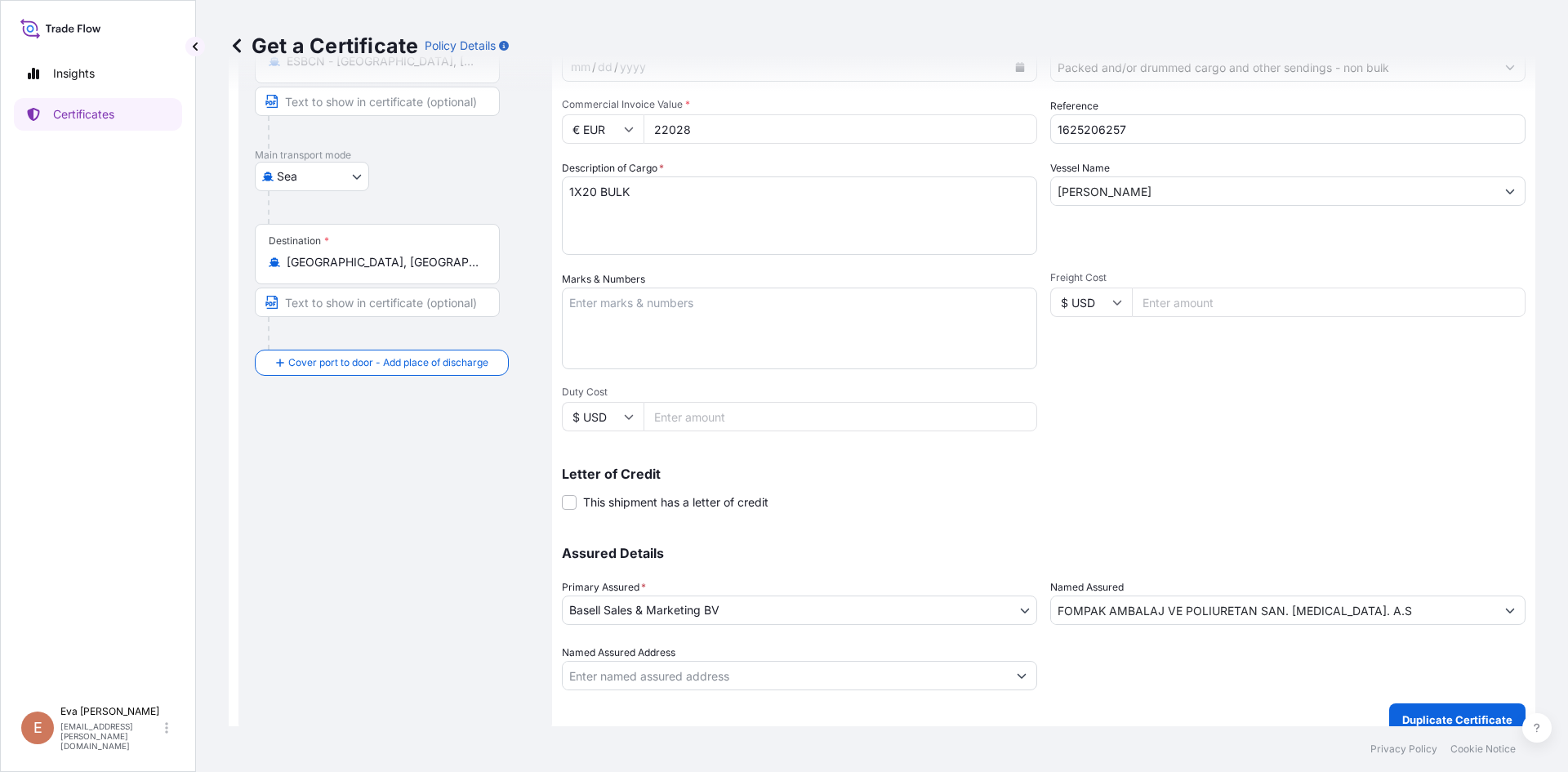
scroll to position [209, 0]
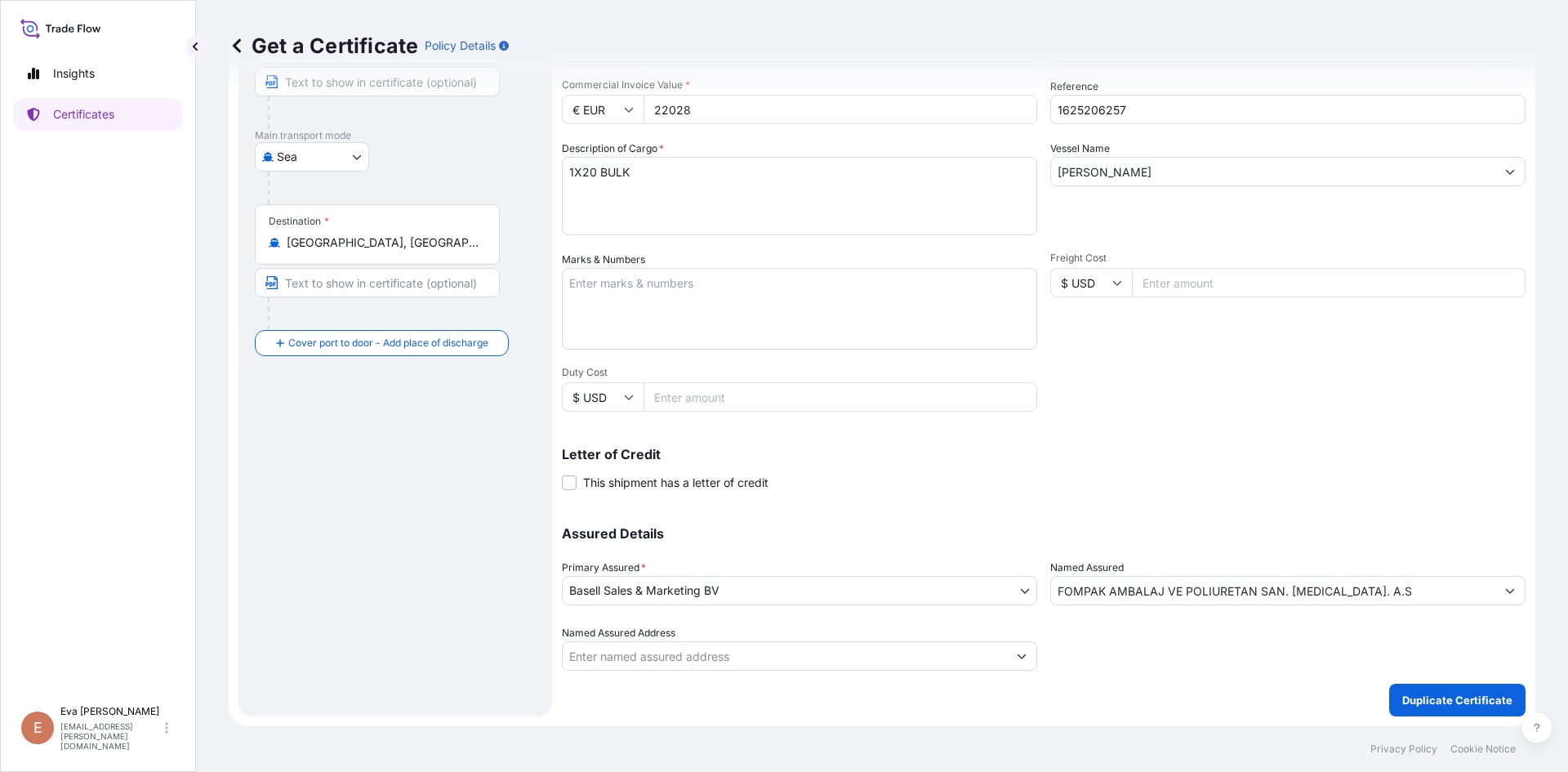
type input "22028"
click at [1421, 709] on button "Duplicate Certificate" at bounding box center [1458, 700] width 136 height 33
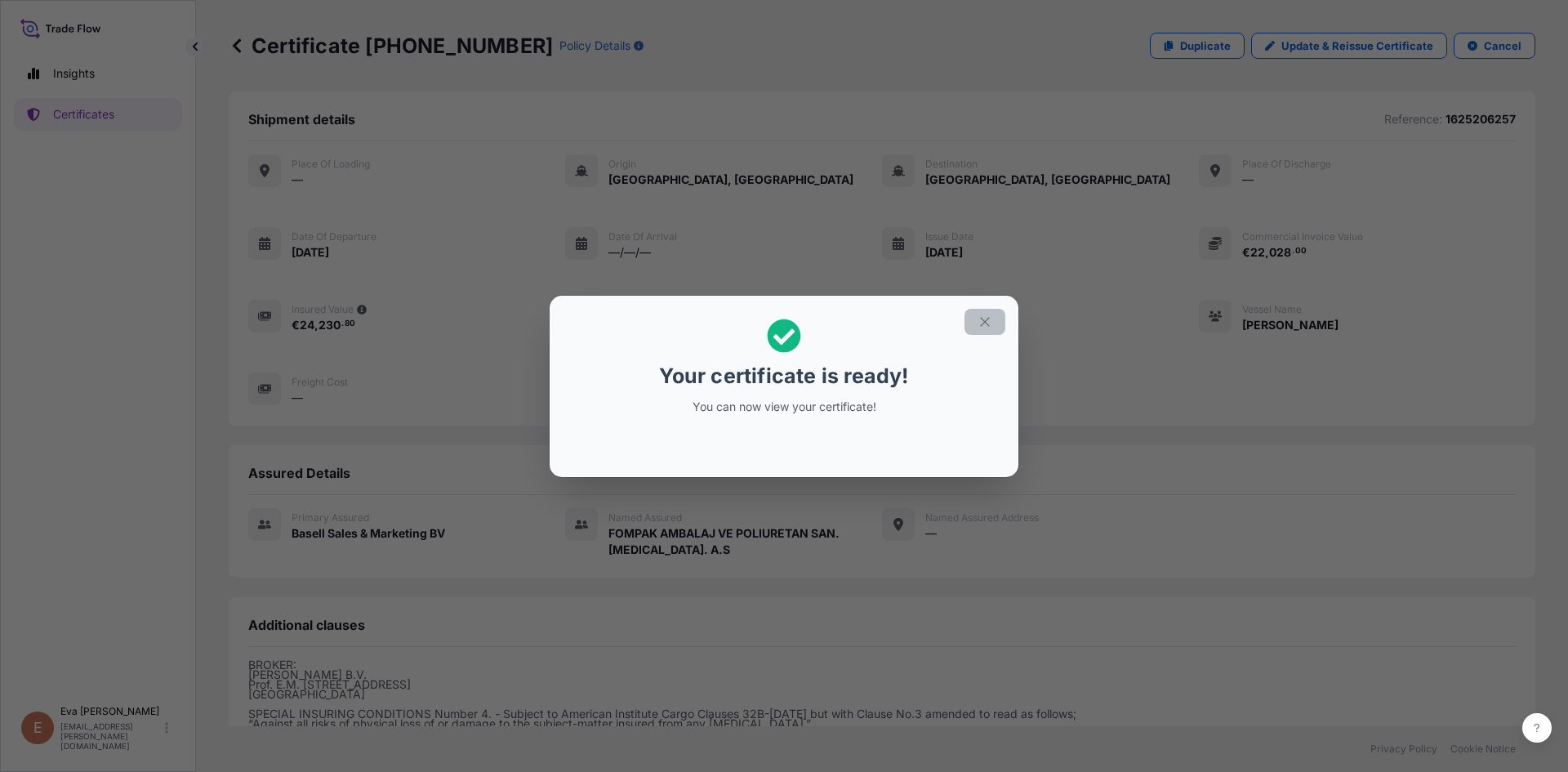
click at [988, 324] on icon "button" at bounding box center [984, 321] width 14 height 14
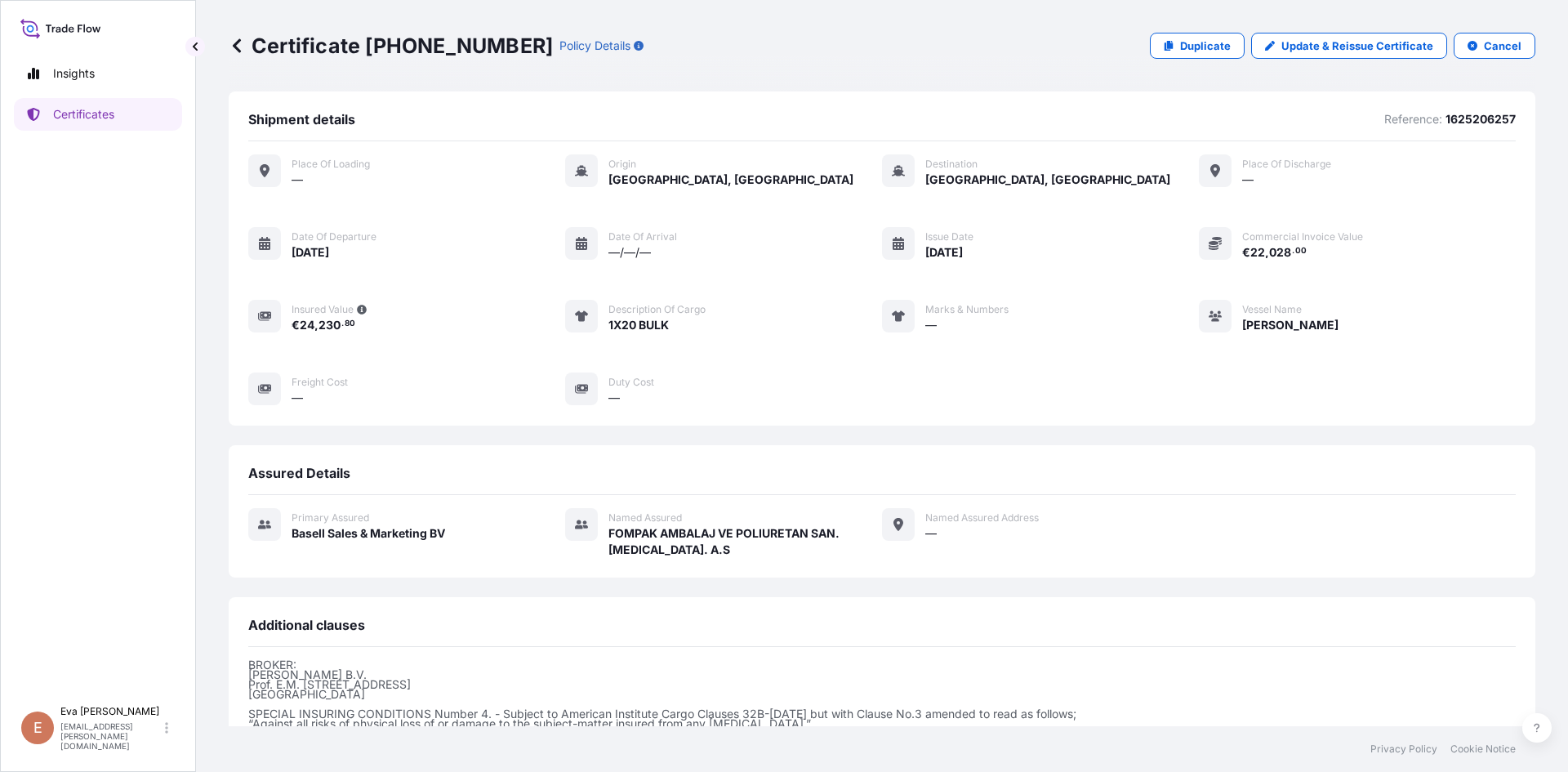
scroll to position [194, 0]
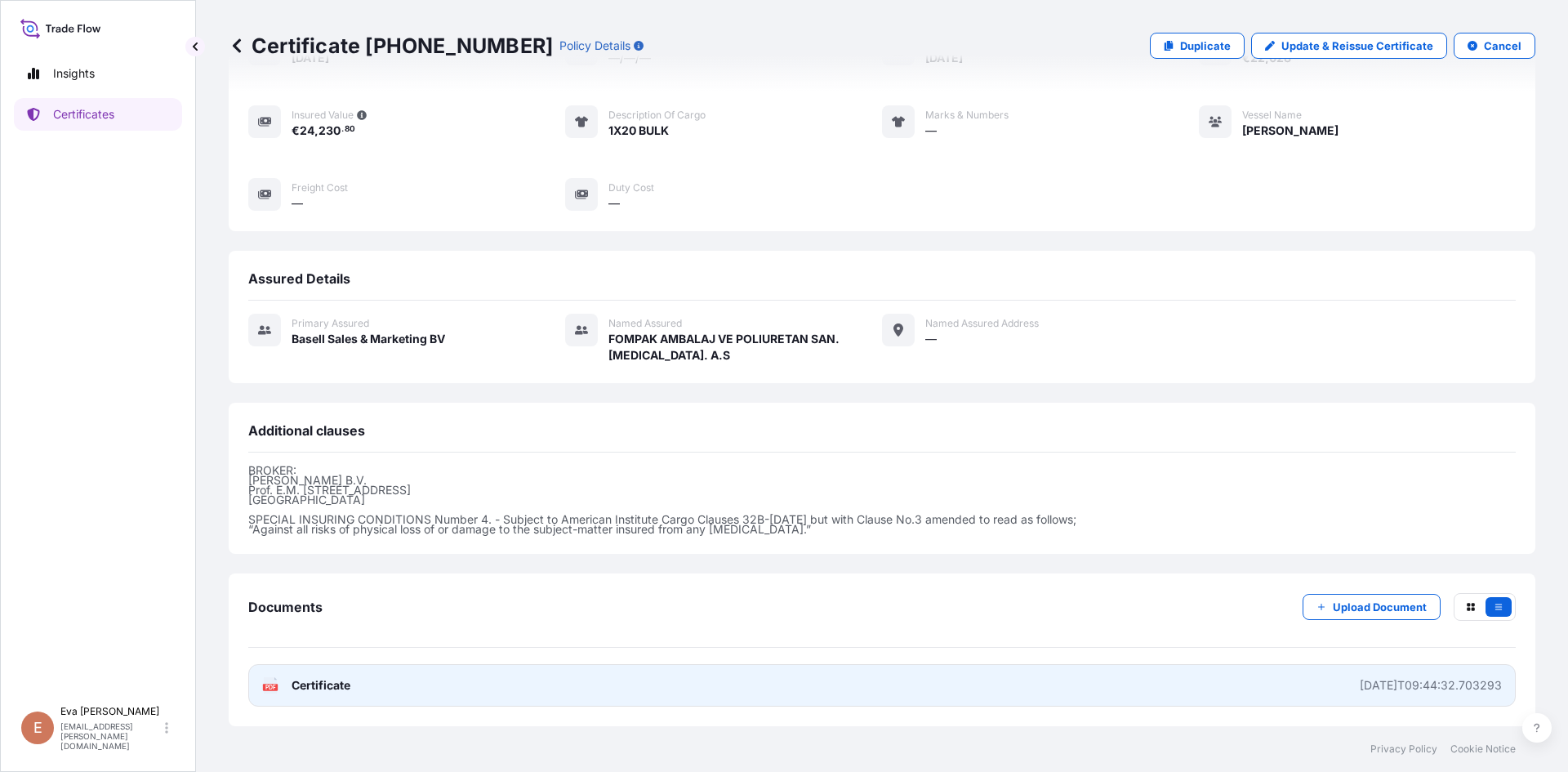
click at [274, 684] on icon at bounding box center [271, 685] width 14 height 16
